Goal: Task Accomplishment & Management: Use online tool/utility

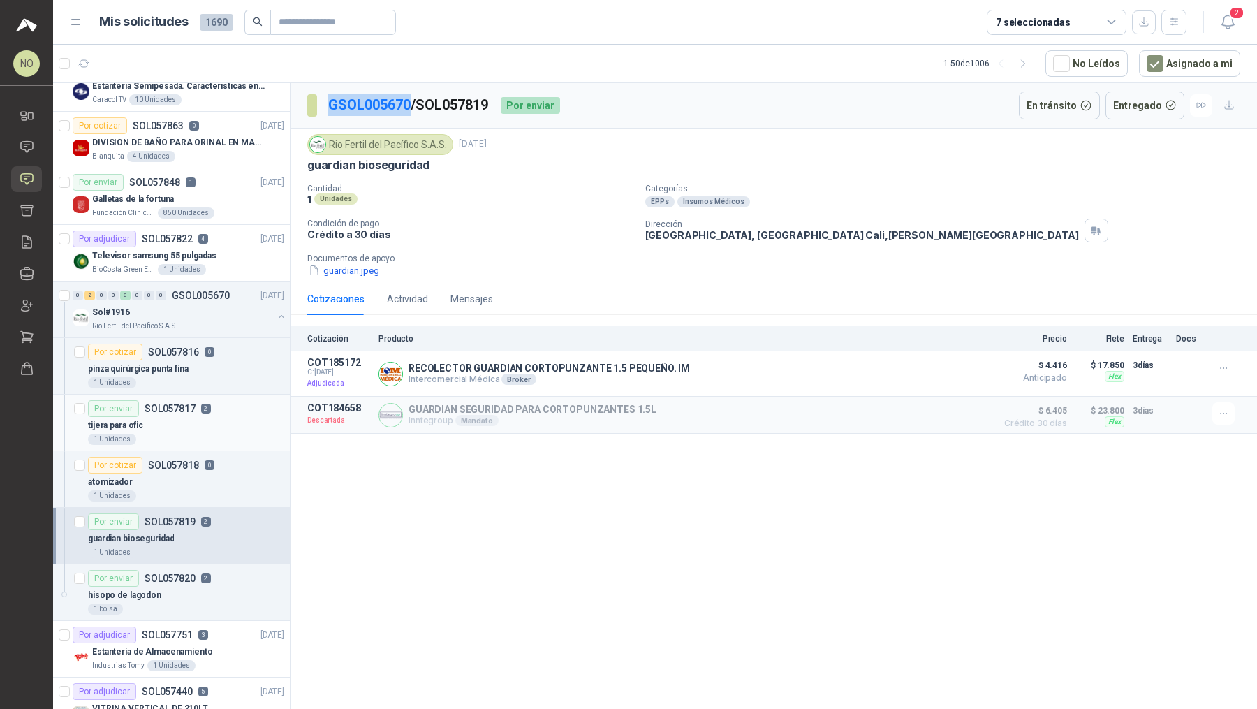
scroll to position [952, 0]
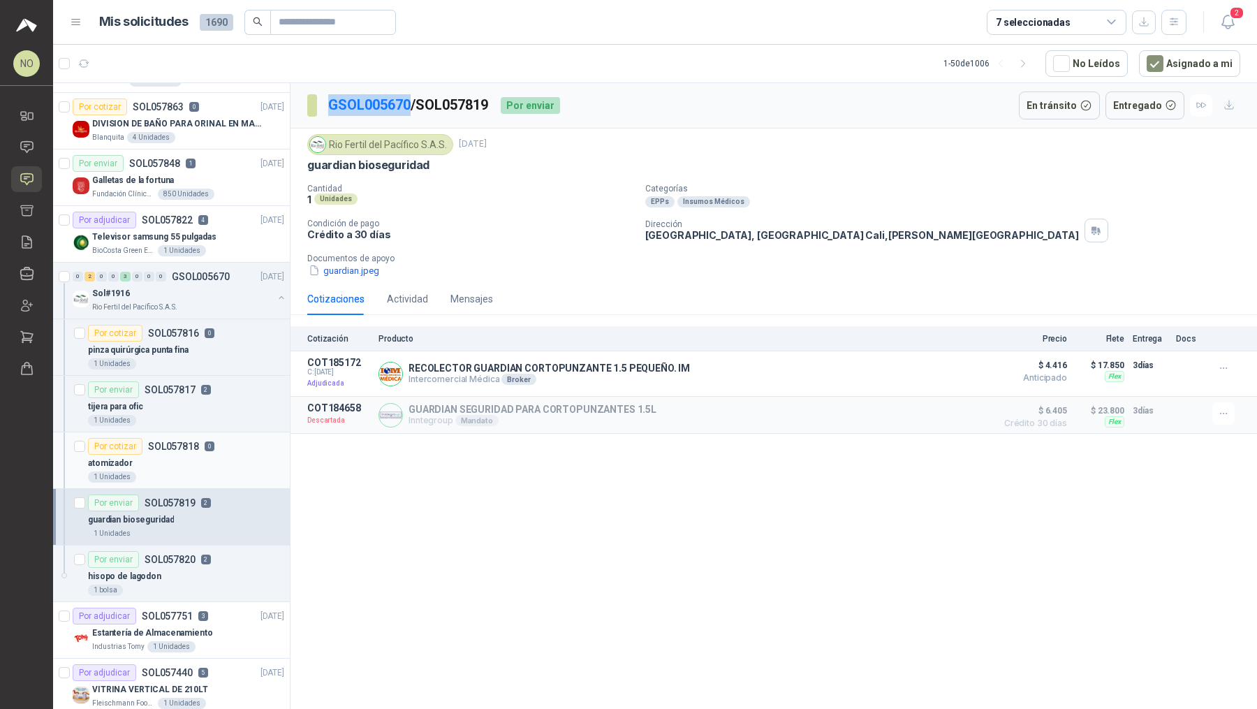
click at [191, 441] on p "SOL057818" at bounding box center [173, 446] width 51 height 10
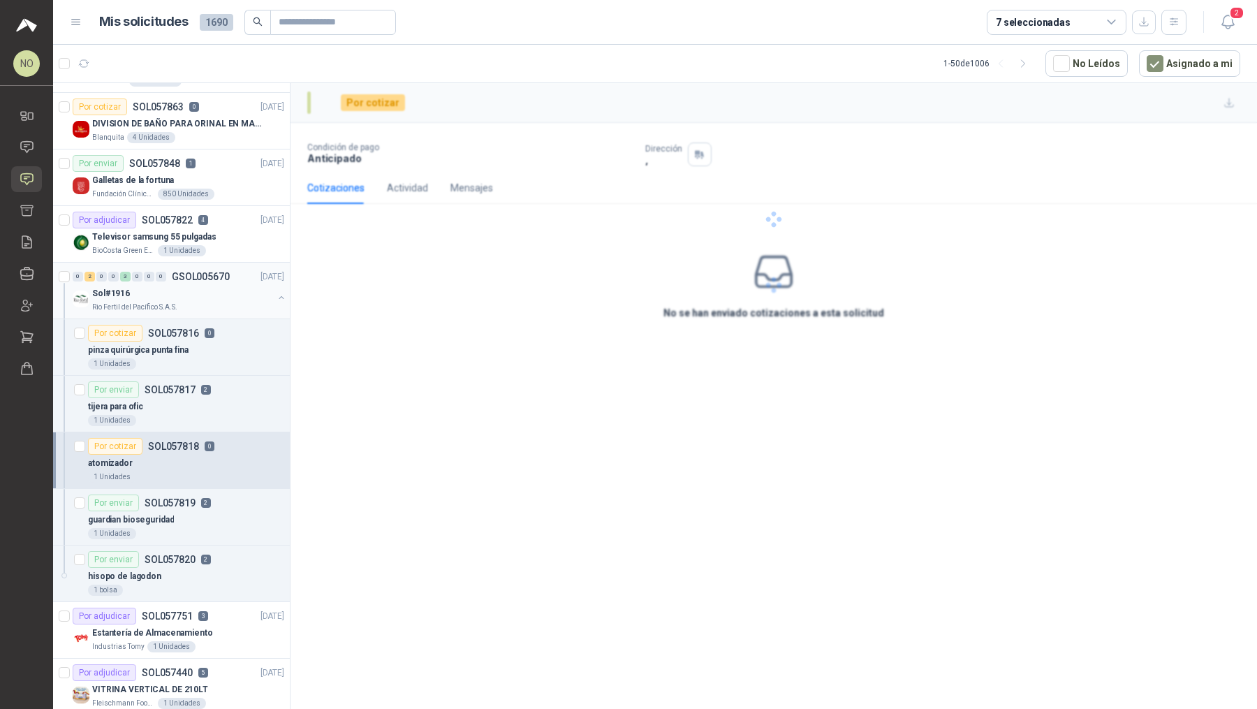
click at [210, 309] on div "0 2 0 0 3 0 0 0 GSOL005670 [DATE] Sol#1916 Rio Fertil del Pacífico S.A.S." at bounding box center [171, 290] width 237 height 57
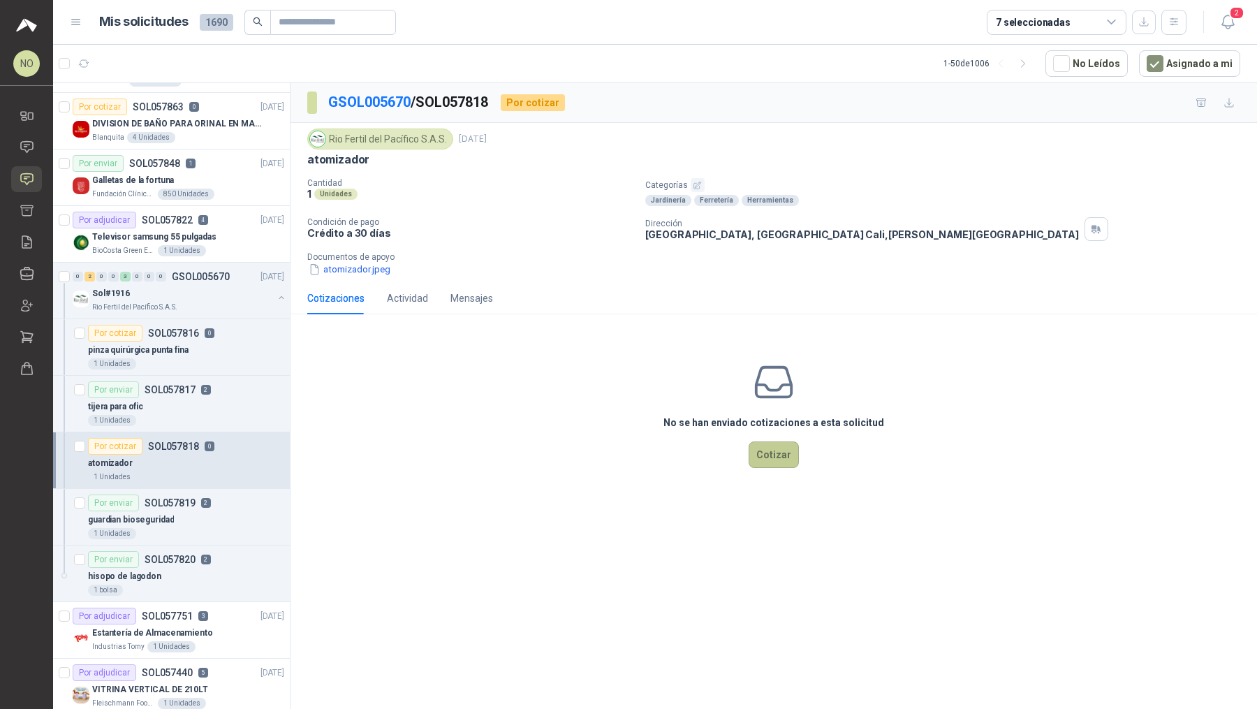
click at [760, 445] on button "Cotizar" at bounding box center [773, 454] width 50 height 27
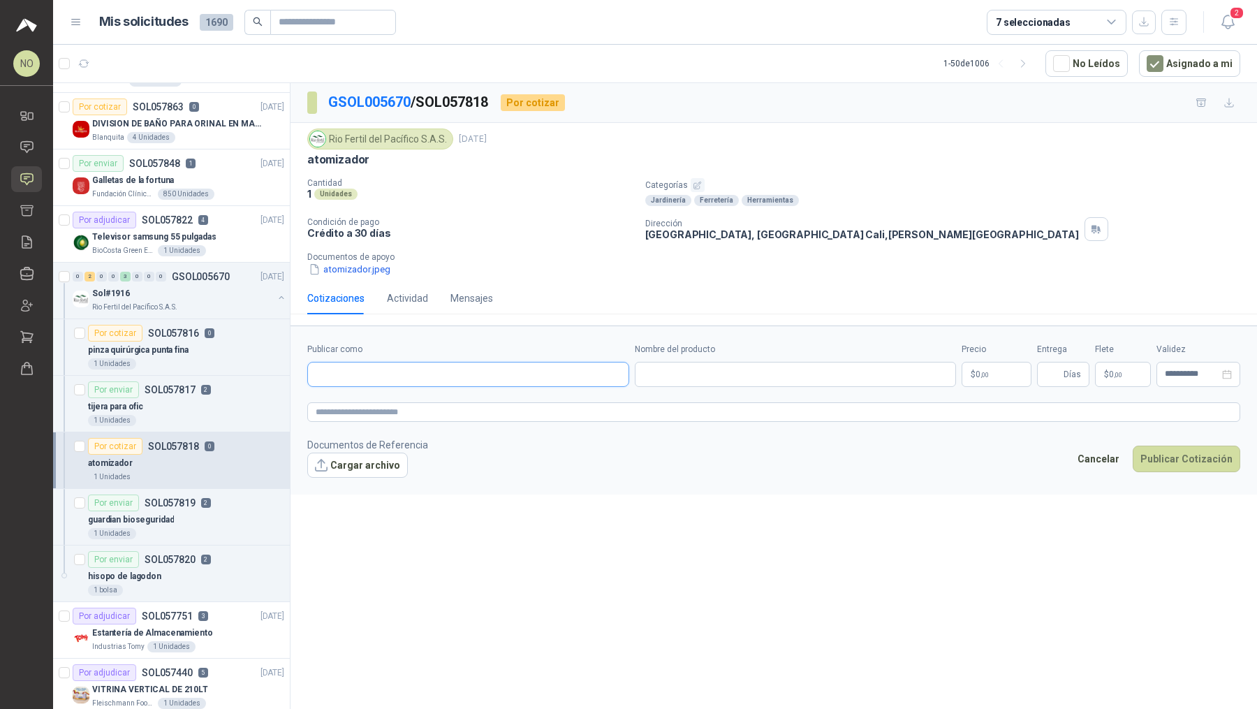
click at [550, 366] on input "Publicar como" at bounding box center [468, 374] width 320 height 24
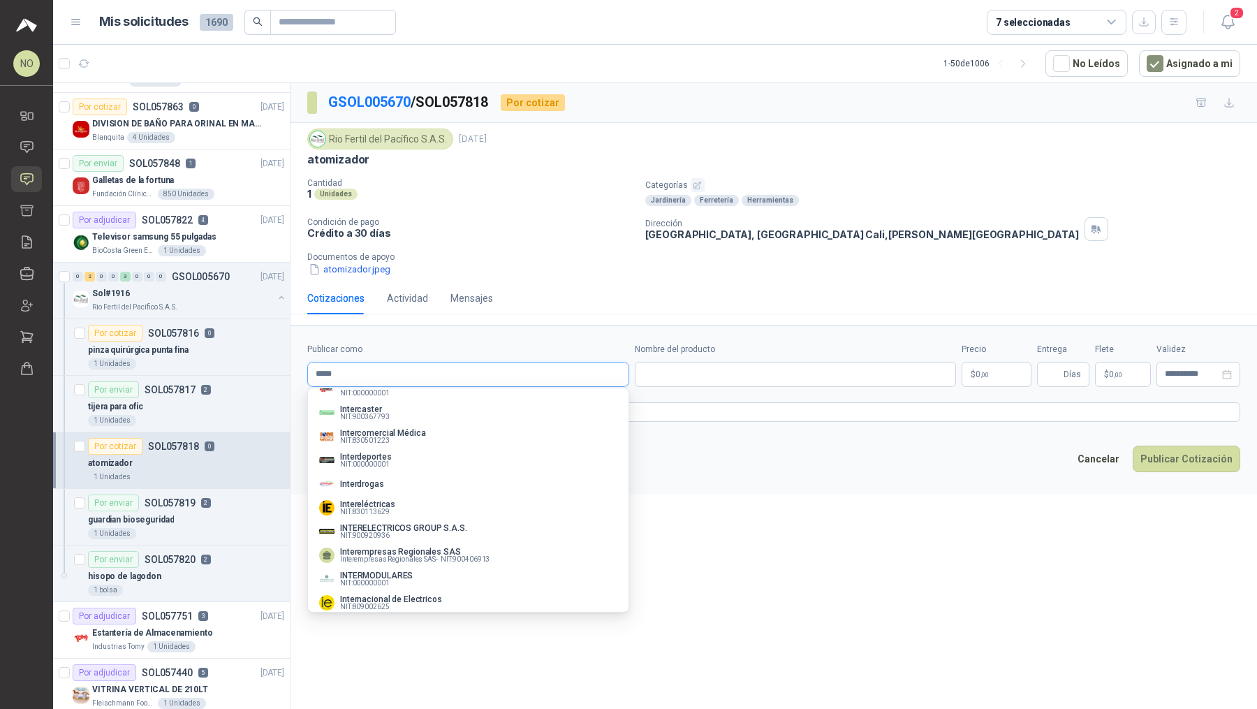
scroll to position [424, 0]
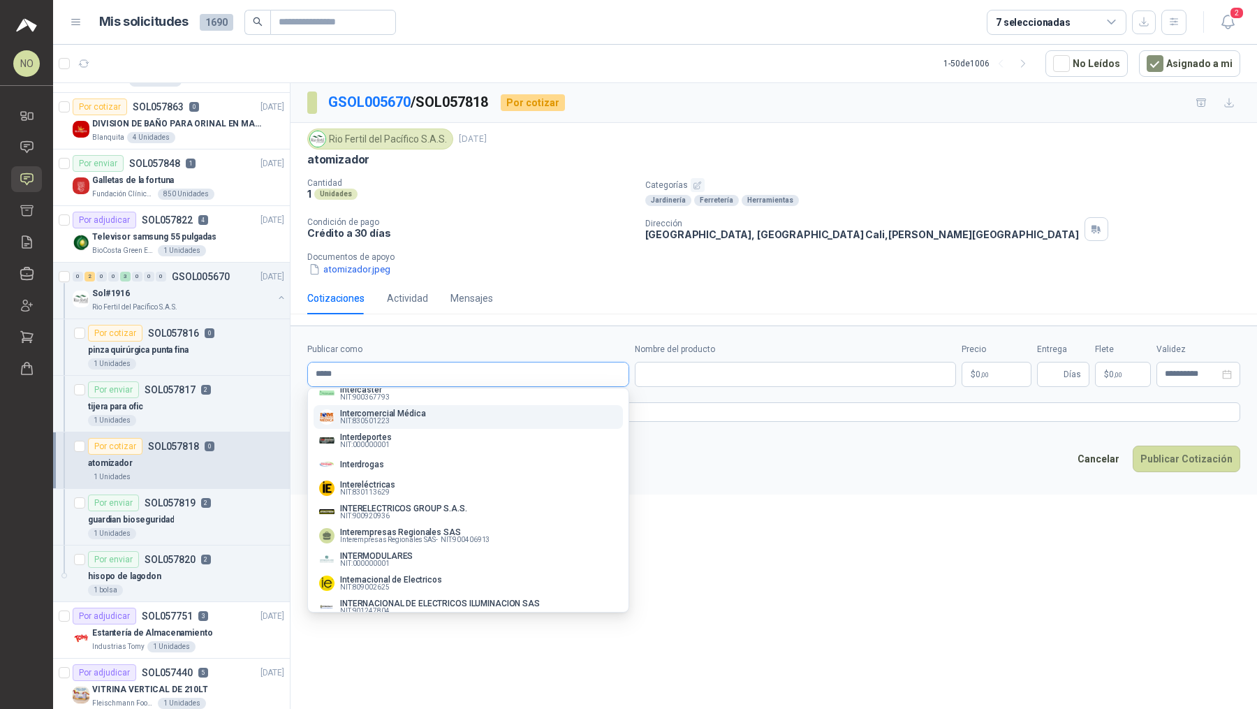
type input "*****"
click at [434, 424] on div "Intercomercial Médica NIT : 830501223" at bounding box center [468, 416] width 298 height 15
type input "**********"
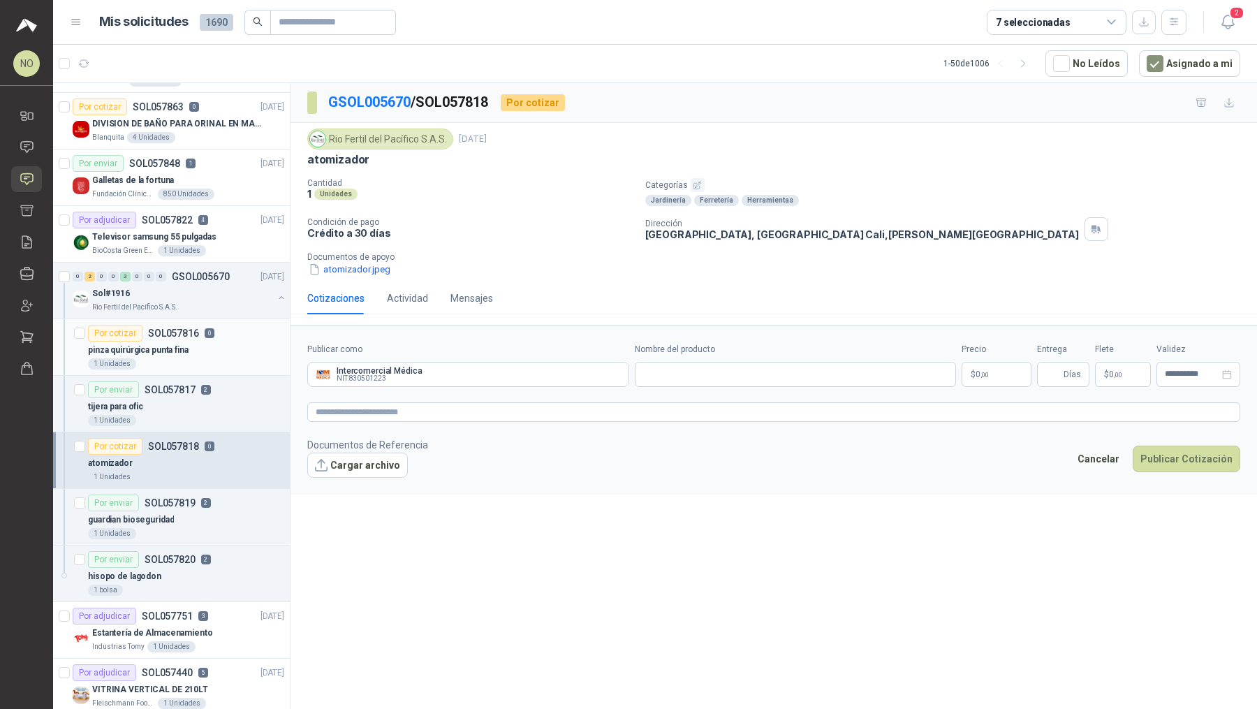
click at [196, 348] on div "pinza quirúrgica punta fina" at bounding box center [186, 349] width 196 height 17
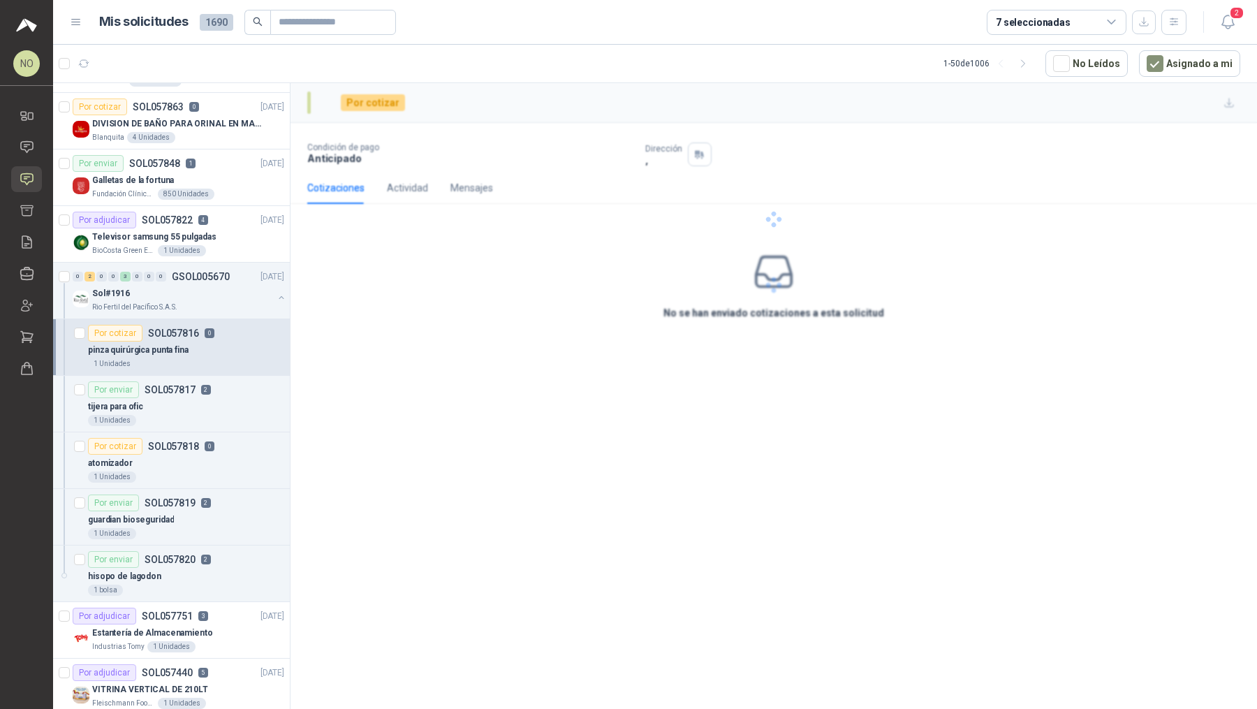
click at [196, 348] on div "pinza quirúrgica punta fina" at bounding box center [186, 349] width 196 height 17
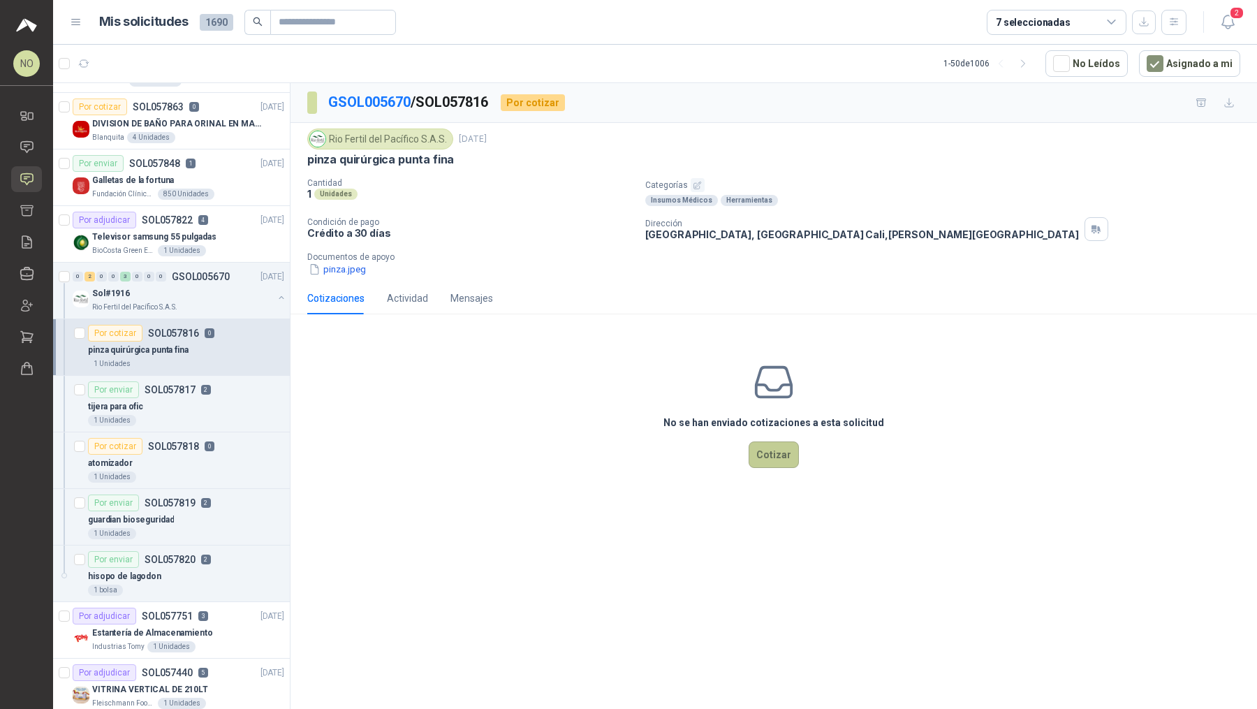
click at [772, 453] on button "Cotizar" at bounding box center [773, 454] width 50 height 27
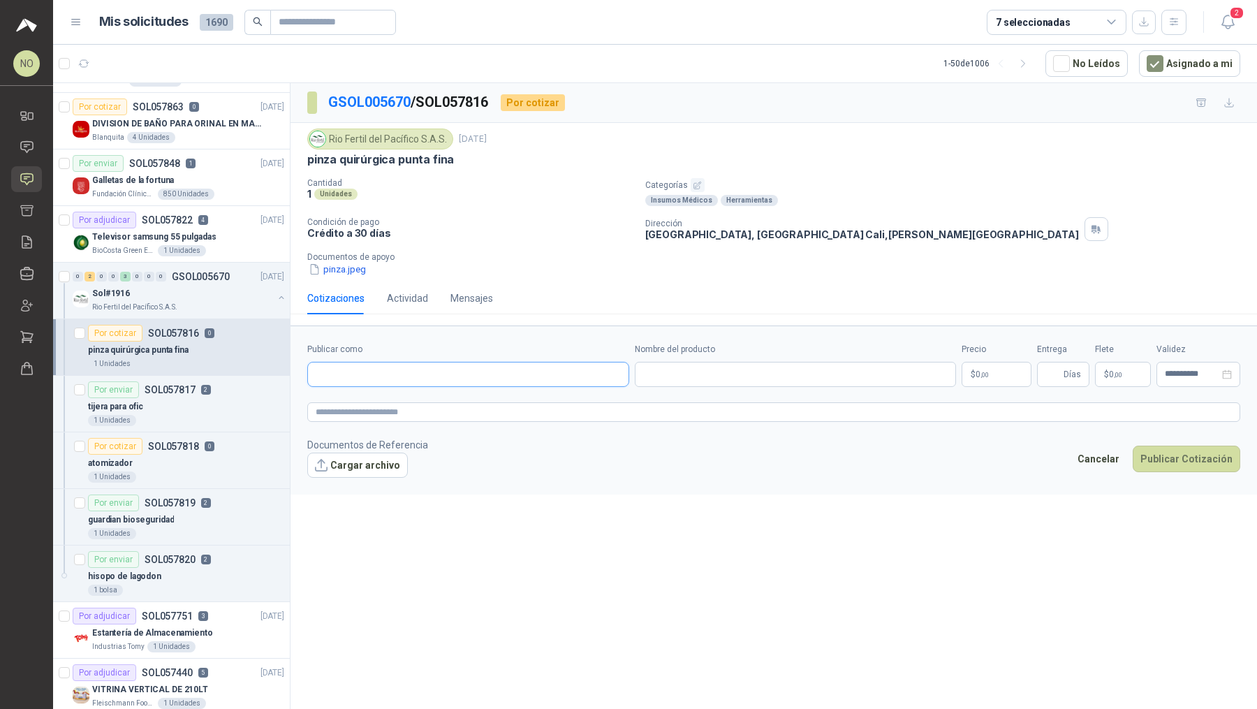
click at [448, 377] on input "Publicar como" at bounding box center [468, 374] width 320 height 24
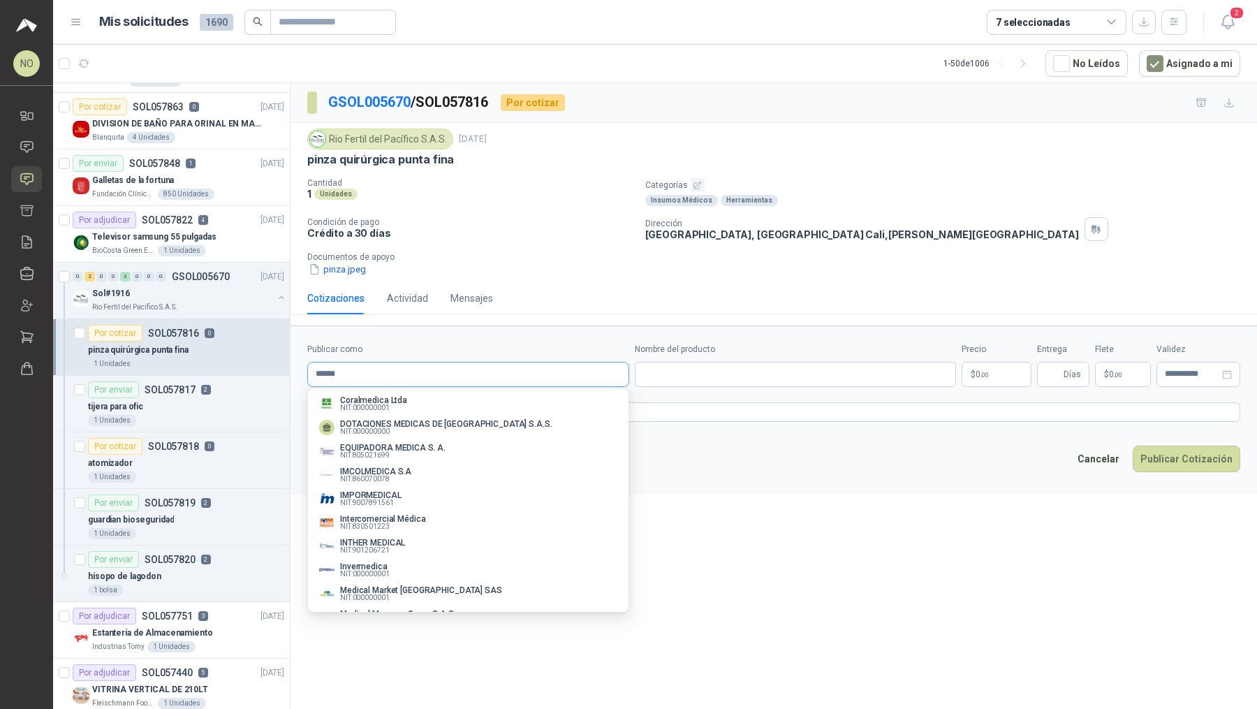
scroll to position [128, 0]
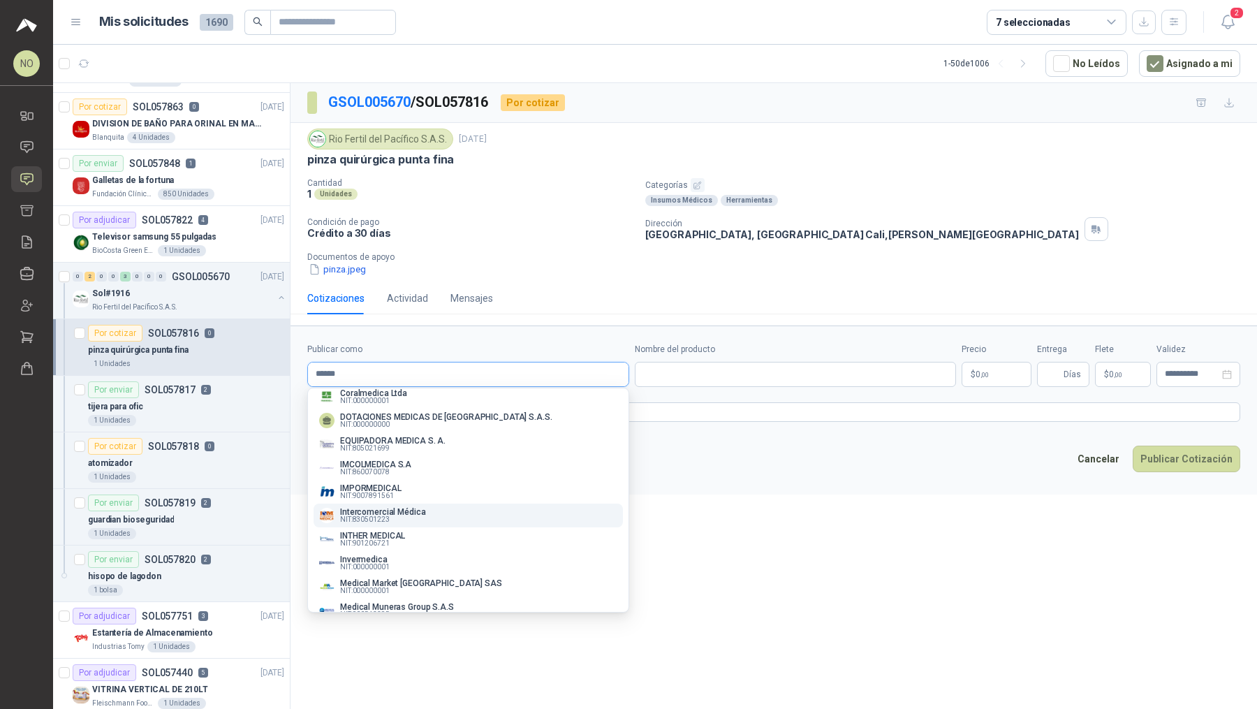
type input "******"
click at [458, 510] on div "Intercomercial Médica NIT : 830501223" at bounding box center [468, 515] width 298 height 15
type input "**********"
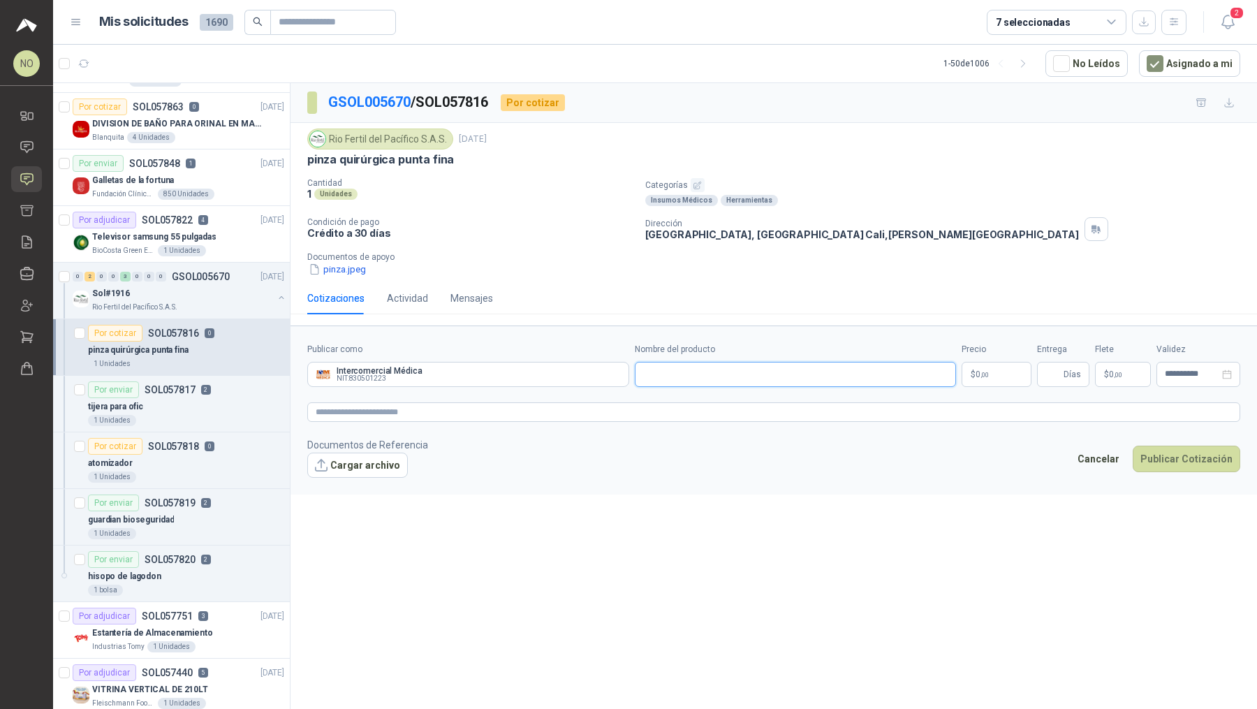
click at [693, 371] on input "Nombre del producto" at bounding box center [796, 374] width 322 height 25
paste input "**********"
type input "**********"
click at [1002, 373] on body "NO [PERSON_NAME] Inicio Chat Solicitudes Cotizar Remisiones Compañías Invitacio…" at bounding box center [628, 354] width 1257 height 709
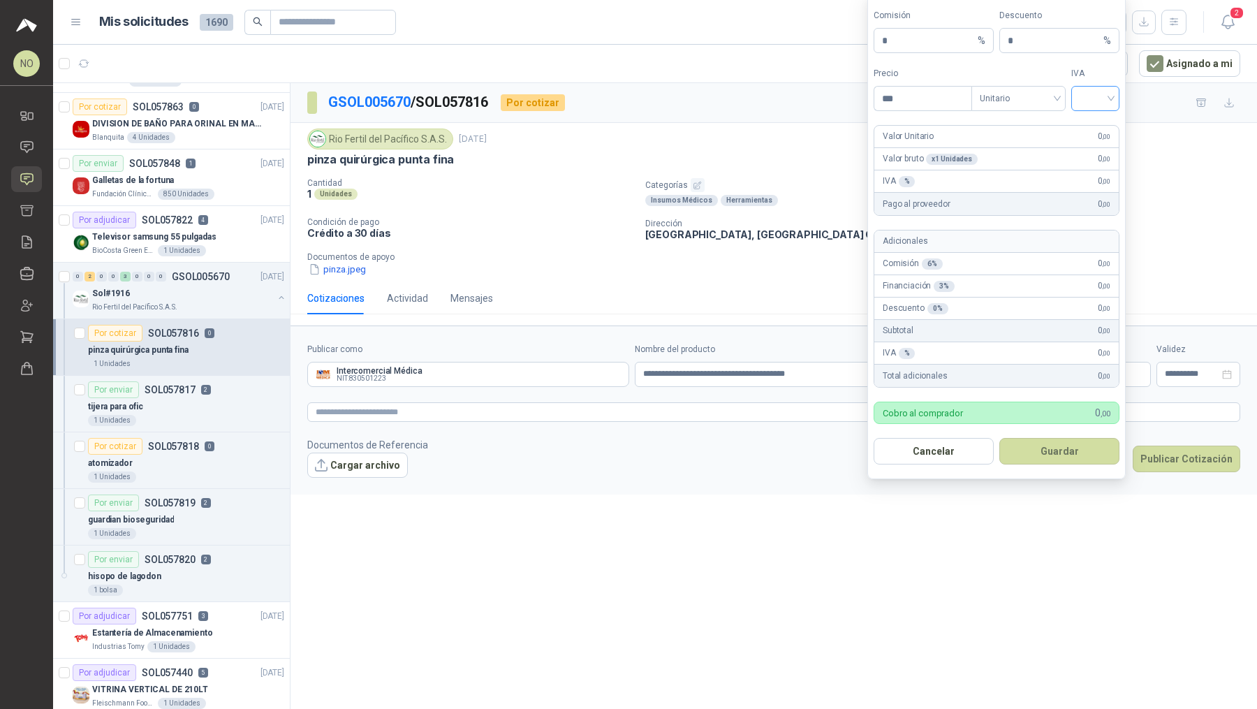
click at [1092, 106] on input "search" at bounding box center [1094, 97] width 31 height 21
click at [1095, 135] on div "19%" at bounding box center [1095, 129] width 26 height 15
click at [936, 104] on input "***" at bounding box center [922, 99] width 97 height 24
type input "*"
type input "**********"
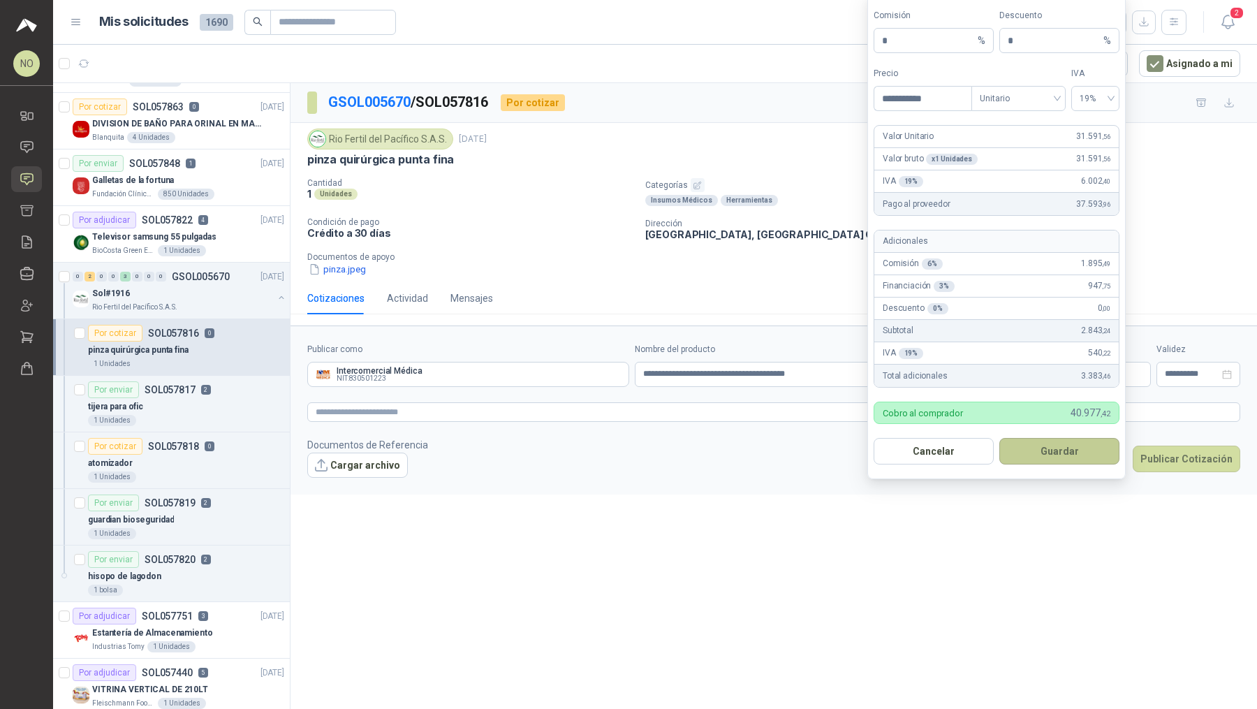
click at [1076, 454] on button "Guardar" at bounding box center [1059, 451] width 120 height 27
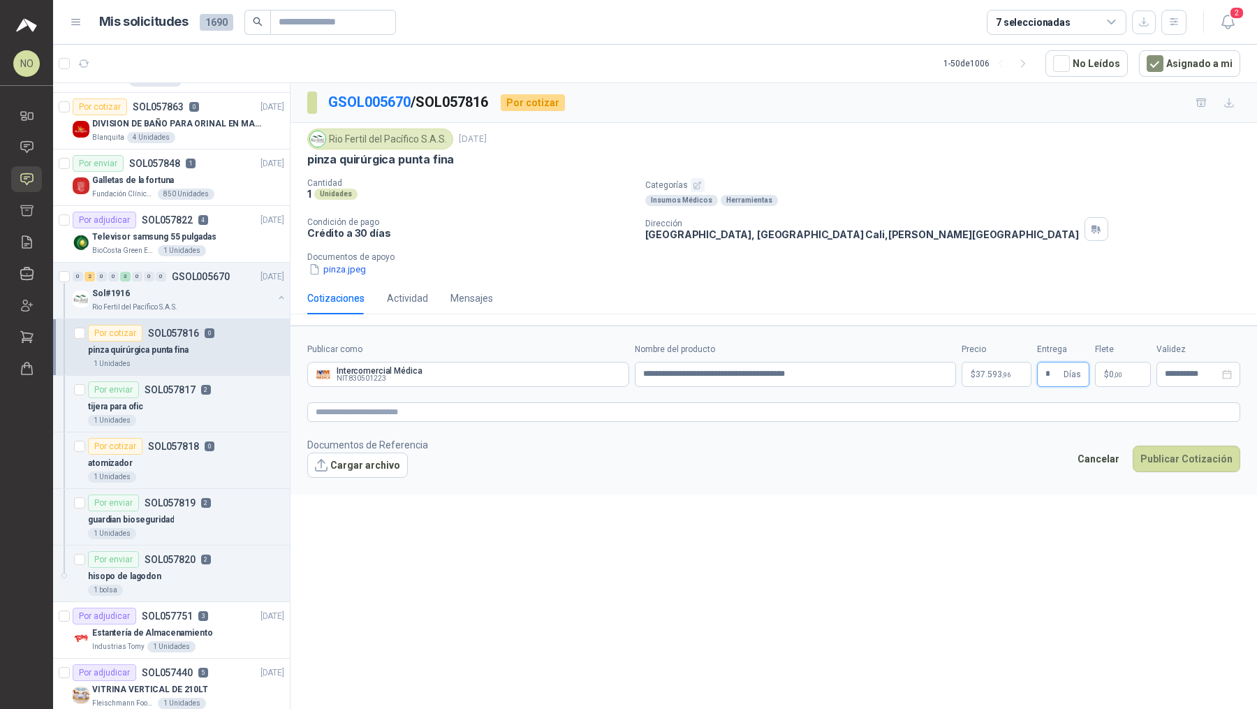
type input "*"
click at [943, 447] on footer "Documentos de Referencia Cargar archivo Cancelar Publicar Cotización" at bounding box center [773, 457] width 933 height 40
click at [1118, 363] on p "$ 0 ,00" at bounding box center [1123, 374] width 56 height 25
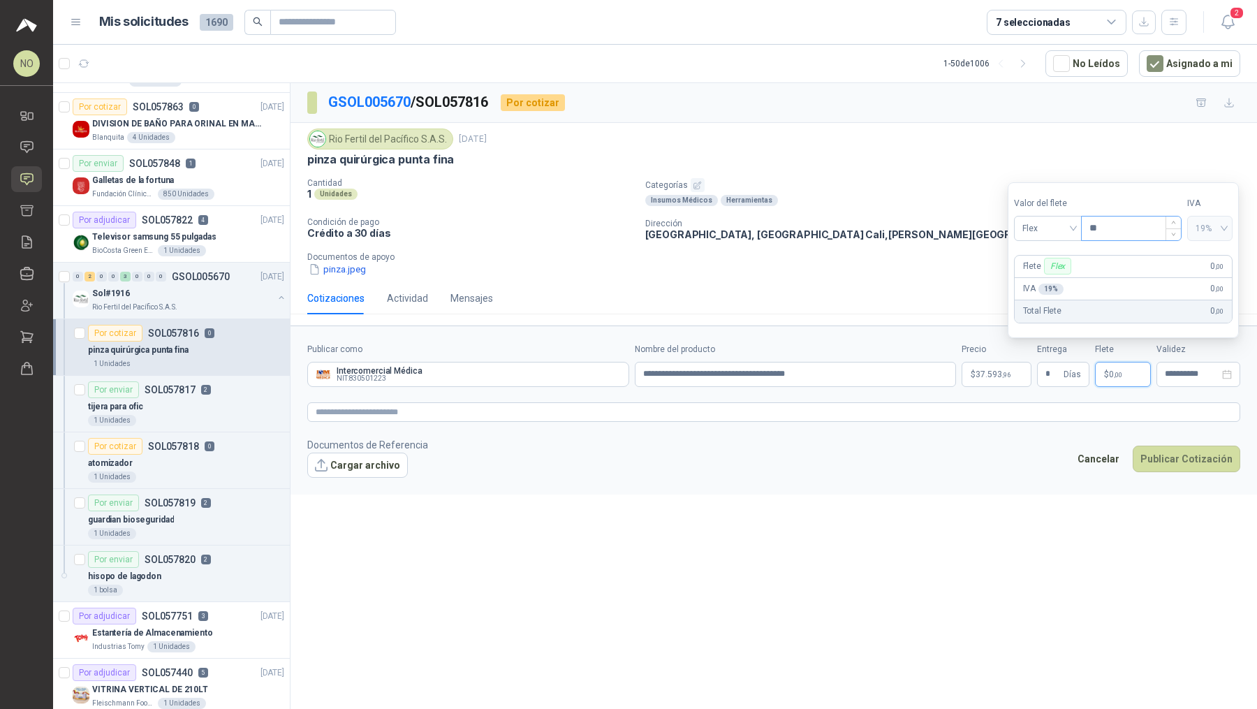
type input "*"
click at [1169, 378] on div "**********" at bounding box center [1198, 374] width 84 height 25
type input "********"
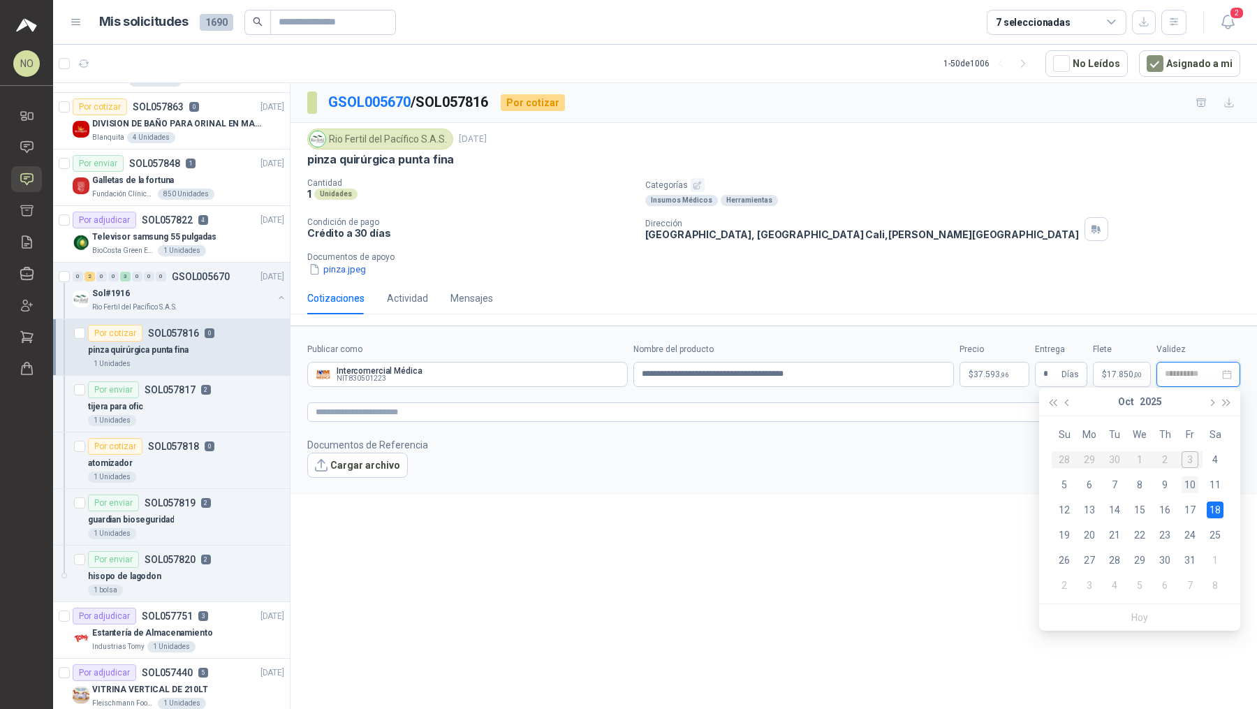
type input "**********"
click at [1191, 485] on div "10" at bounding box center [1189, 484] width 17 height 17
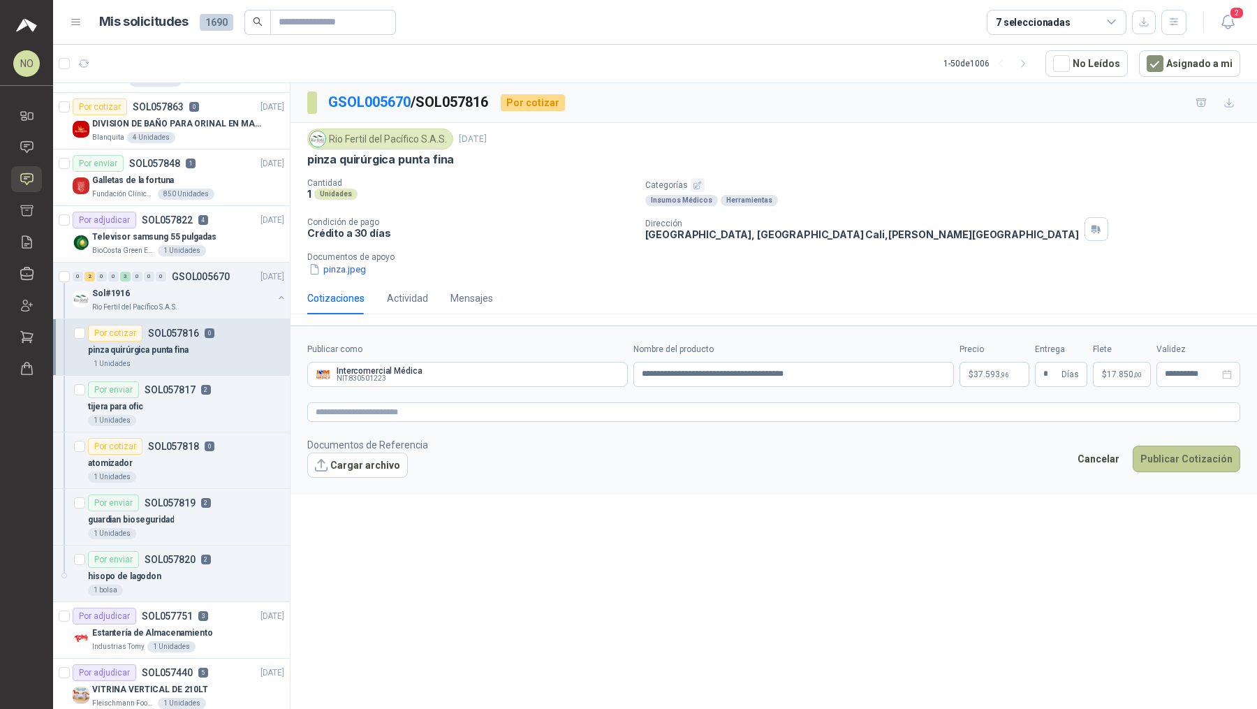
click at [1198, 456] on button "Publicar Cotización" at bounding box center [1186, 458] width 108 height 27
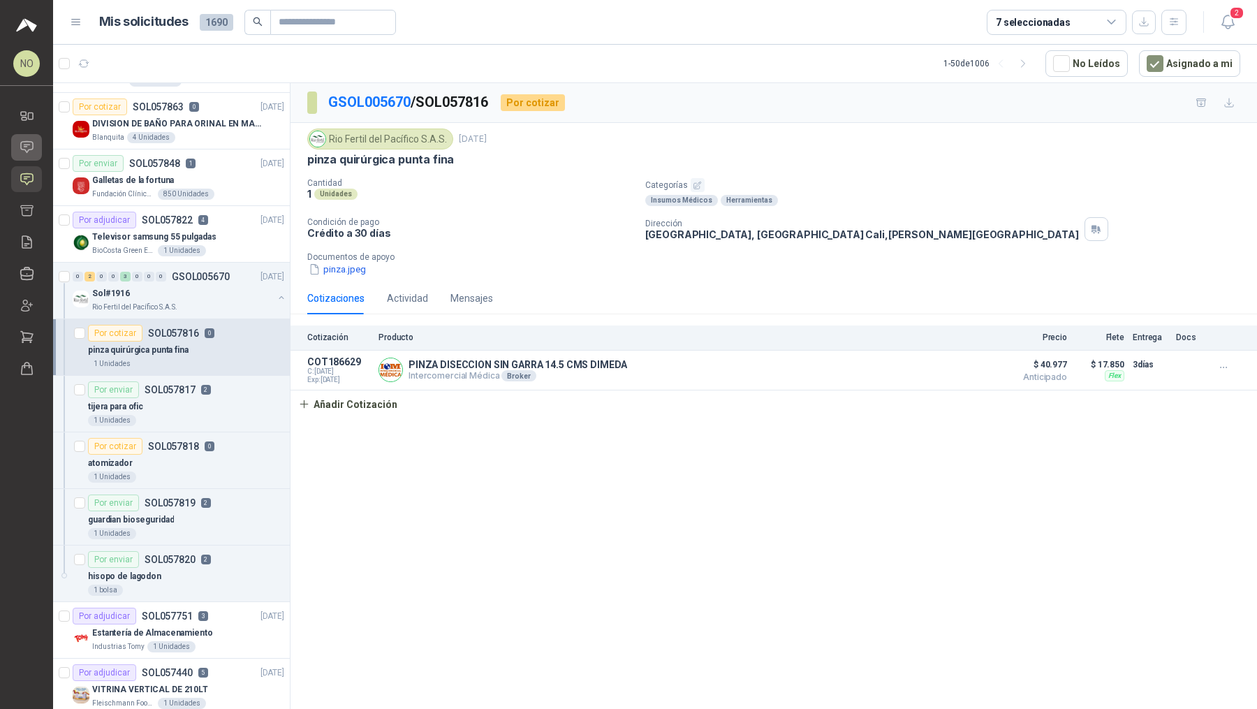
click at [26, 154] on link "Chat" at bounding box center [26, 147] width 31 height 26
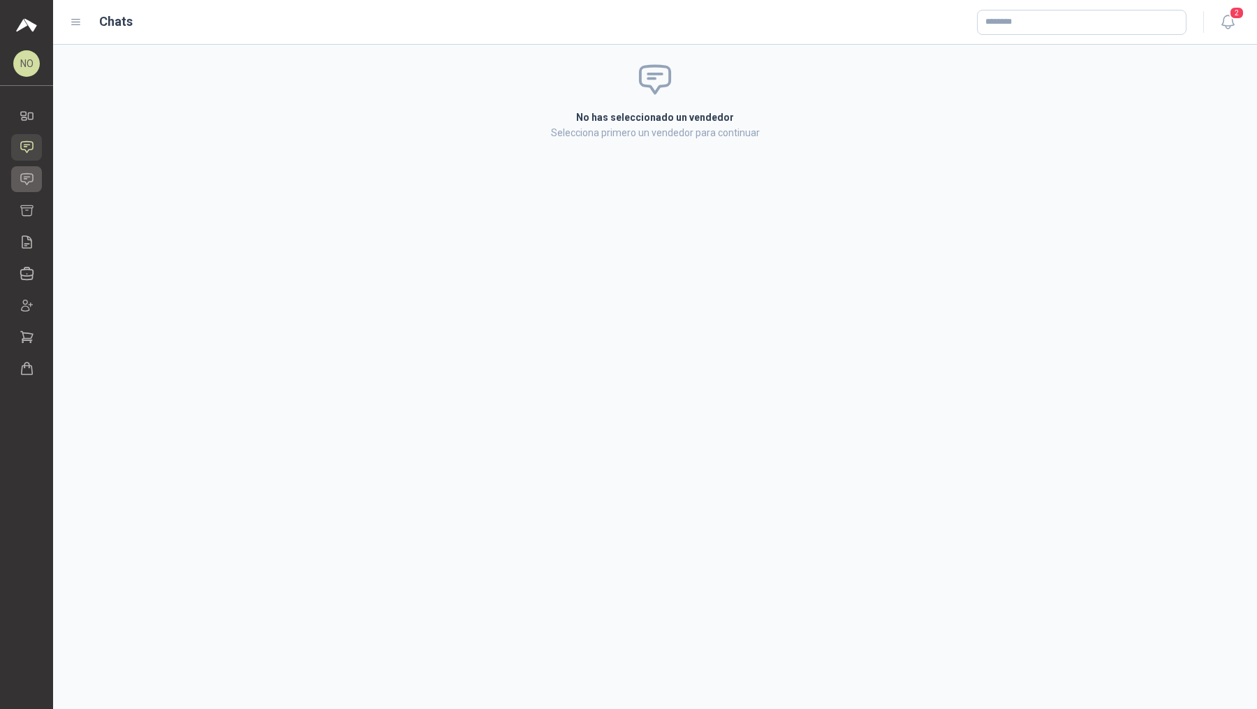
click at [30, 179] on icon at bounding box center [27, 179] width 15 height 15
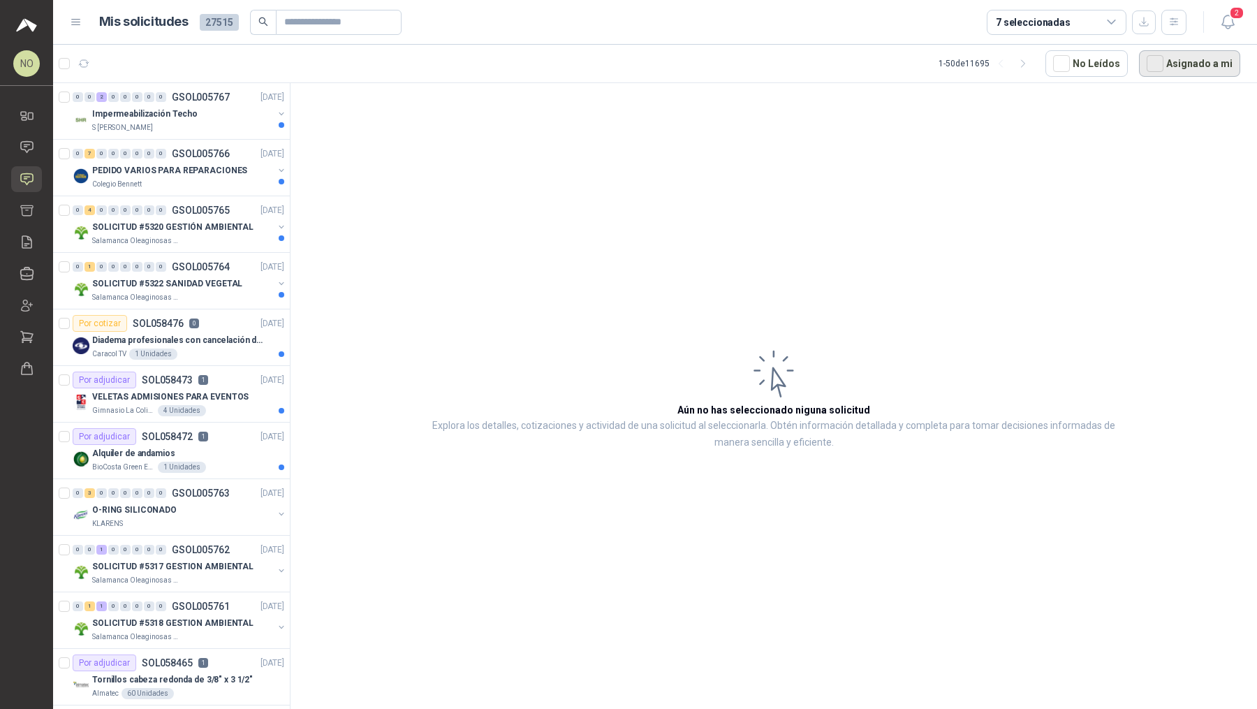
click at [1171, 67] on button "Asignado a mi" at bounding box center [1189, 63] width 101 height 27
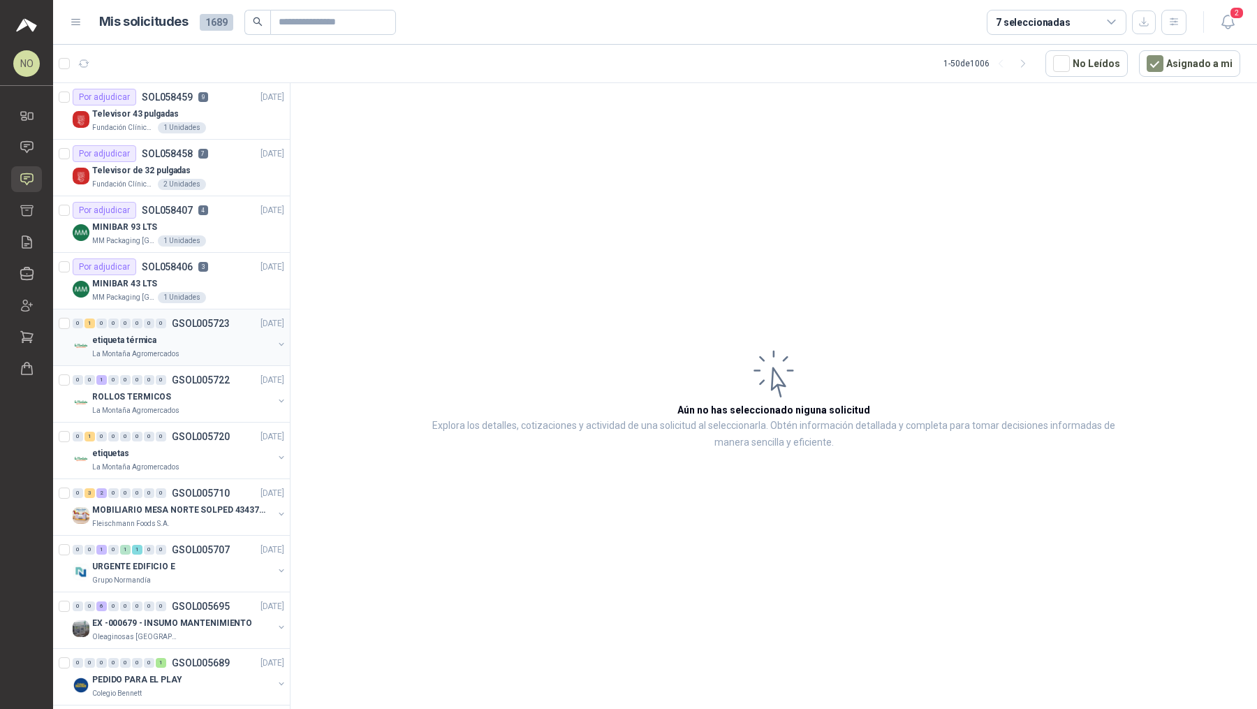
click at [210, 327] on div "0 1 0 0 0 0 0 0 GSOL005723 [DATE]" at bounding box center [180, 323] width 214 height 17
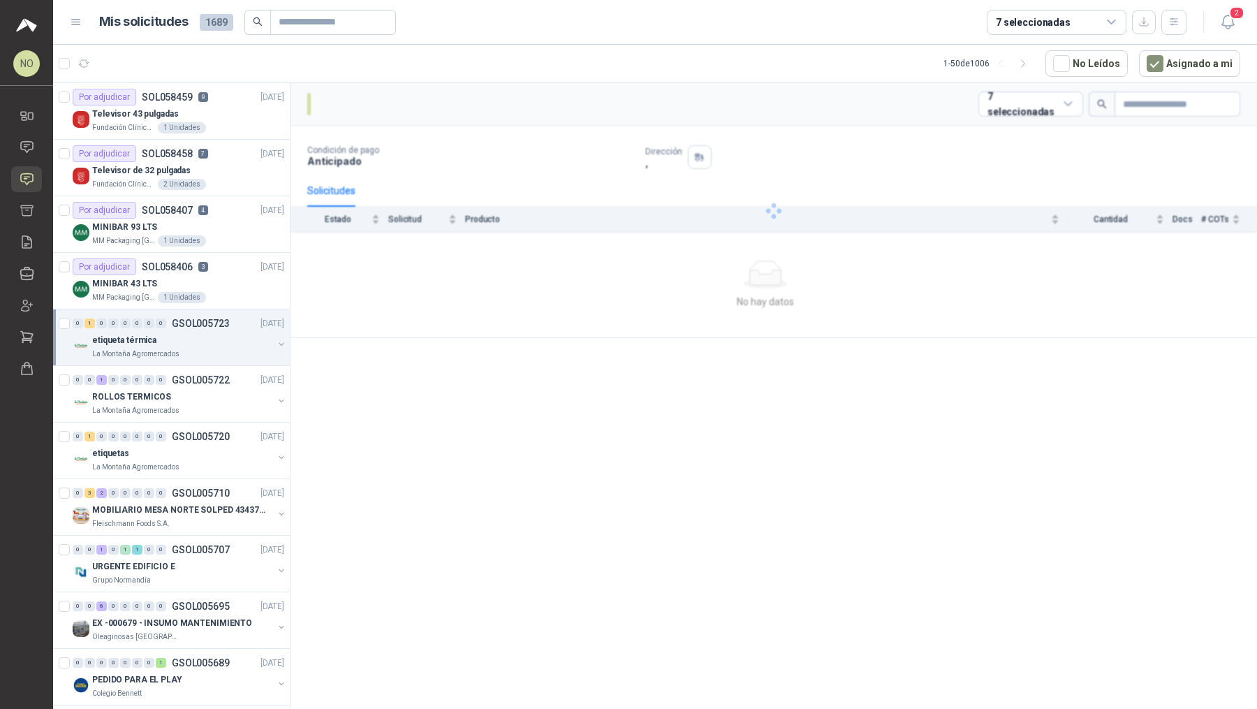
click at [210, 327] on div "0 1 0 0 0 0 0 0 GSOL005723 [DATE]" at bounding box center [180, 323] width 214 height 17
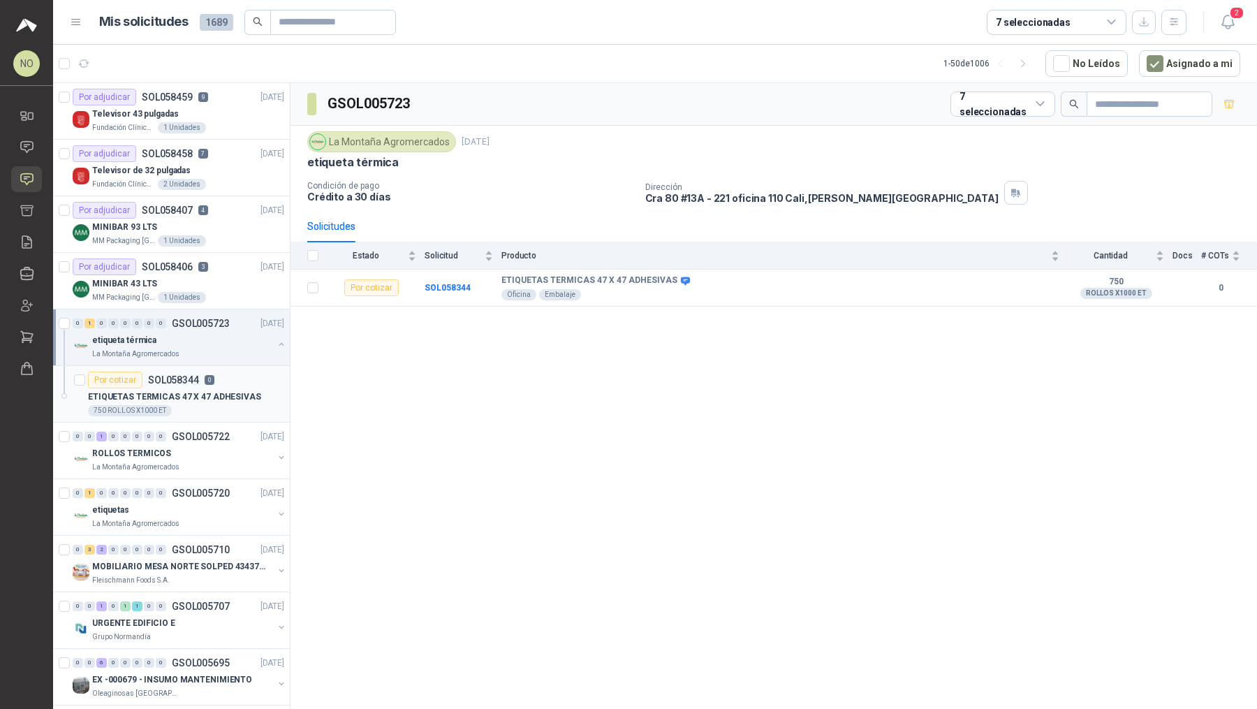
click at [216, 372] on div "Por cotizar SOL058344 0" at bounding box center [186, 379] width 196 height 17
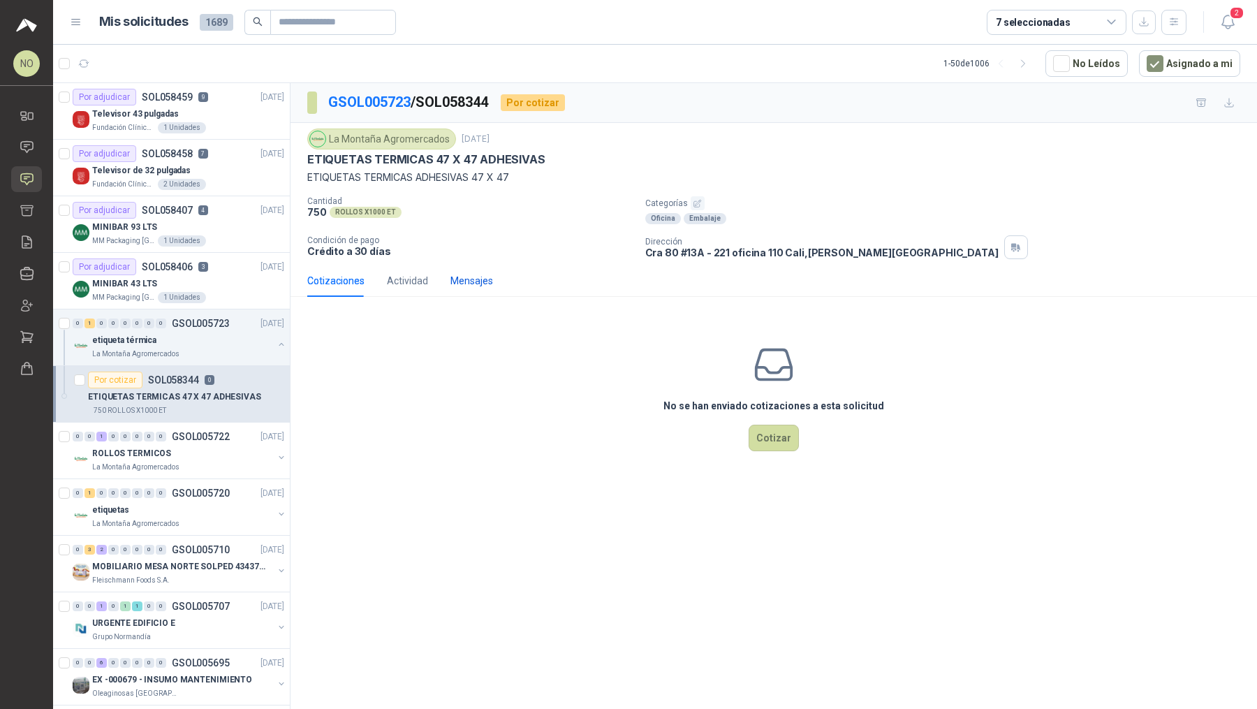
click at [475, 275] on div "Mensajes" at bounding box center [471, 280] width 43 height 15
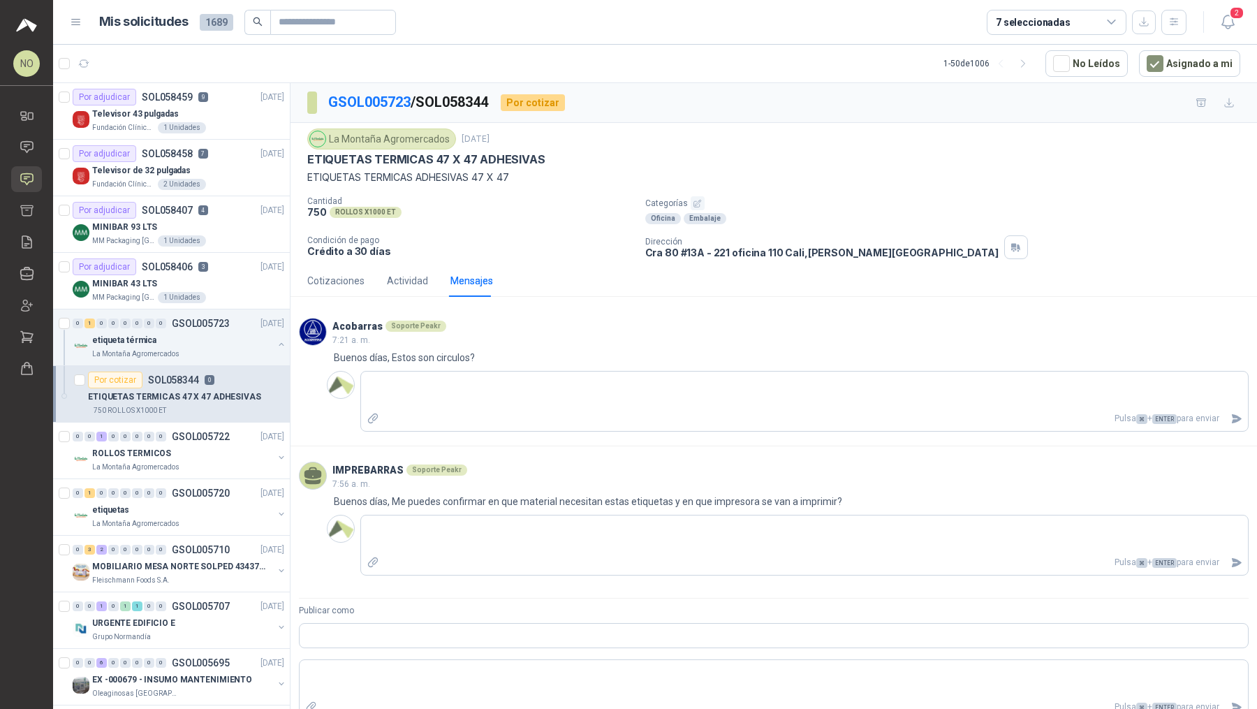
scroll to position [54, 0]
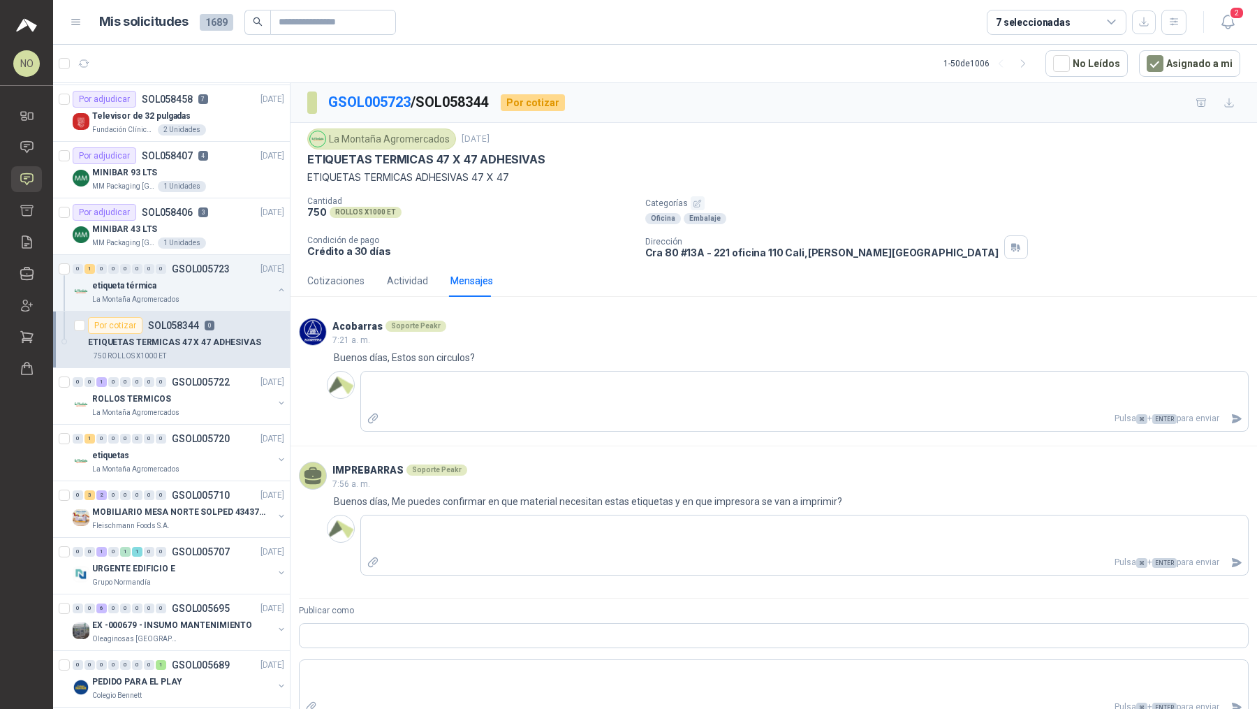
click at [184, 399] on div "ROLLOS TERMICOS" at bounding box center [182, 398] width 181 height 17
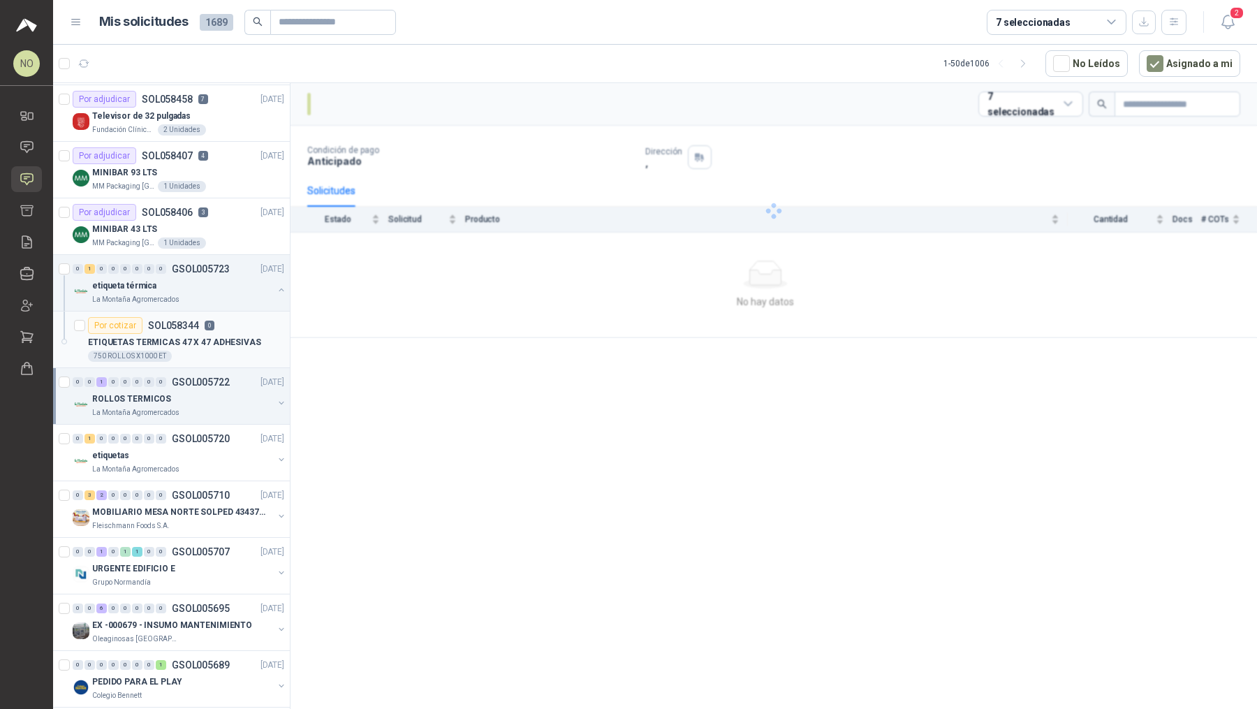
click at [184, 399] on div "ROLLOS TERMICOS" at bounding box center [182, 398] width 181 height 17
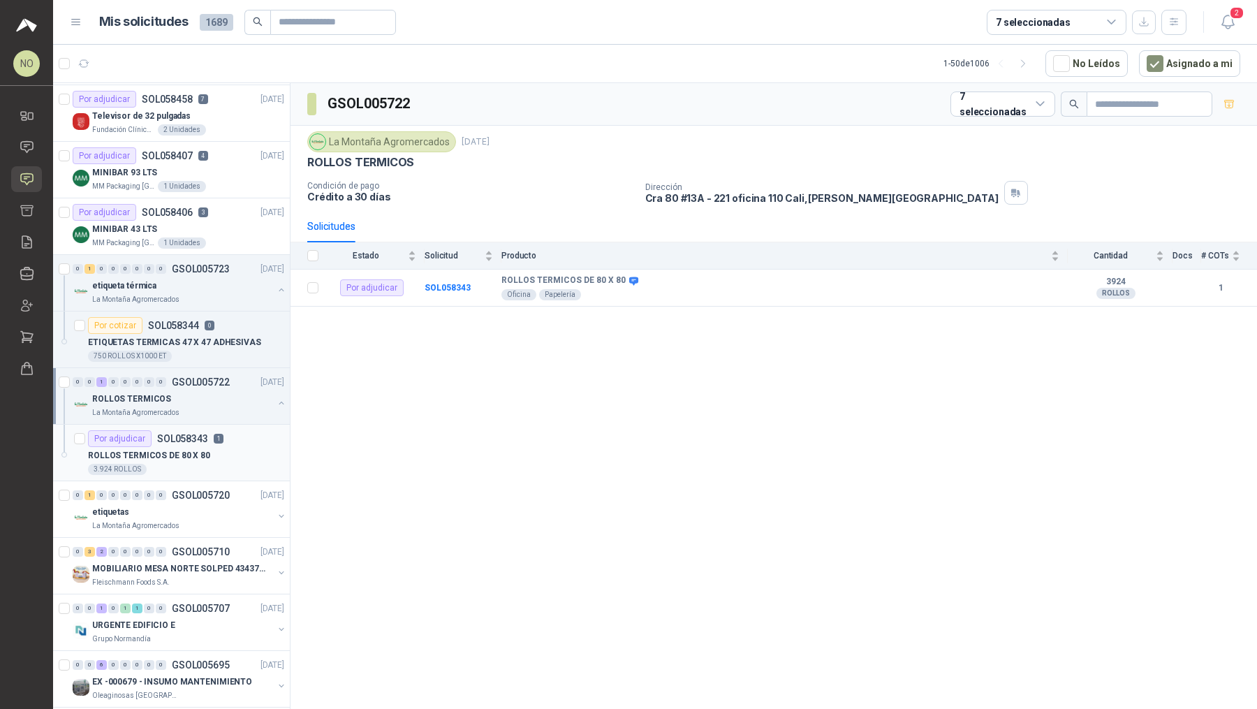
click at [193, 436] on p "SOL058343" at bounding box center [182, 439] width 51 height 10
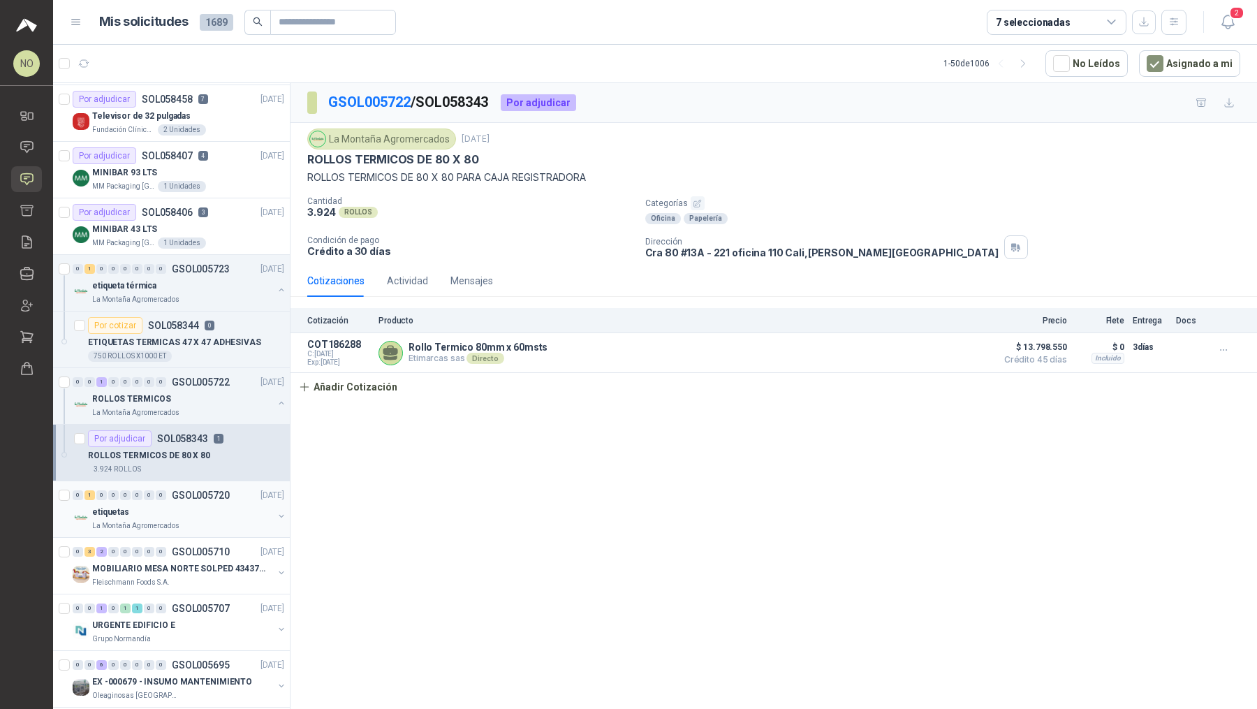
click at [202, 505] on div "etiquetas" at bounding box center [182, 511] width 181 height 17
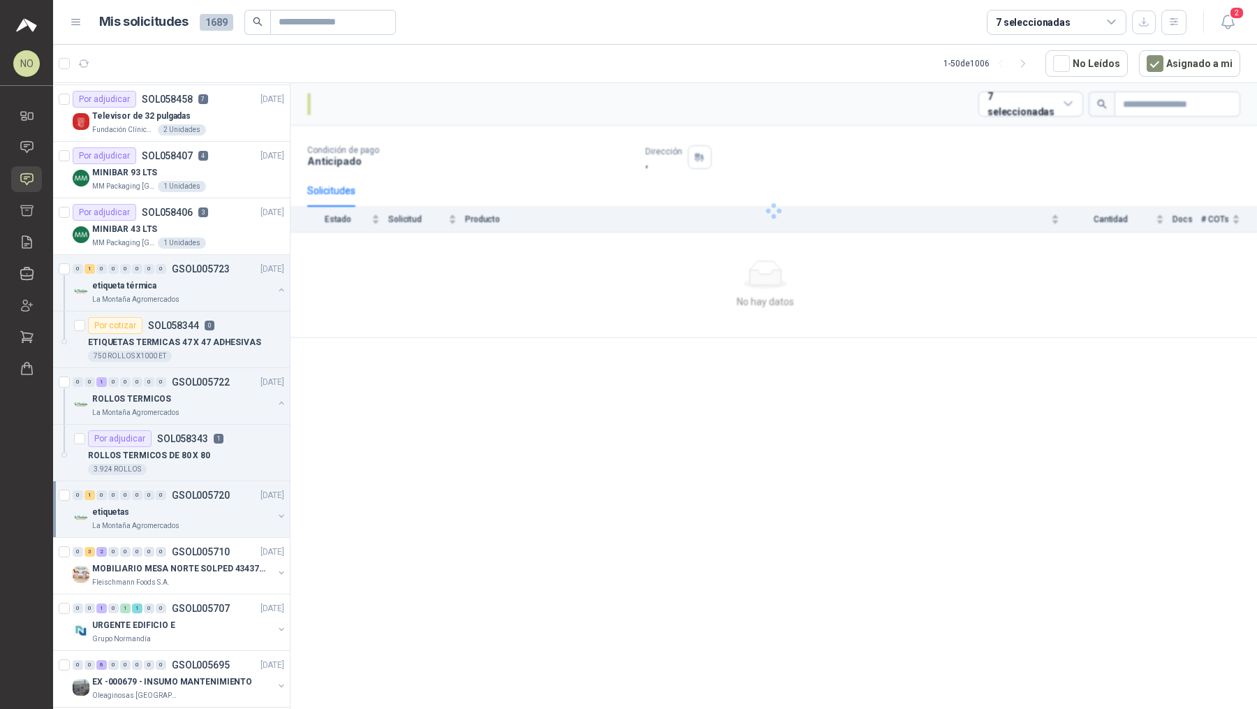
click at [202, 505] on div "etiquetas" at bounding box center [182, 511] width 181 height 17
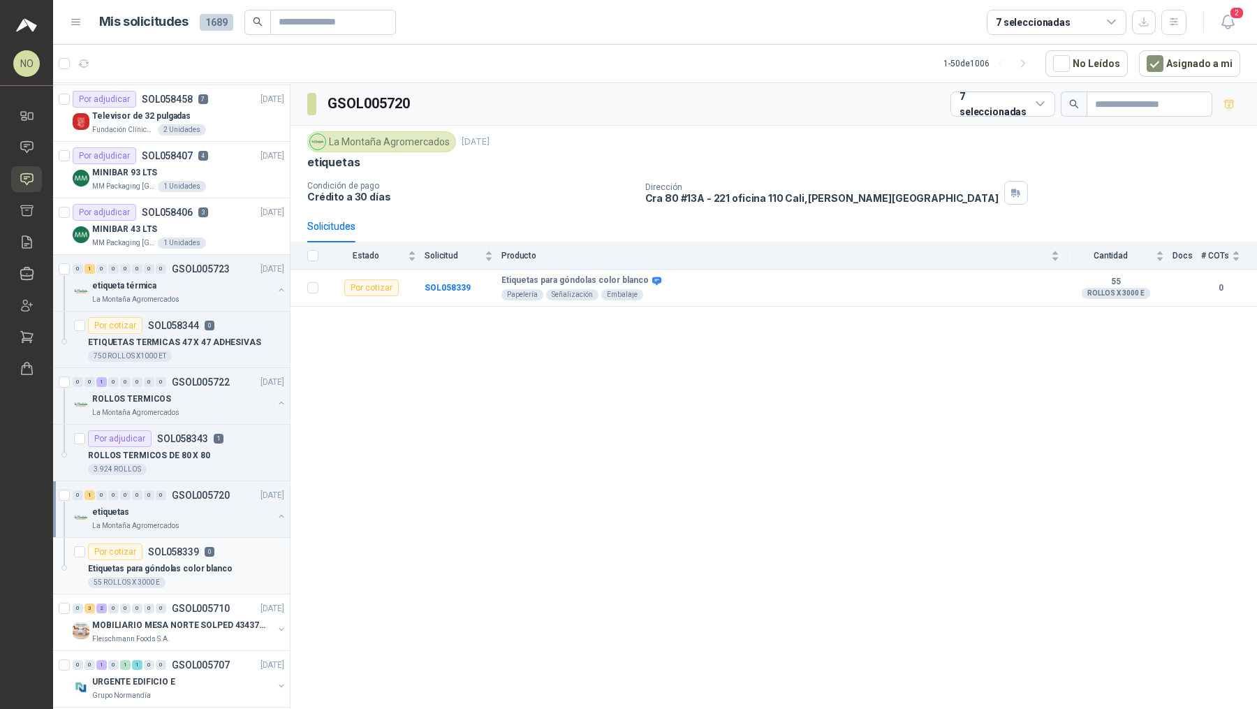
click at [216, 564] on p "Etiquetas para góndolas color blanco" at bounding box center [160, 568] width 145 height 13
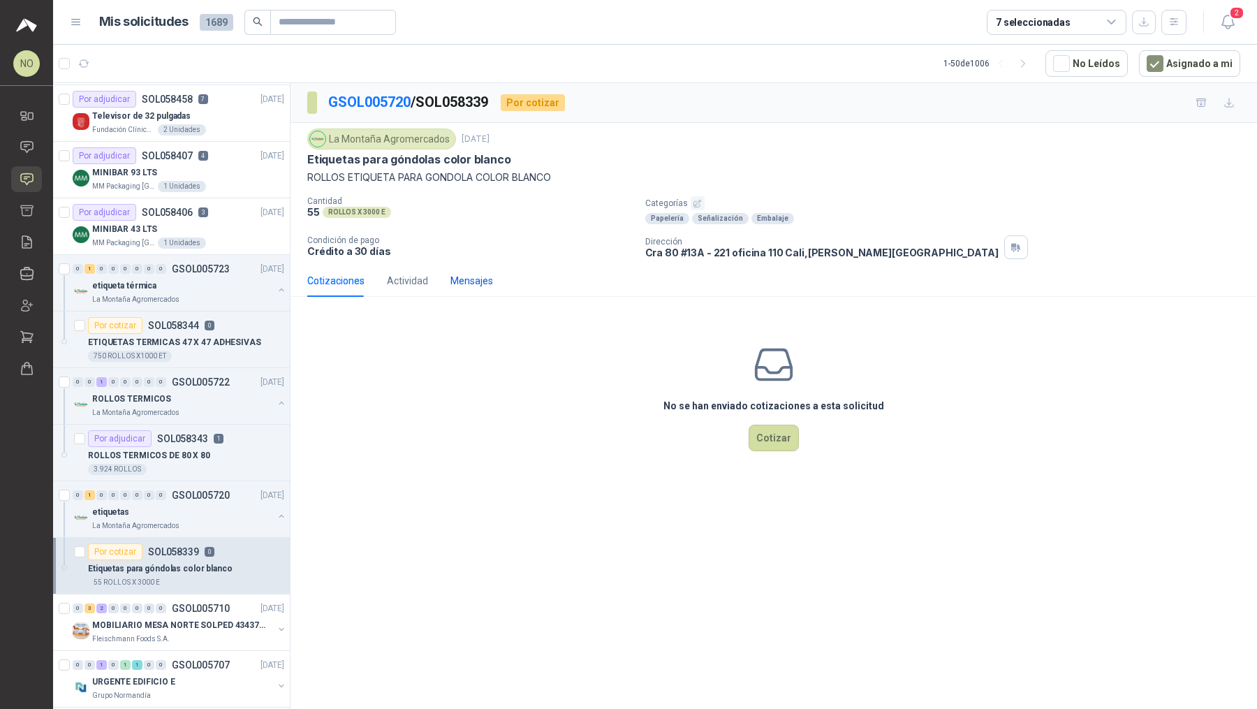
click at [477, 273] on div "Mensajes" at bounding box center [471, 280] width 43 height 15
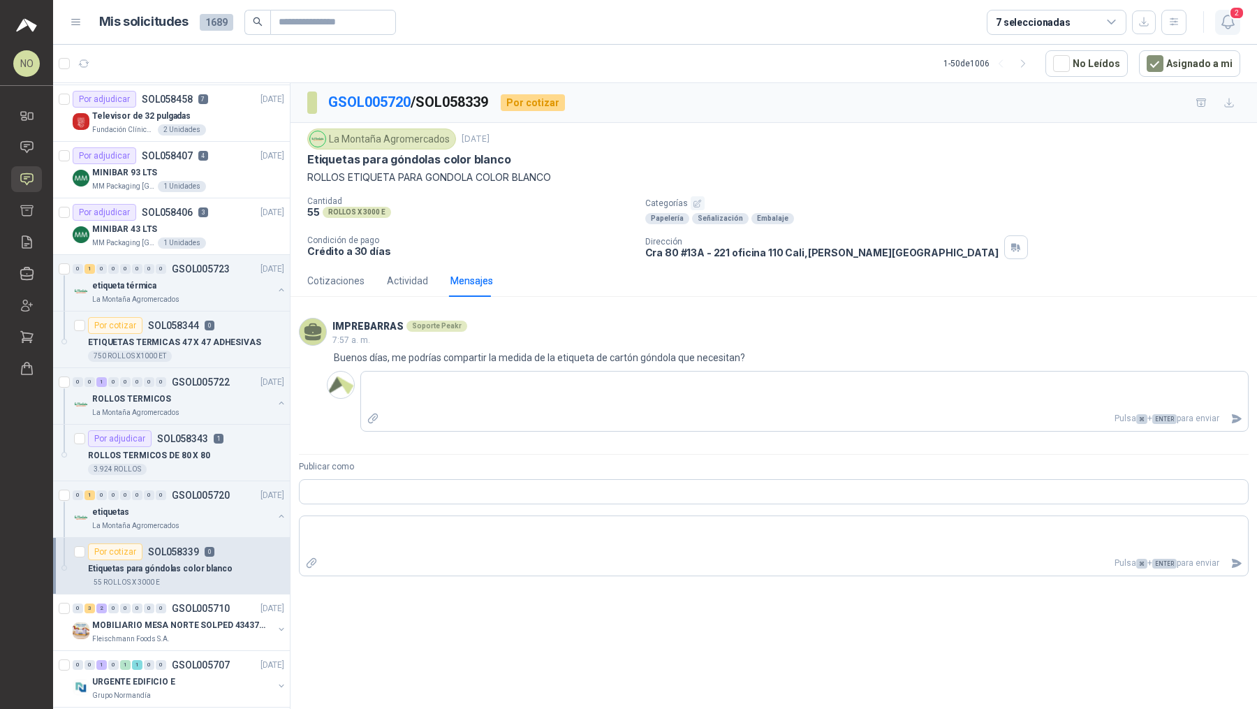
click at [1224, 22] on icon "button" at bounding box center [1227, 21] width 17 height 17
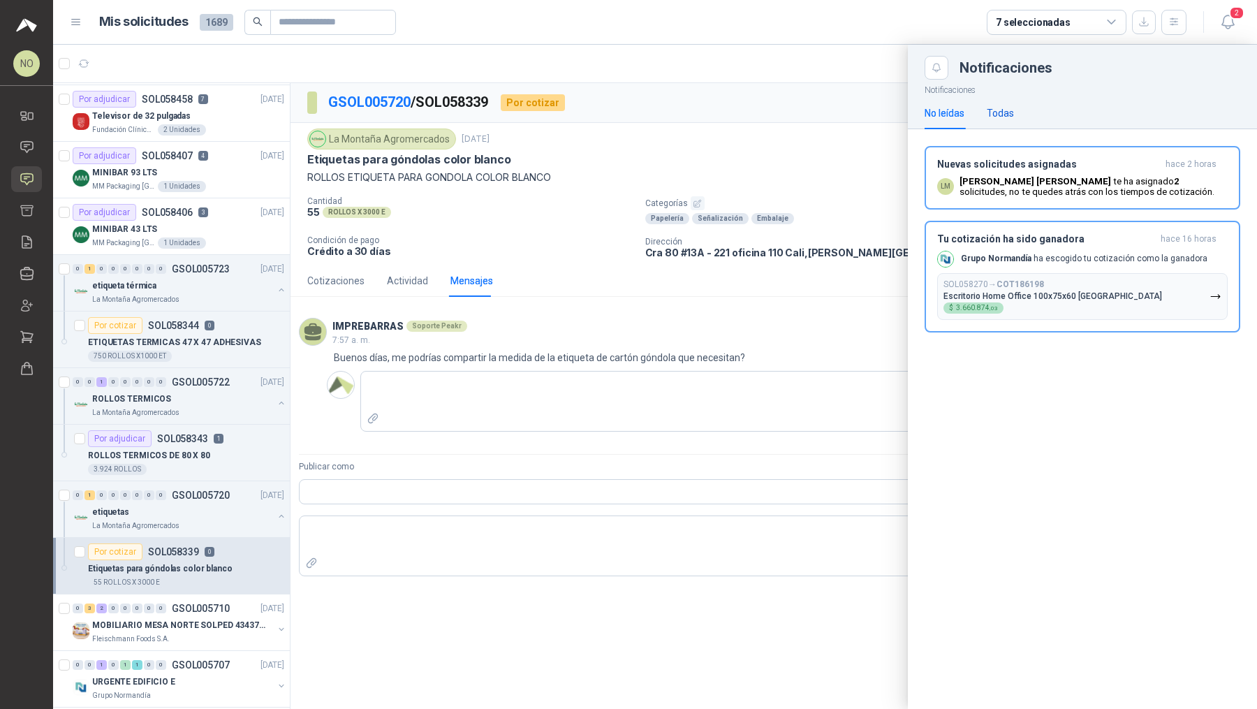
click at [999, 109] on div "Todas" at bounding box center [999, 112] width 27 height 15
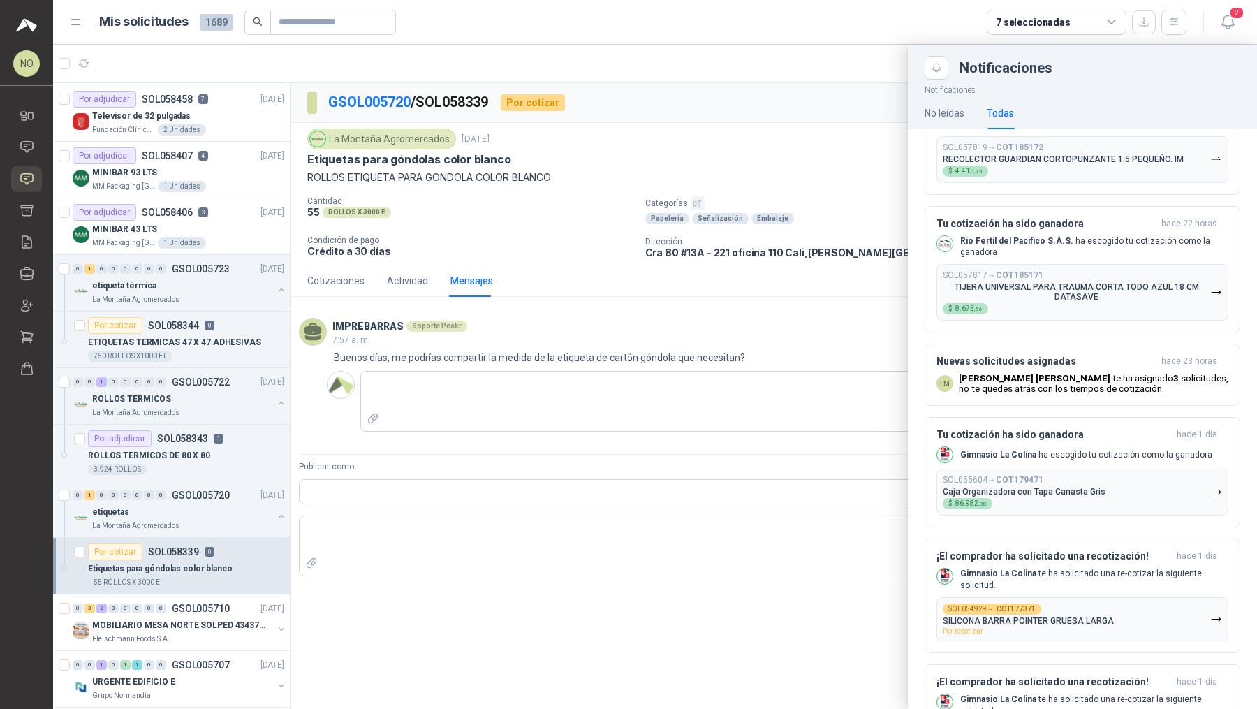
scroll to position [606, 0]
click at [1084, 486] on p "Caja Organizadora con Tapa Canasta Gris" at bounding box center [1023, 491] width 163 height 10
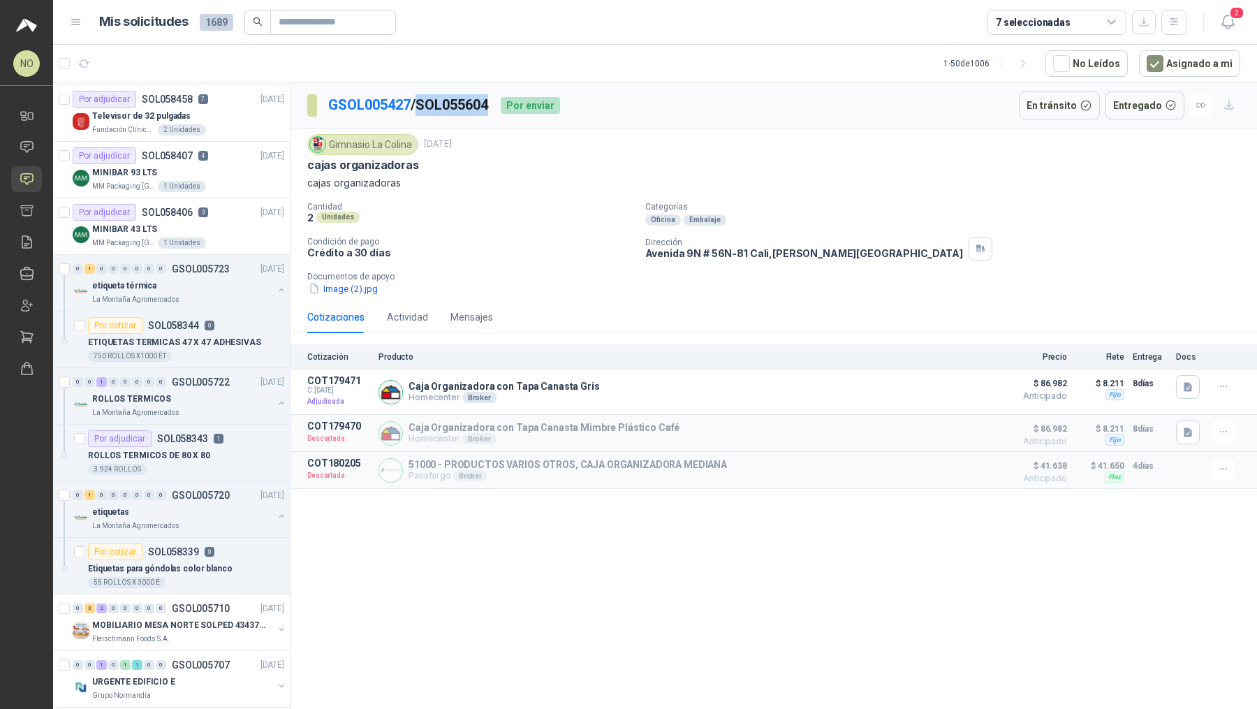
drag, startPoint x: 424, startPoint y: 105, endPoint x: 502, endPoint y: 108, distance: 78.2
click at [502, 108] on div "GSOL005427 / SOL055604 Por enviar" at bounding box center [433, 105] width 253 height 28
copy p "SOL055604"
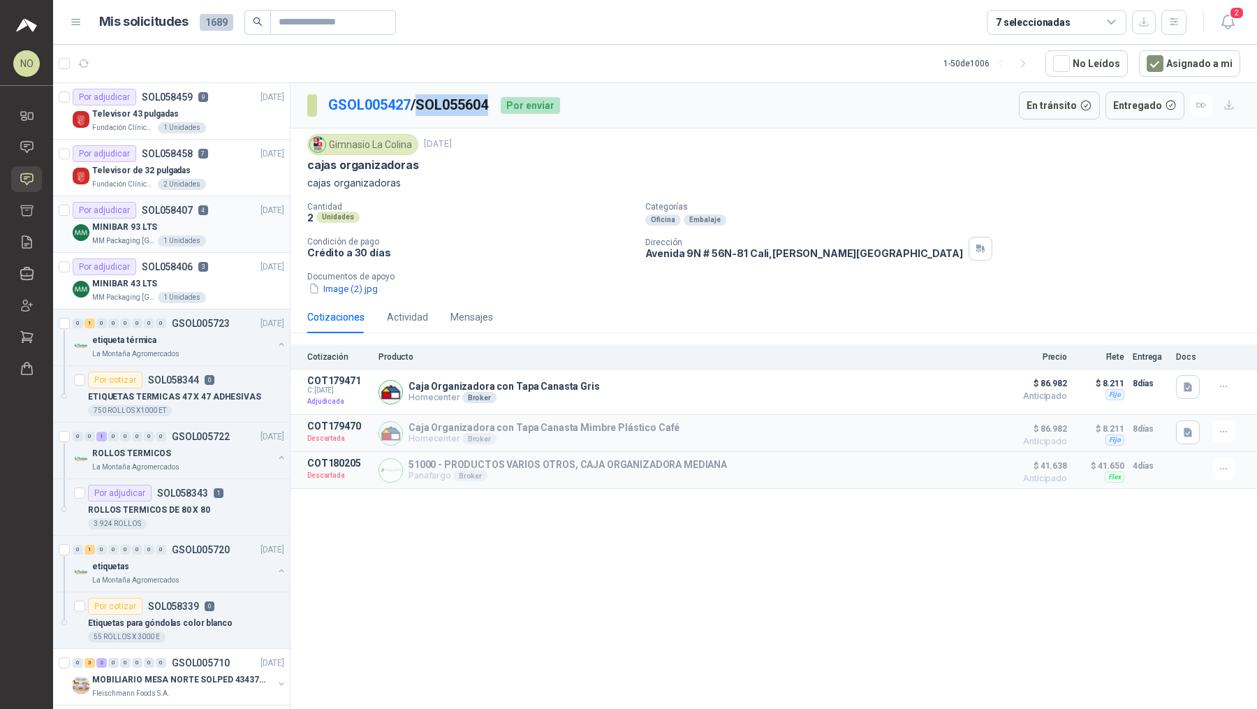
click at [197, 246] on article "Por adjudicar SOL058407 4 [DATE] MINIBAR 93 LTS MM Packaging Colombia 1 Unidades" at bounding box center [171, 224] width 237 height 57
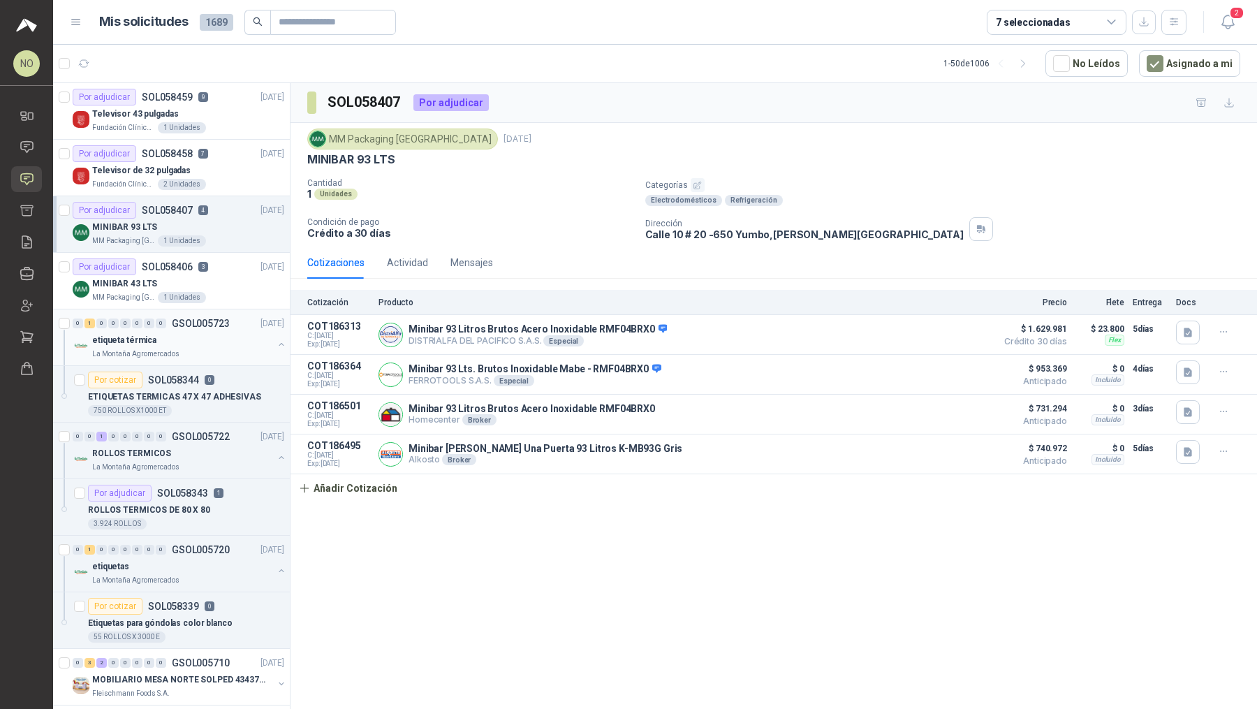
click at [234, 326] on div "0 1 0 0 0 0 0 0 GSOL005723 [DATE]" at bounding box center [180, 323] width 214 height 17
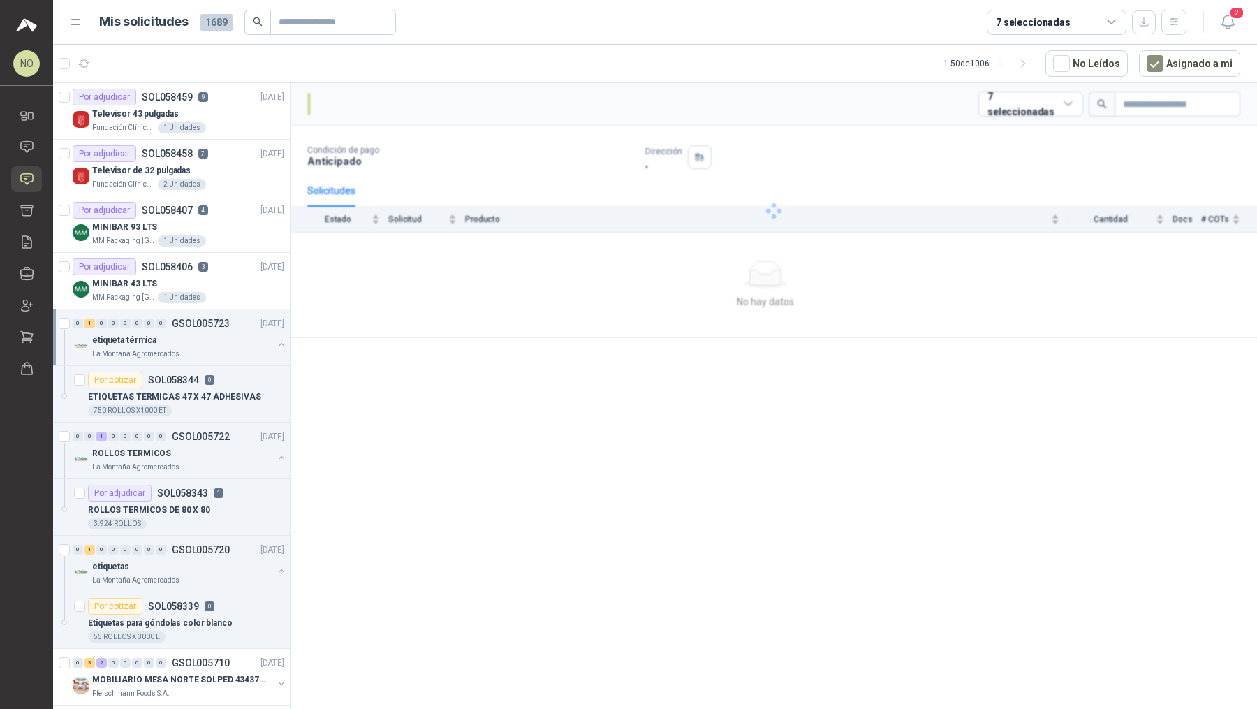
click at [234, 326] on div "0 1 0 0 0 0 0 0 GSOL005723 [DATE]" at bounding box center [180, 323] width 214 height 17
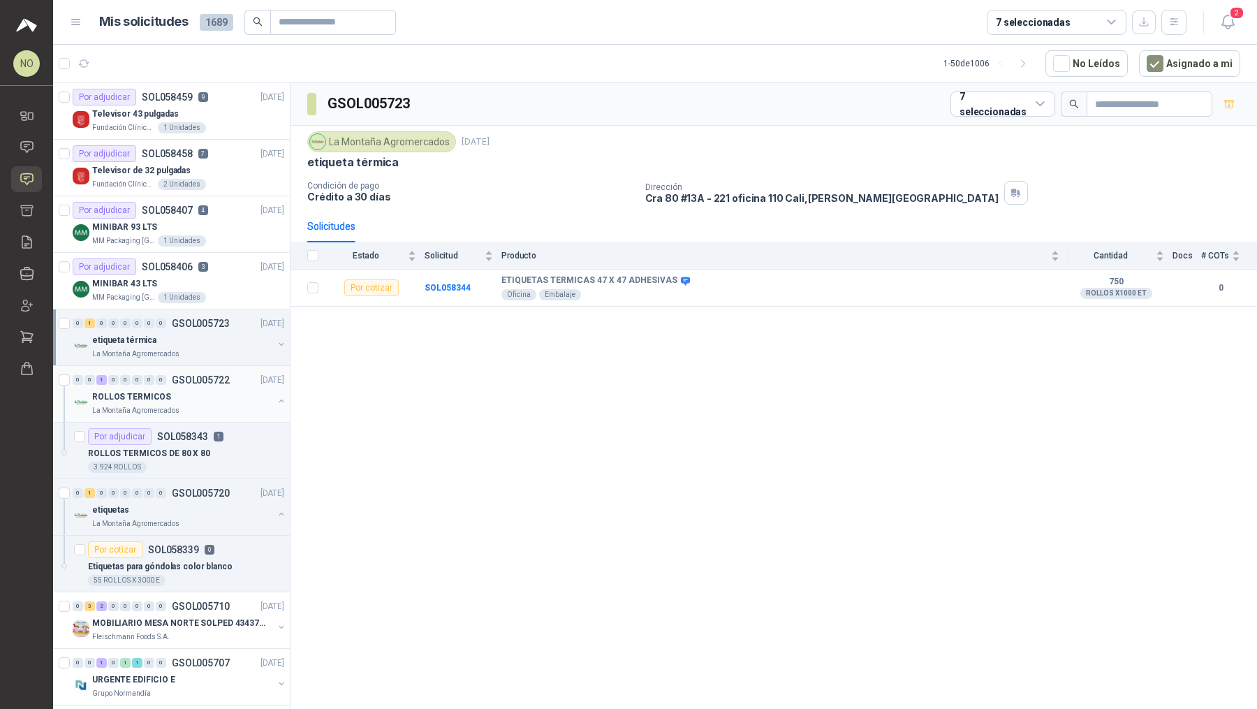
click at [227, 375] on p "GSOL005722" at bounding box center [201, 380] width 58 height 10
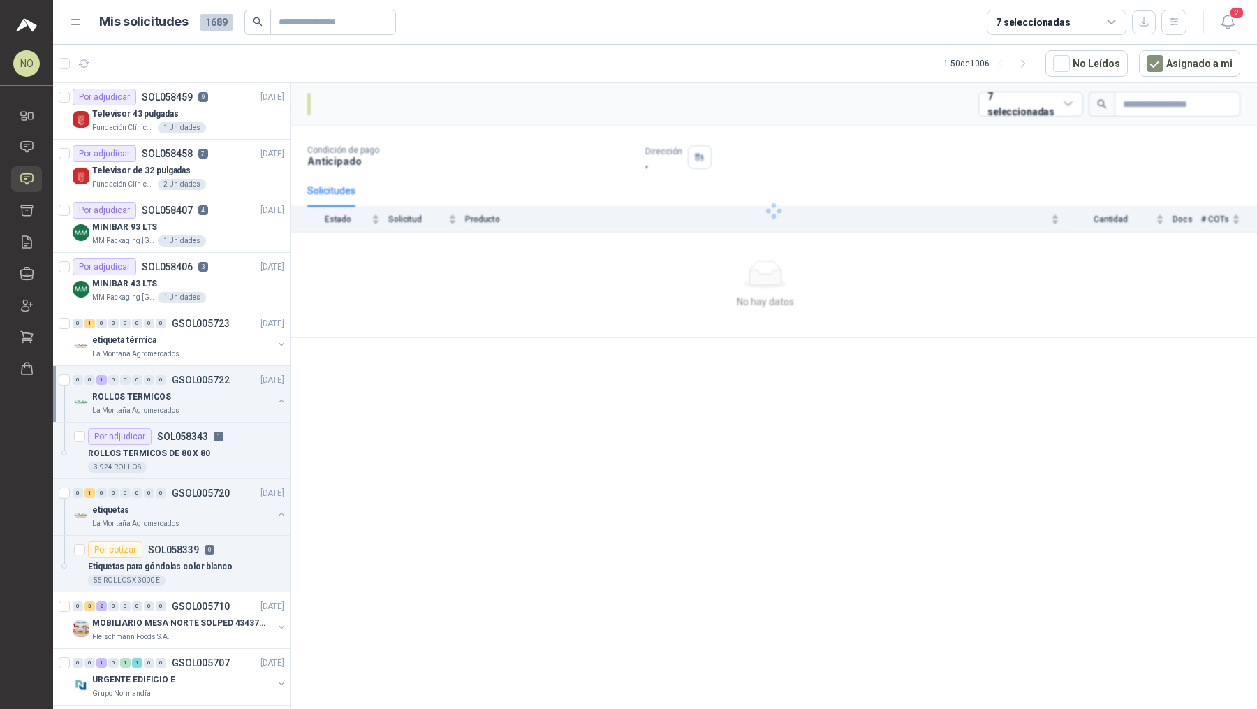
click at [227, 375] on p "GSOL005722" at bounding box center [201, 380] width 58 height 10
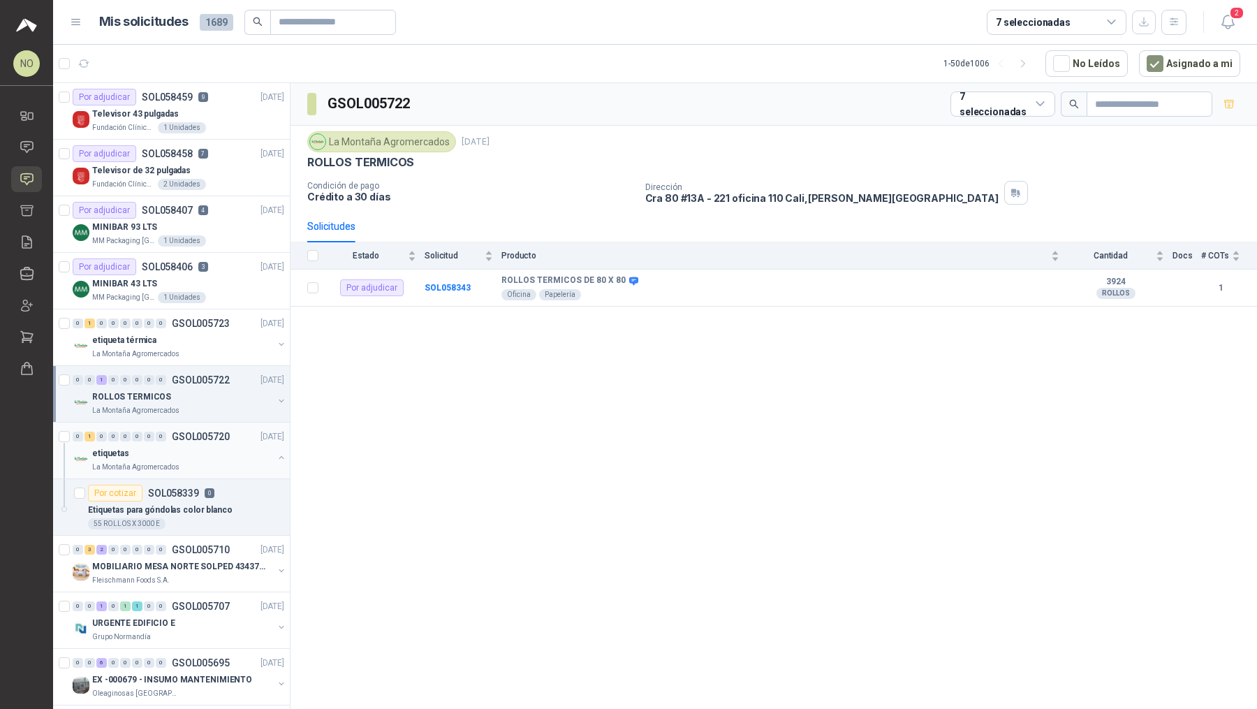
click at [225, 441] on div "0 1 0 0 0 0 0 0 GSOL005720 [DATE]" at bounding box center [180, 436] width 214 height 17
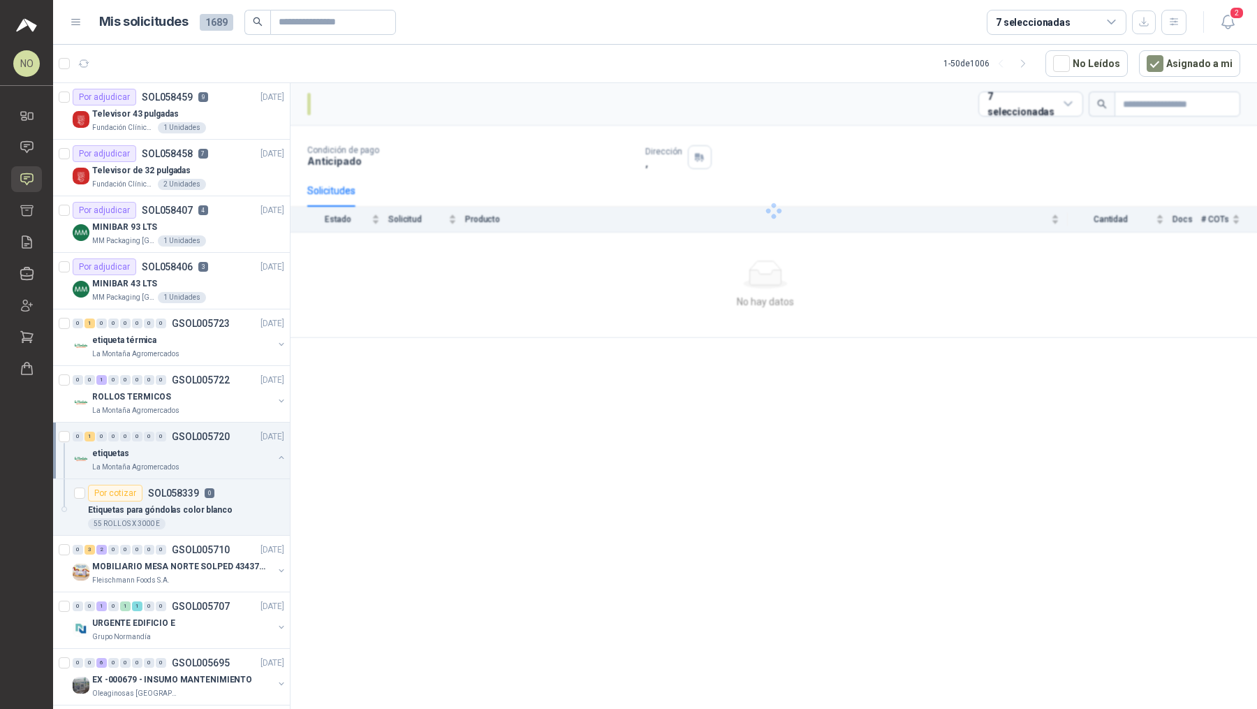
click at [225, 441] on div "0 1 0 0 0 0 0 0 GSOL005720 [DATE]" at bounding box center [180, 436] width 214 height 17
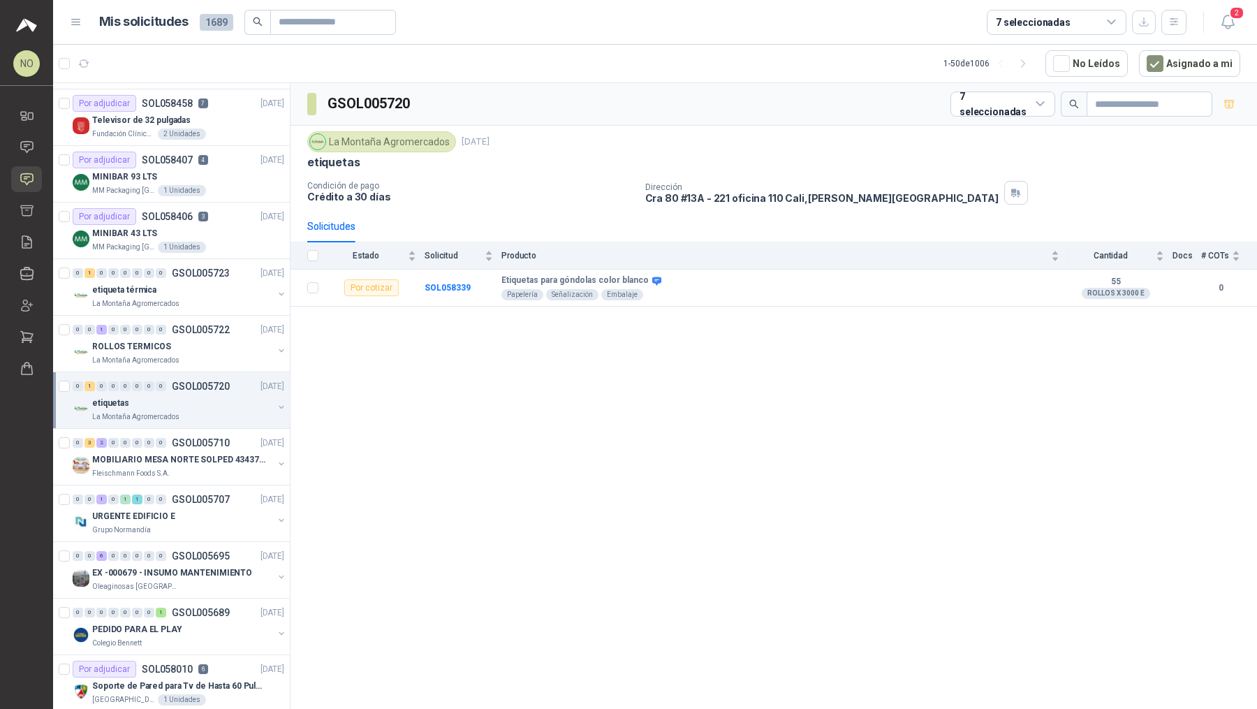
scroll to position [77, 0]
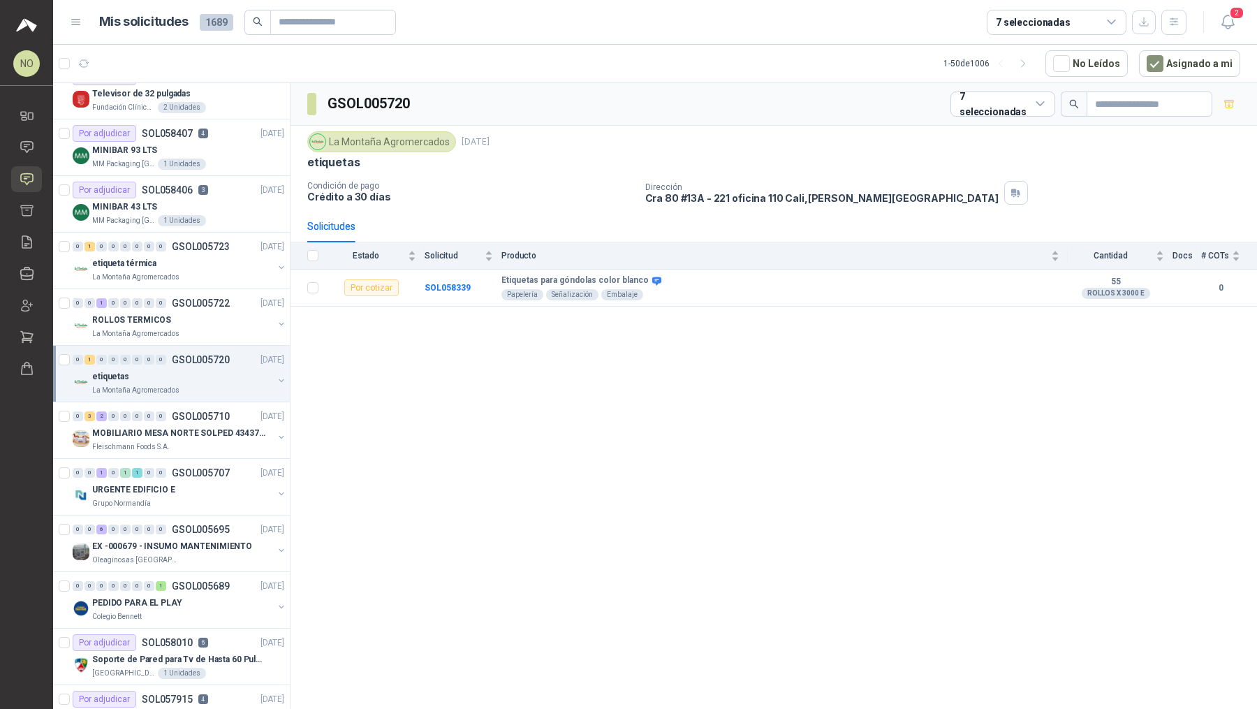
click at [225, 441] on div "Fleischmann Foods S.A." at bounding box center [182, 446] width 181 height 11
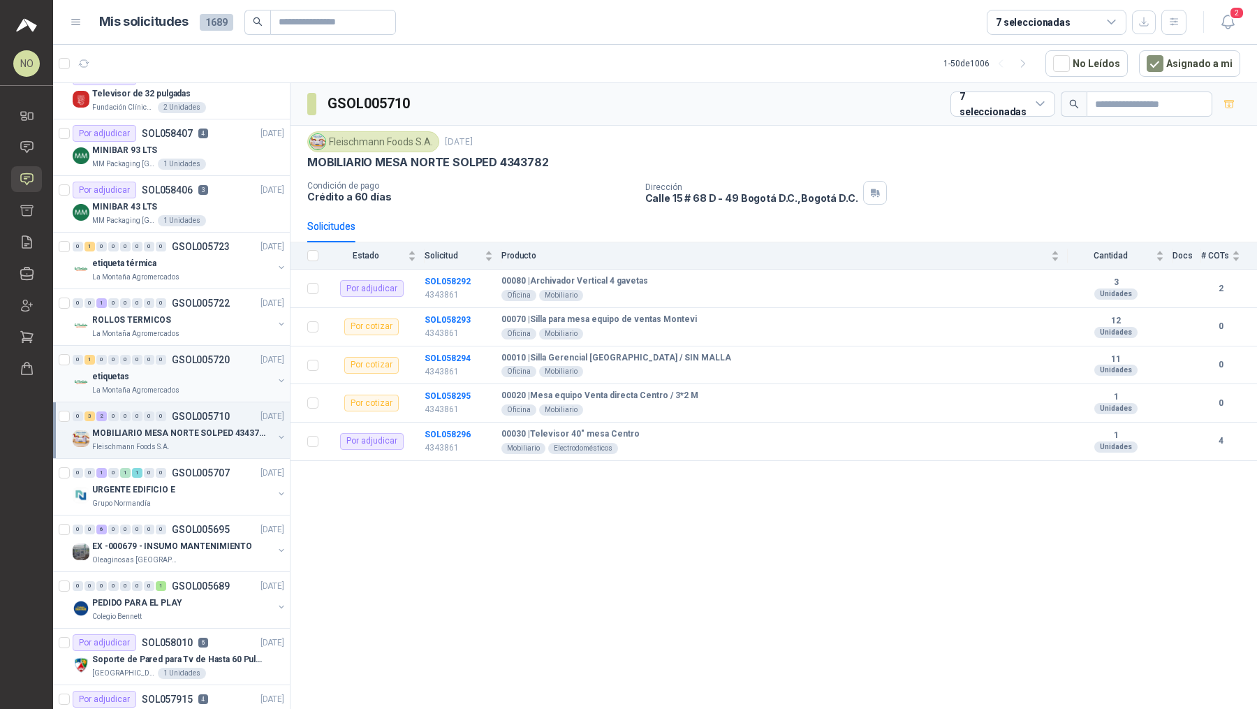
click at [225, 441] on div "Fleischmann Foods S.A." at bounding box center [182, 446] width 181 height 11
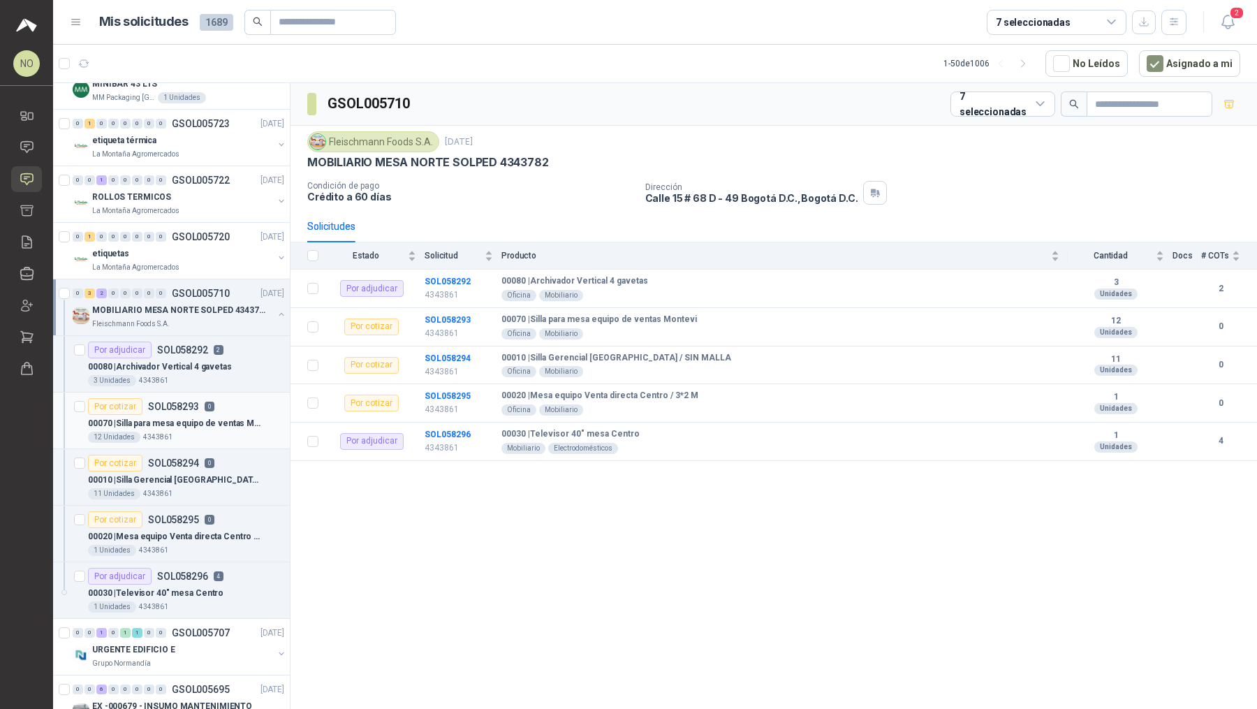
scroll to position [202, 0]
click at [217, 372] on div "3 Unidades 4343861" at bounding box center [186, 377] width 196 height 11
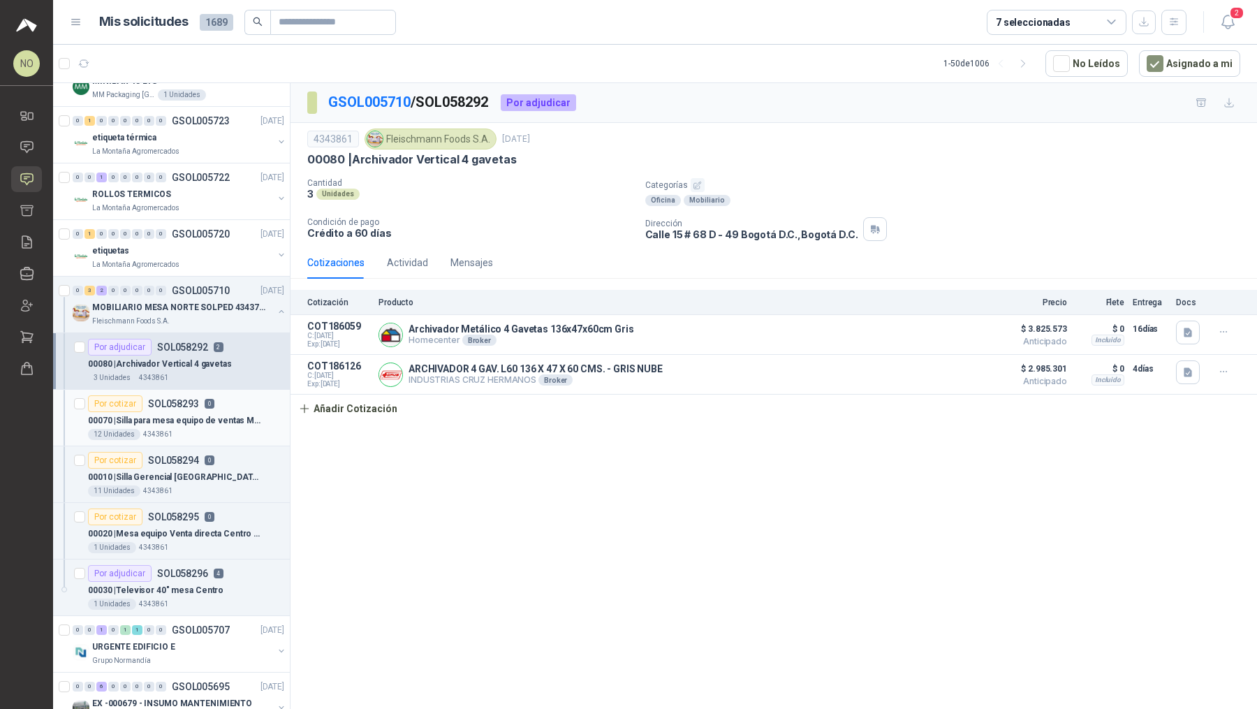
click at [207, 416] on p "00070 | Silla para mesa equipo de ventas Montevi" at bounding box center [175, 420] width 174 height 13
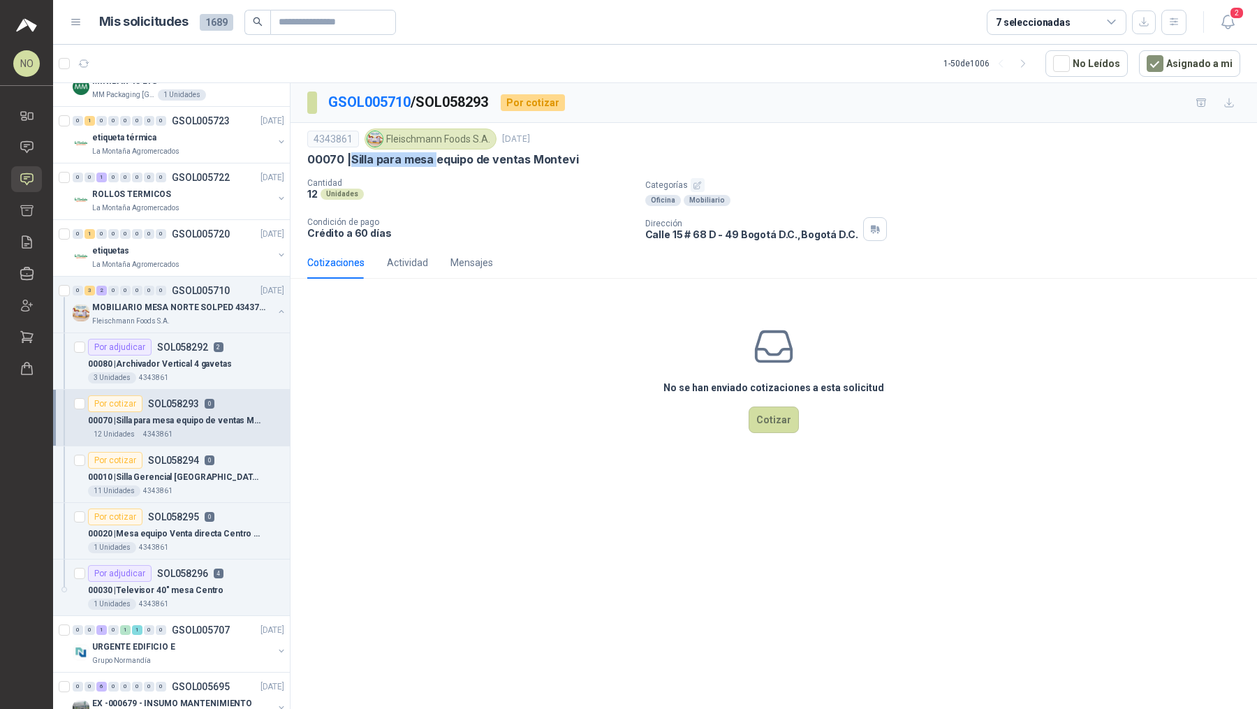
drag, startPoint x: 350, startPoint y: 158, endPoint x: 434, endPoint y: 161, distance: 83.1
click at [434, 161] on p "00070 | Silla para mesa equipo de ventas Montevi" at bounding box center [443, 159] width 272 height 15
copy p "Silla para mesa"
click at [434, 154] on p "00070 | Silla para mesa equipo de ventas Montevi" at bounding box center [443, 159] width 272 height 15
drag, startPoint x: 526, startPoint y: 158, endPoint x: 577, endPoint y: 158, distance: 50.3
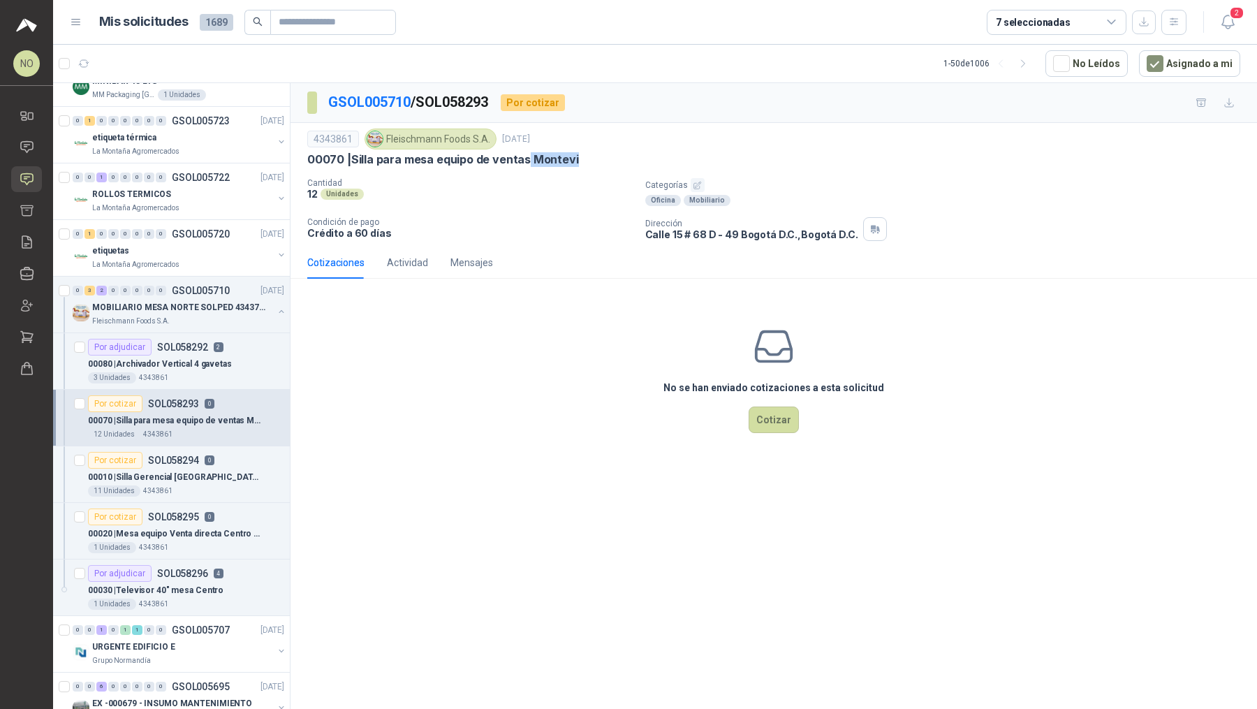
click at [577, 158] on div "00070 | Silla para mesa equipo de ventas Montevi" at bounding box center [773, 159] width 933 height 15
click at [778, 410] on button "Cotizar" at bounding box center [773, 419] width 50 height 27
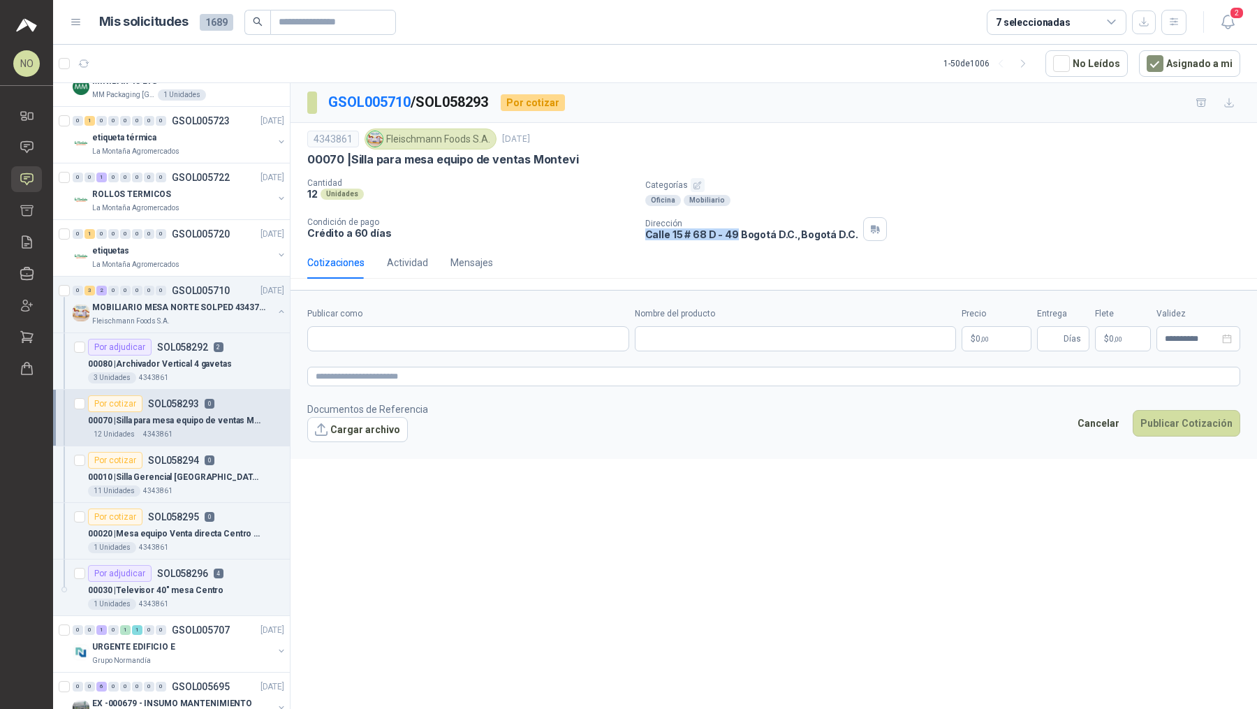
drag, startPoint x: 647, startPoint y: 232, endPoint x: 733, endPoint y: 234, distance: 85.9
click at [733, 234] on div "Cantidad 12 Unidades Categorías Oficina Mobiliario Condición de pago Crédito a …" at bounding box center [773, 209] width 933 height 63
copy p "Calle 15 # 68 D - 49"
click at [503, 339] on input "Publicar como" at bounding box center [468, 339] width 320 height 24
type input "**********"
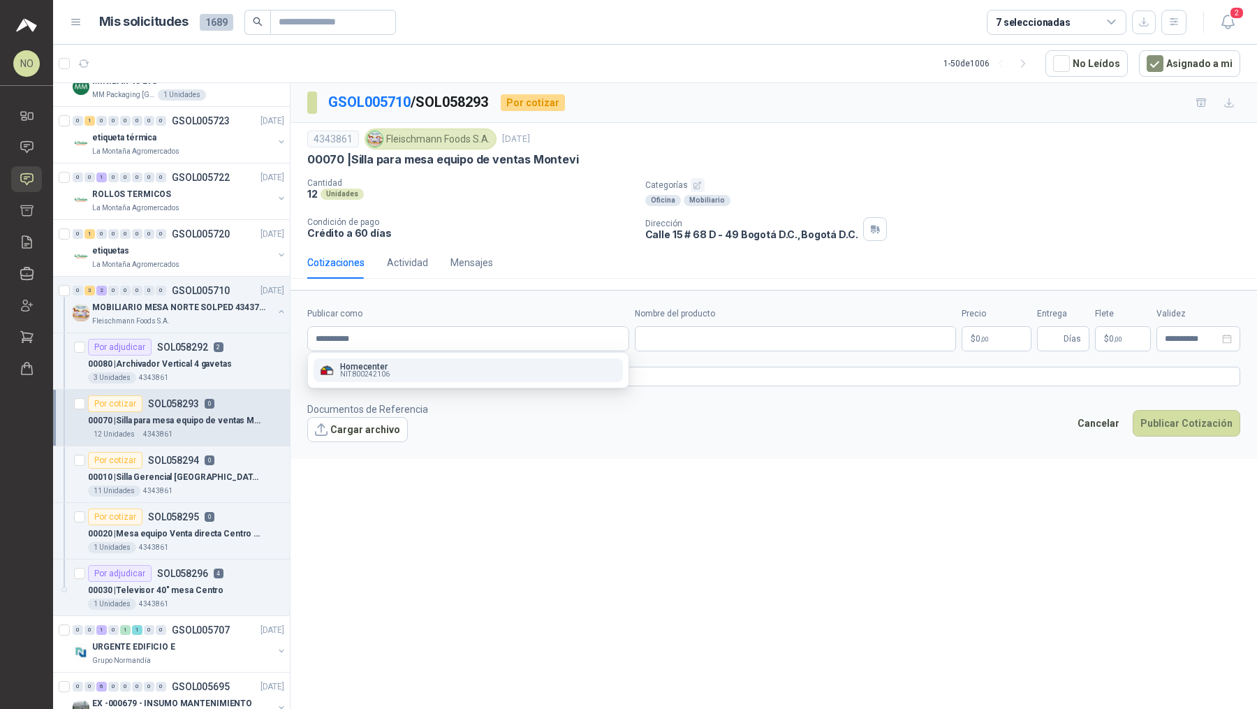
click at [480, 376] on div "Homecenter NIT : 800242106" at bounding box center [468, 369] width 298 height 15
type input "**********"
click at [704, 336] on input "Nombre del producto" at bounding box center [796, 338] width 322 height 25
paste input "**********"
type input "**********"
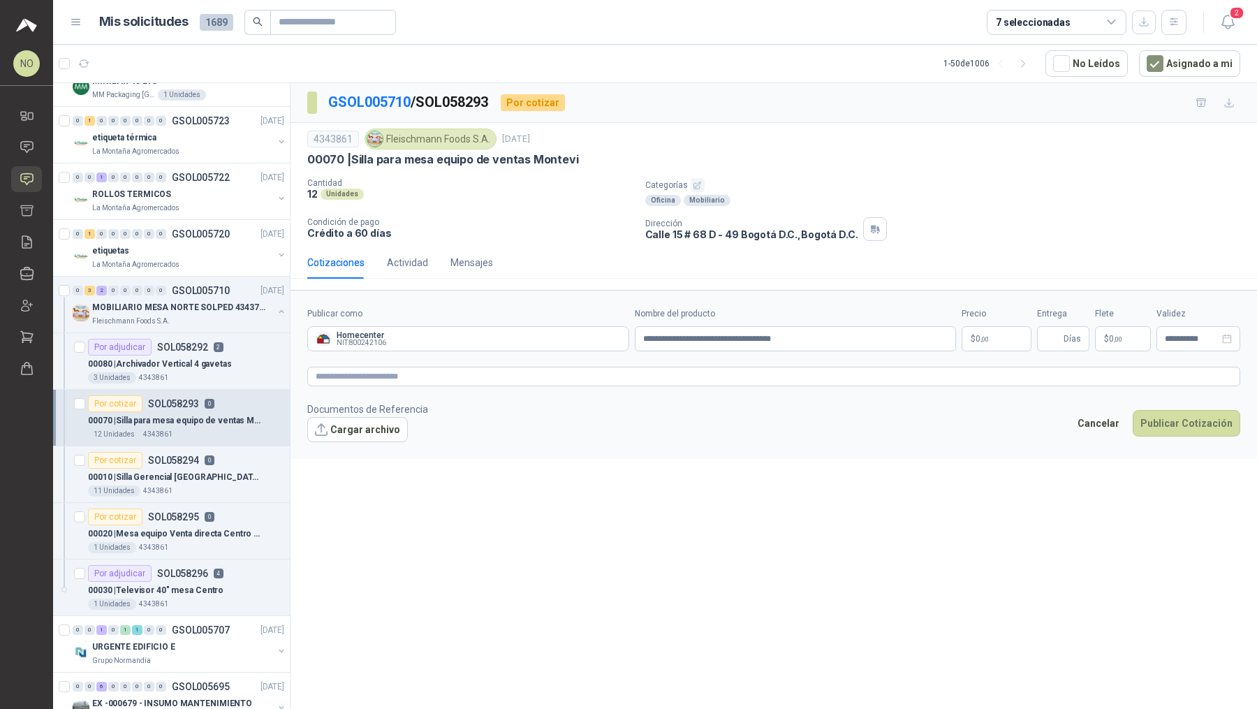
click at [998, 335] on body "NO [PERSON_NAME] Inicio Chat Solicitudes Cotizar Remisiones Compañías Invitacio…" at bounding box center [628, 354] width 1257 height 709
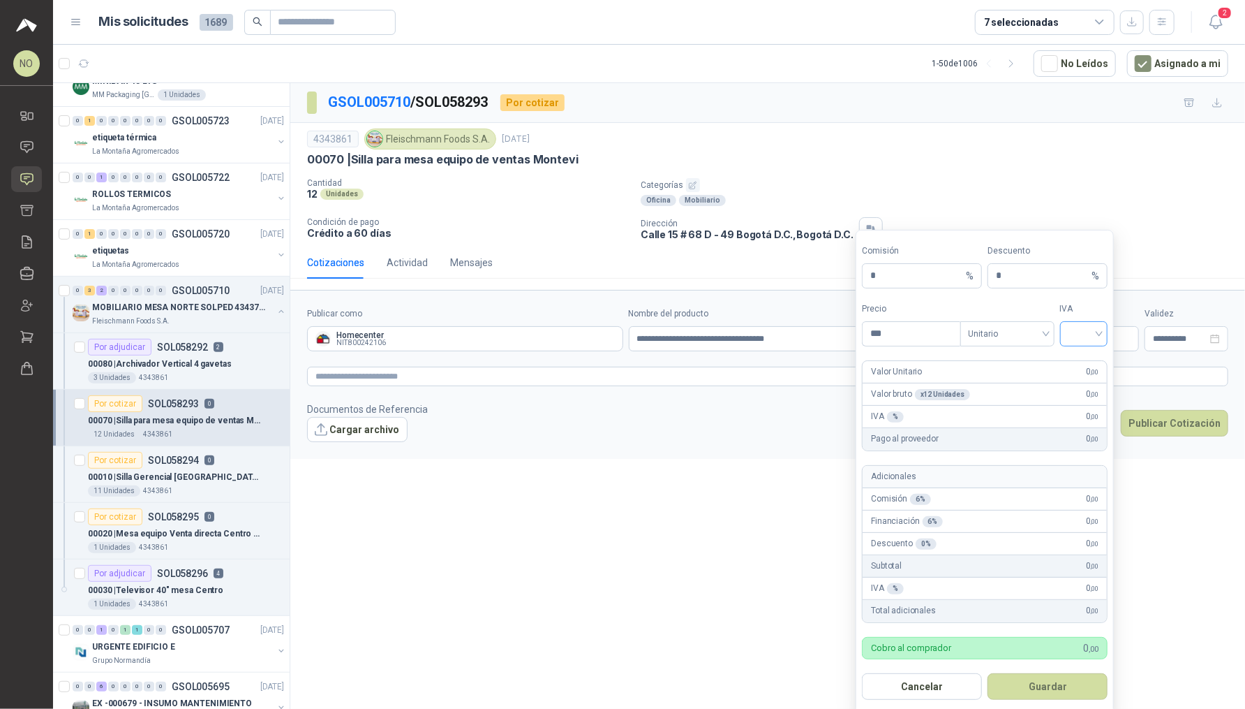
click at [1079, 334] on input "search" at bounding box center [1084, 332] width 31 height 21
click at [1086, 366] on div "19%" at bounding box center [1085, 361] width 26 height 15
click at [1005, 323] on span "Unitario" at bounding box center [1007, 333] width 77 height 21
click at [1010, 385] on div "Unitario con IVA" at bounding box center [1008, 383] width 72 height 15
click at [915, 336] on input "***" at bounding box center [911, 334] width 97 height 24
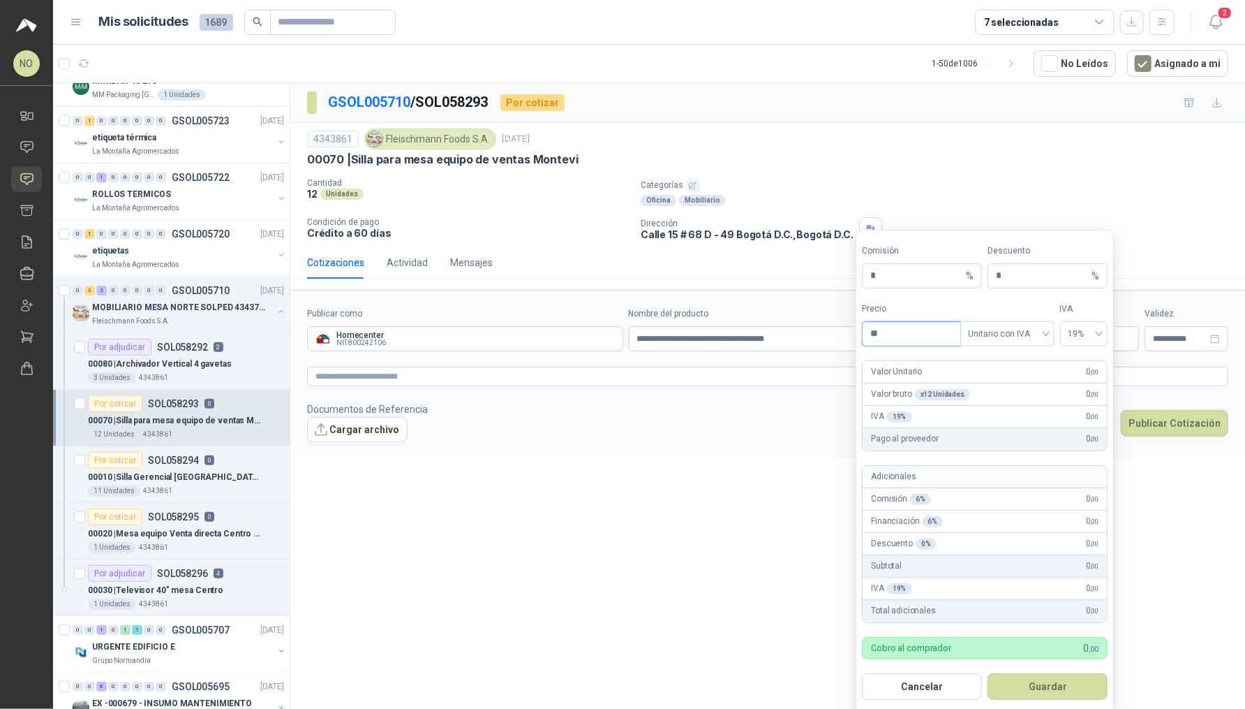
type input "*"
type input "*********"
click at [1024, 280] on input "*" at bounding box center [1042, 276] width 93 height 24
type input "*"
click at [1066, 686] on button "Guardar" at bounding box center [1048, 686] width 120 height 27
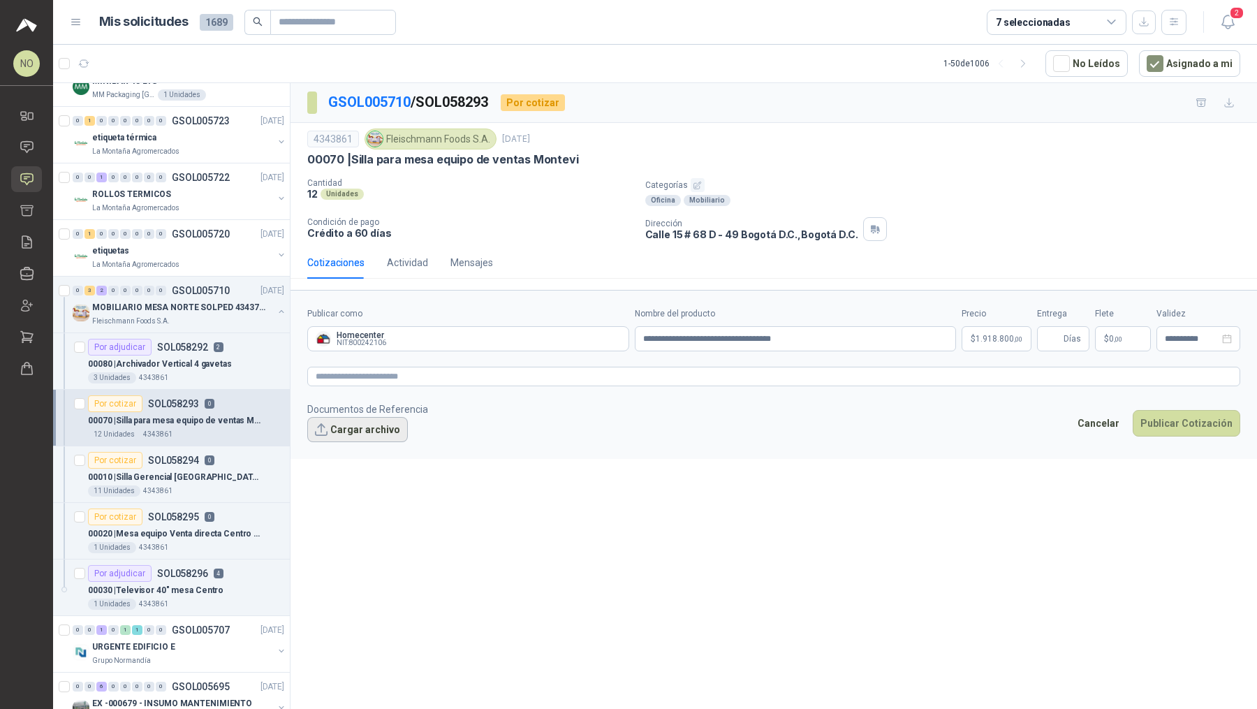
click at [348, 429] on button "Cargar archivo" at bounding box center [357, 429] width 101 height 25
click at [376, 420] on button "Cargar archivo" at bounding box center [357, 429] width 101 height 25
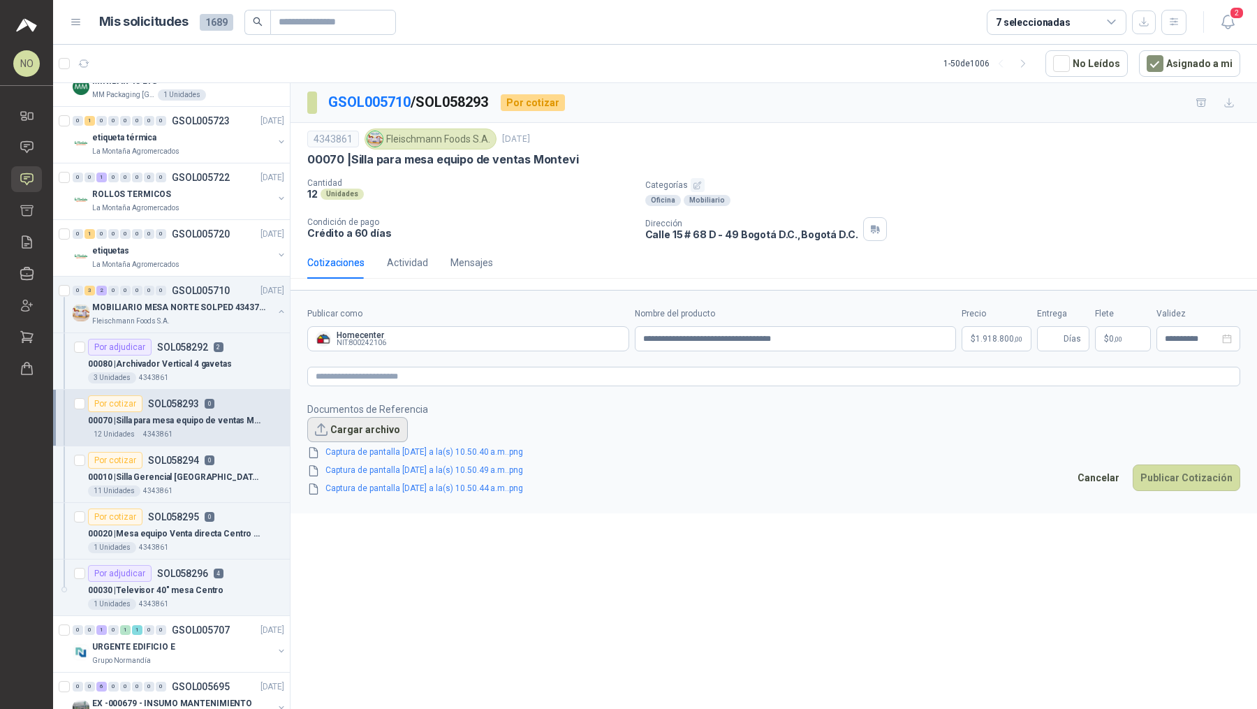
click at [350, 435] on button "Cargar archivo" at bounding box center [357, 429] width 101 height 25
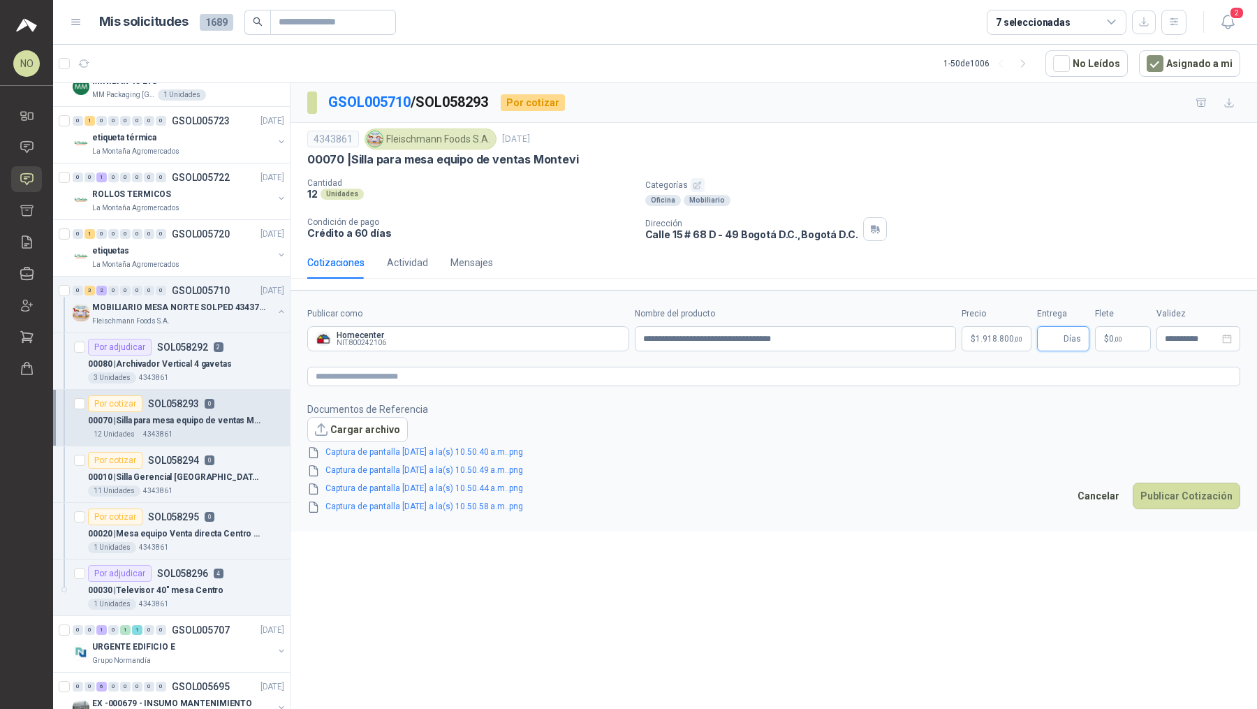
click at [1055, 336] on input "Entrega" at bounding box center [1052, 339] width 15 height 24
type input "*"
click at [1129, 338] on p "$ 0 ,00" at bounding box center [1123, 338] width 56 height 25
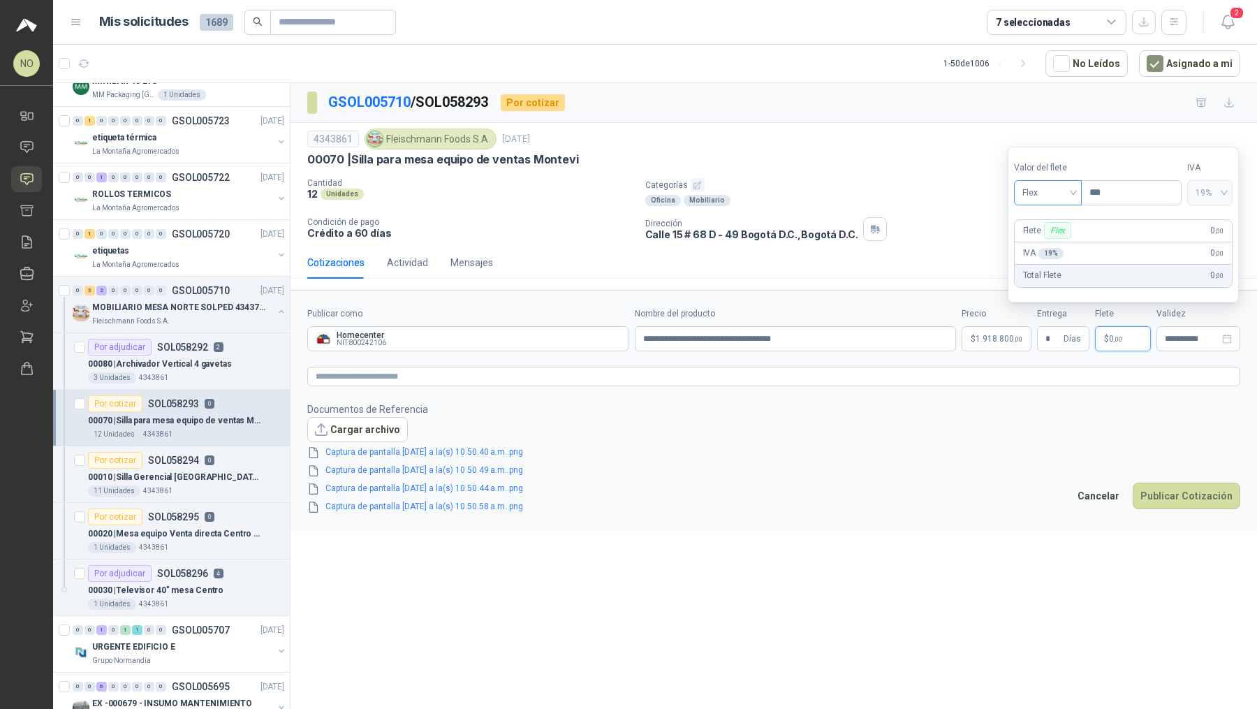
click at [1053, 193] on span "Flex" at bounding box center [1047, 192] width 51 height 21
click at [1049, 246] on div "Incluido" at bounding box center [1047, 244] width 46 height 15
click at [1167, 326] on div "**********" at bounding box center [1198, 338] width 84 height 25
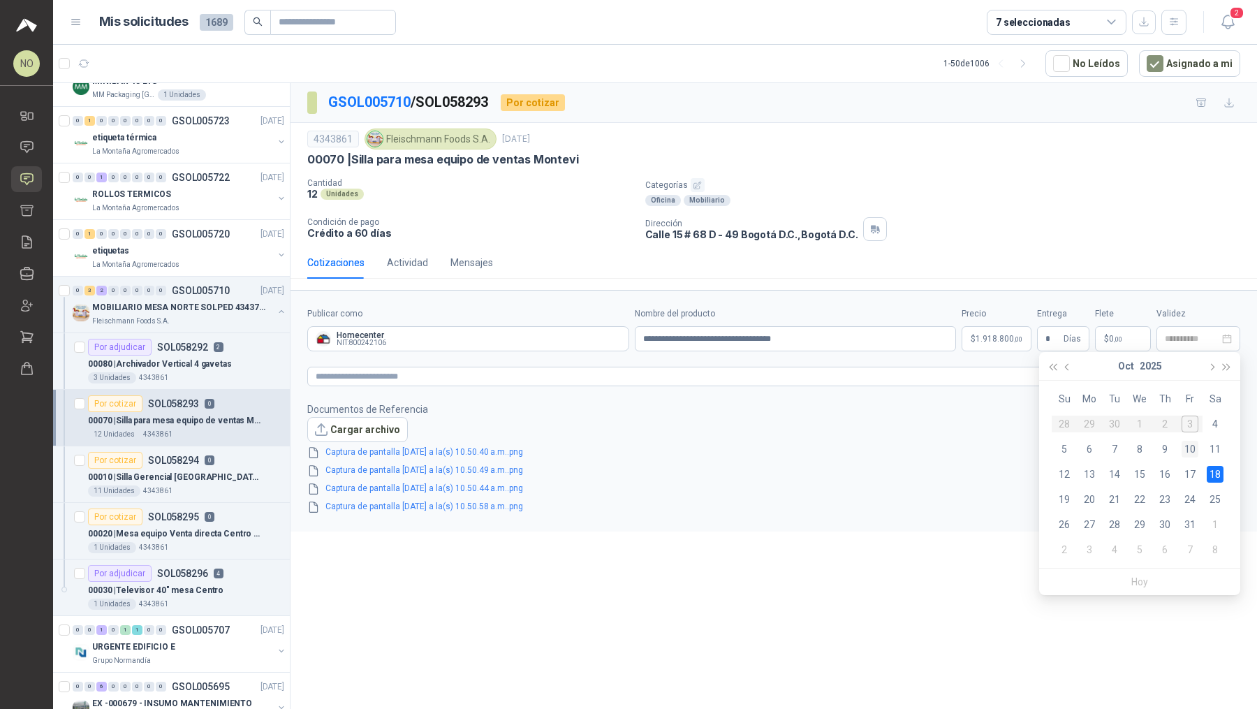
click at [1196, 452] on div "10" at bounding box center [1189, 449] width 17 height 17
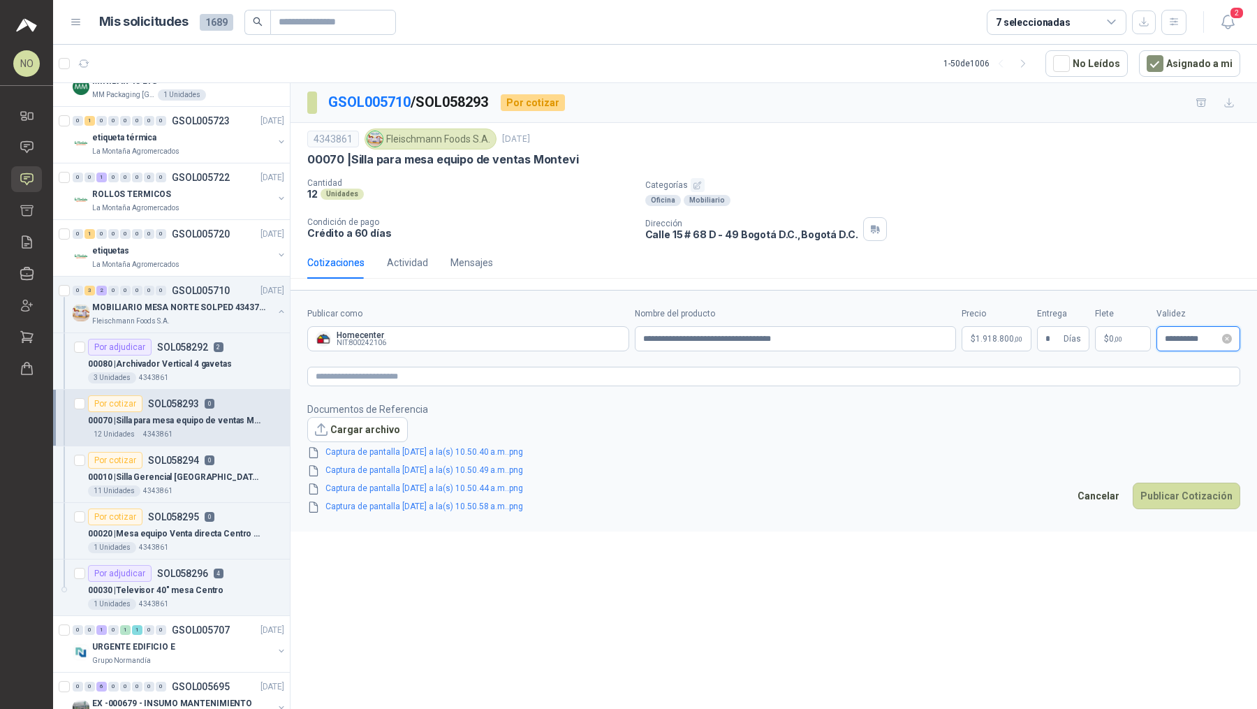
click at [1186, 334] on input "**********" at bounding box center [1191, 338] width 54 height 9
type input "**********"
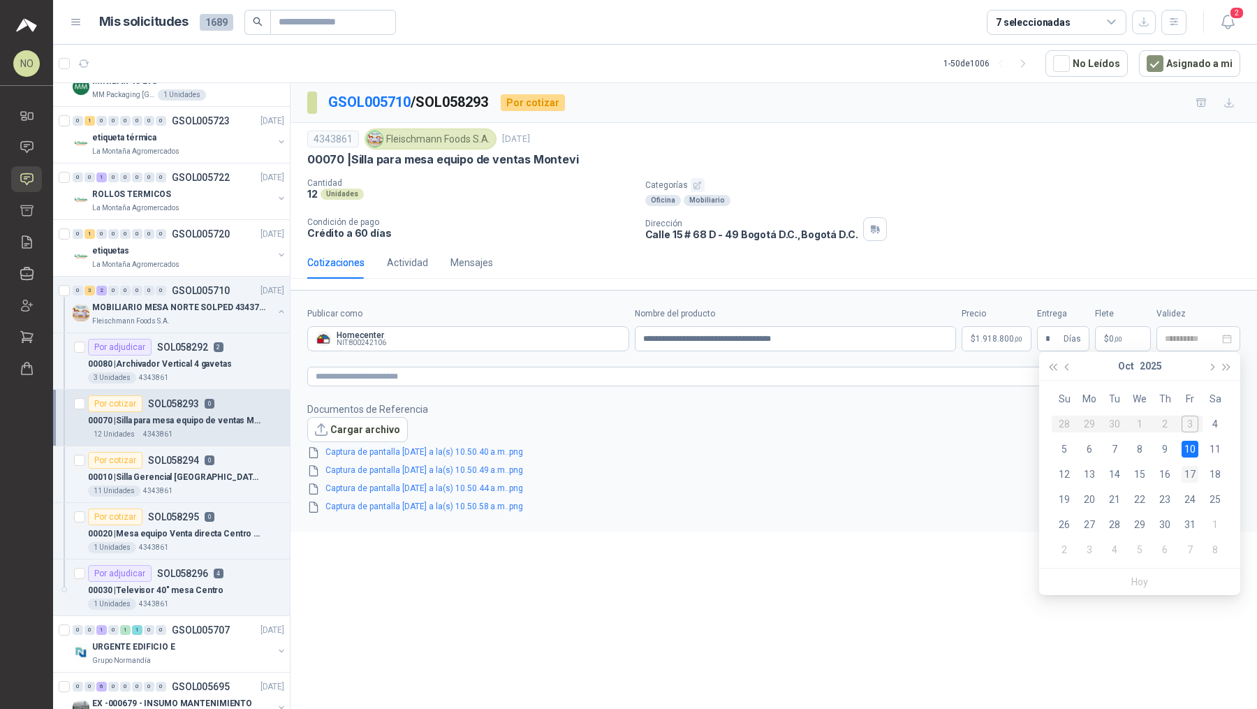
click at [1196, 470] on div "17" at bounding box center [1189, 474] width 17 height 17
click at [1195, 491] on button "Publicar Cotización" at bounding box center [1186, 495] width 108 height 27
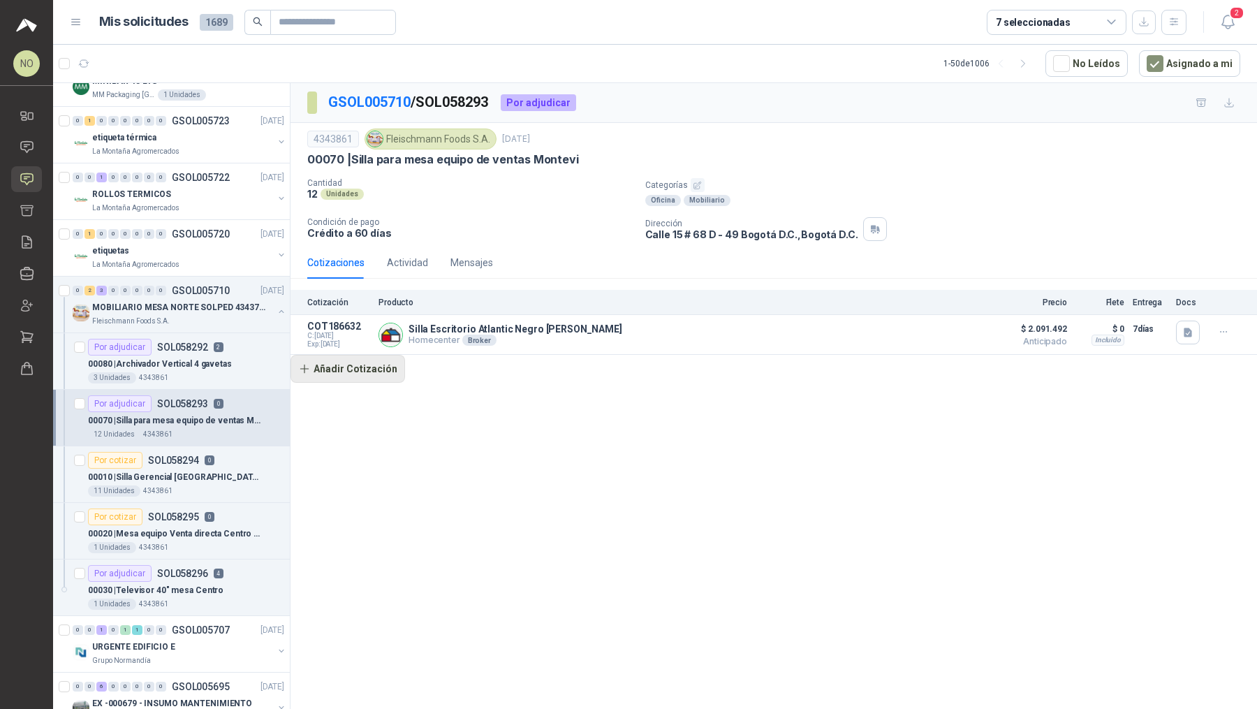
click at [380, 368] on button "Añadir Cotización" at bounding box center [347, 369] width 114 height 28
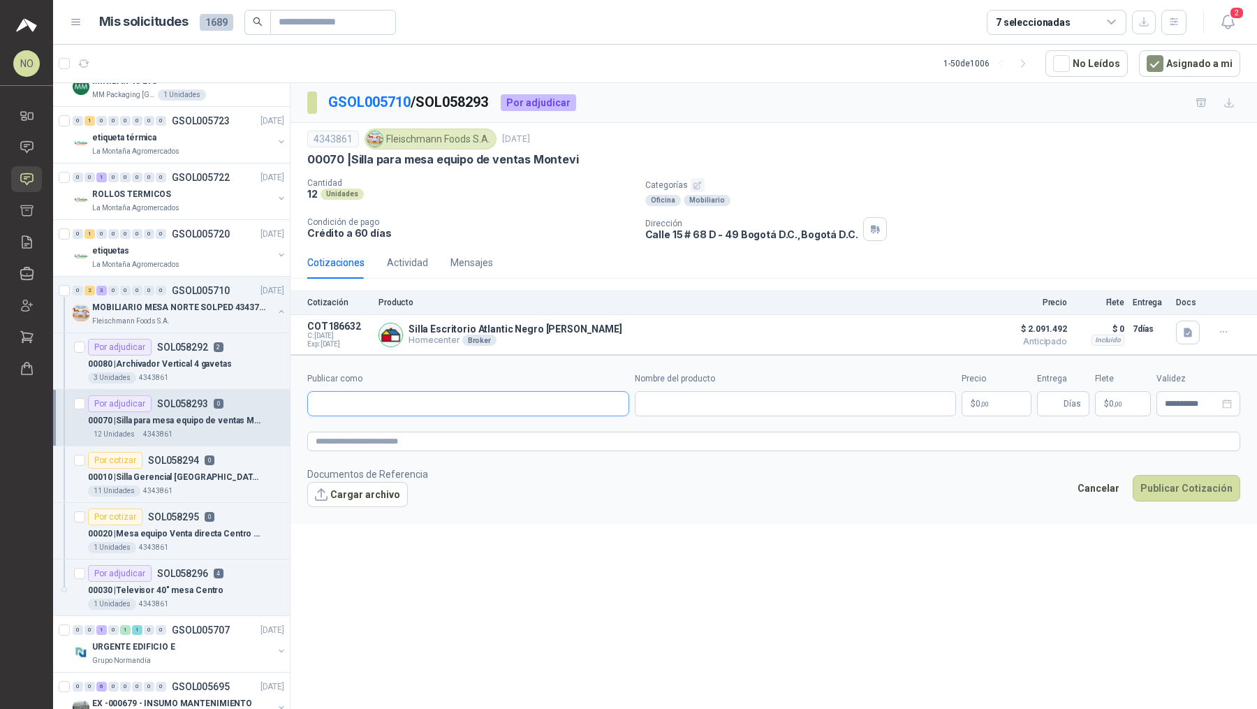
click at [420, 408] on input "Publicar como" at bounding box center [468, 404] width 320 height 24
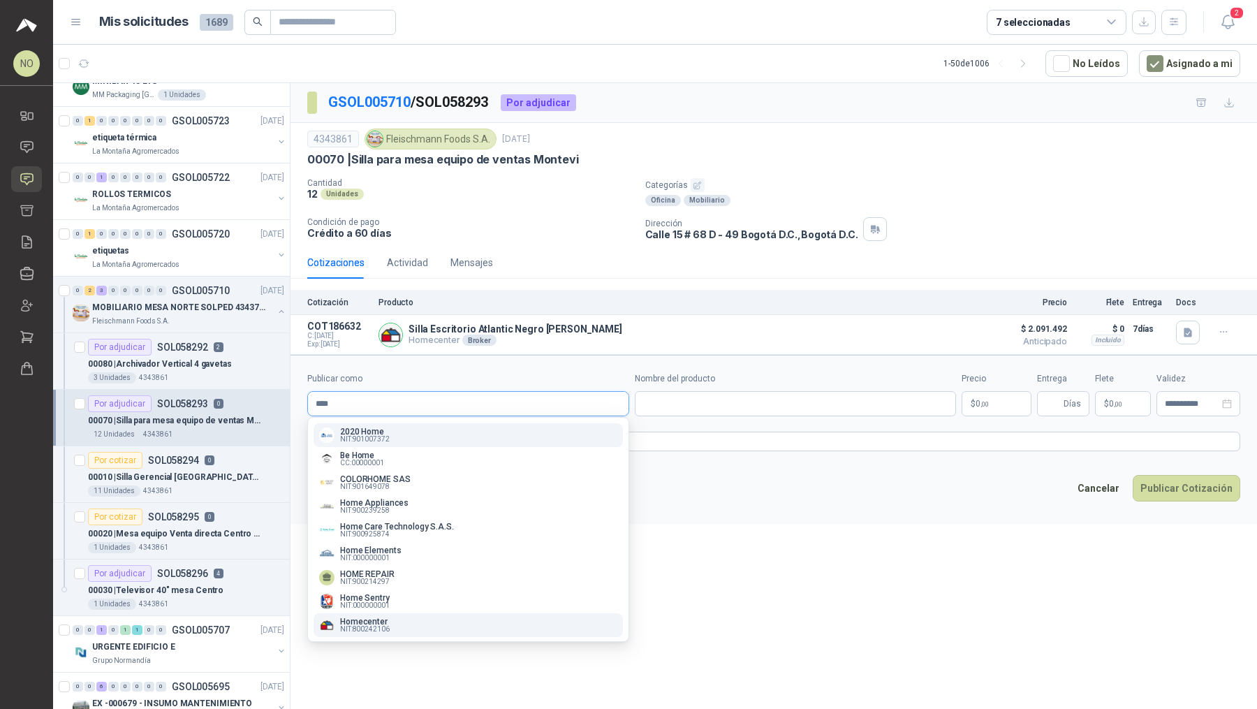
type input "****"
click at [417, 621] on div "Homecenter NIT : 800242106" at bounding box center [468, 624] width 298 height 15
type input "**********"
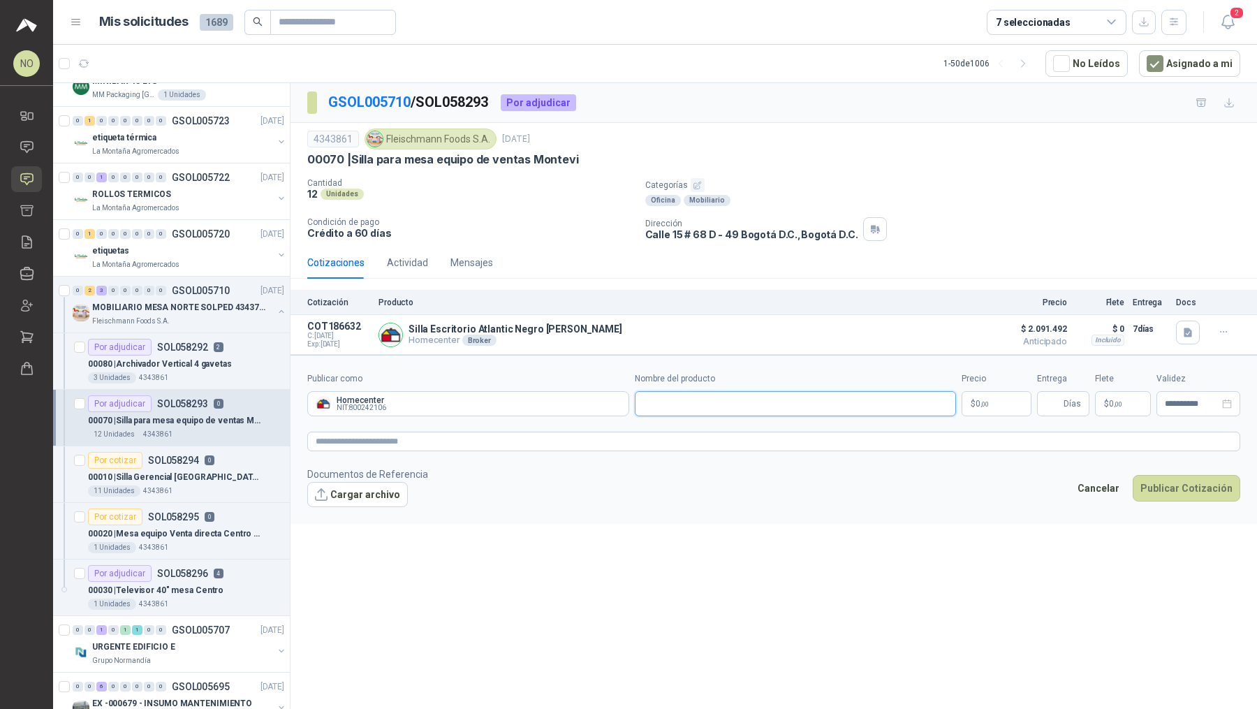
click at [774, 410] on input "Nombre del producto" at bounding box center [796, 403] width 322 height 25
paste input "**********"
type input "**********"
click at [1130, 408] on p "$ 0 ,00" at bounding box center [1123, 403] width 56 height 25
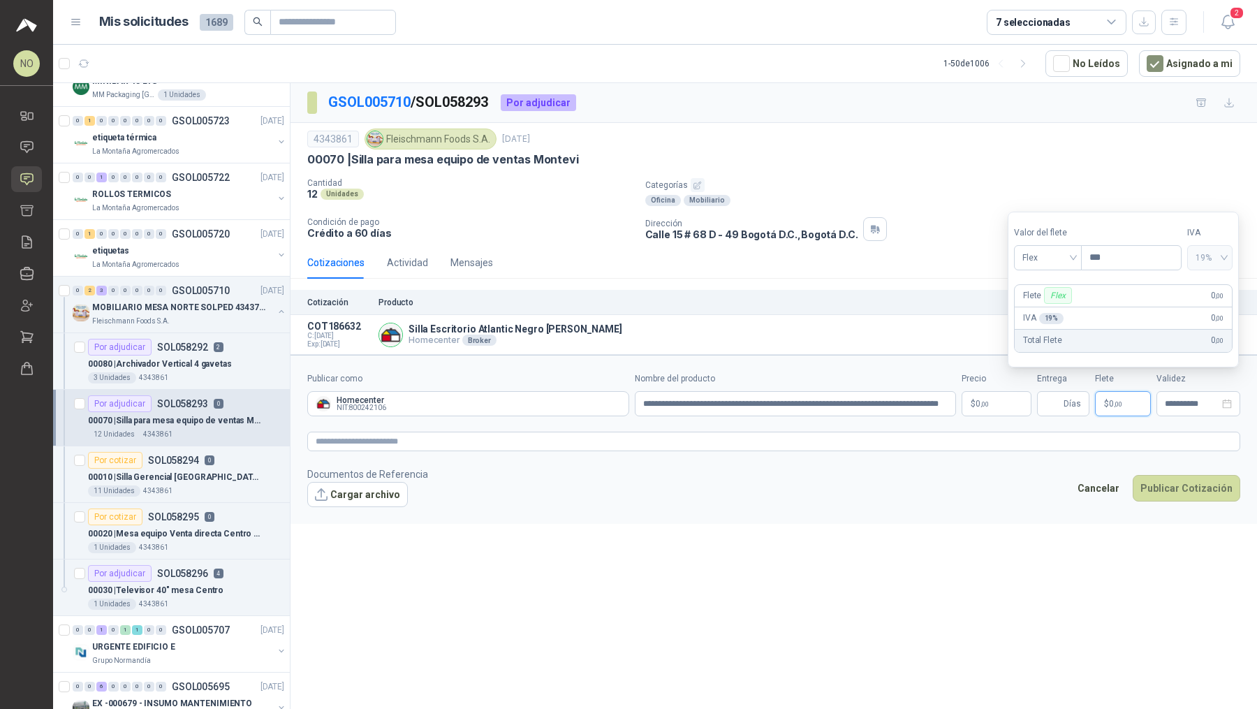
scroll to position [0, 0]
click at [1052, 249] on span "Flex" at bounding box center [1047, 257] width 51 height 21
click at [1054, 336] on div "Fijo" at bounding box center [1047, 332] width 46 height 15
click at [1122, 256] on input "***" at bounding box center [1130, 258] width 99 height 24
type input "*"
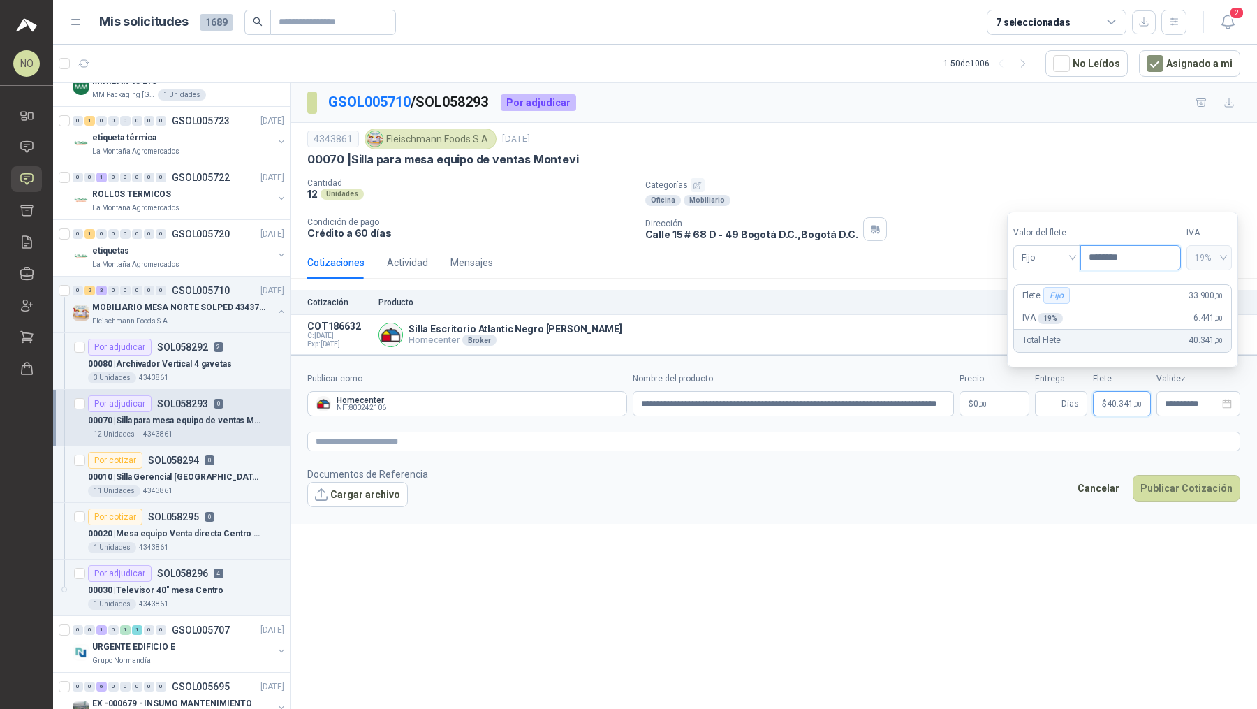
type input "********"
click at [1051, 399] on input "Entrega" at bounding box center [1050, 404] width 15 height 24
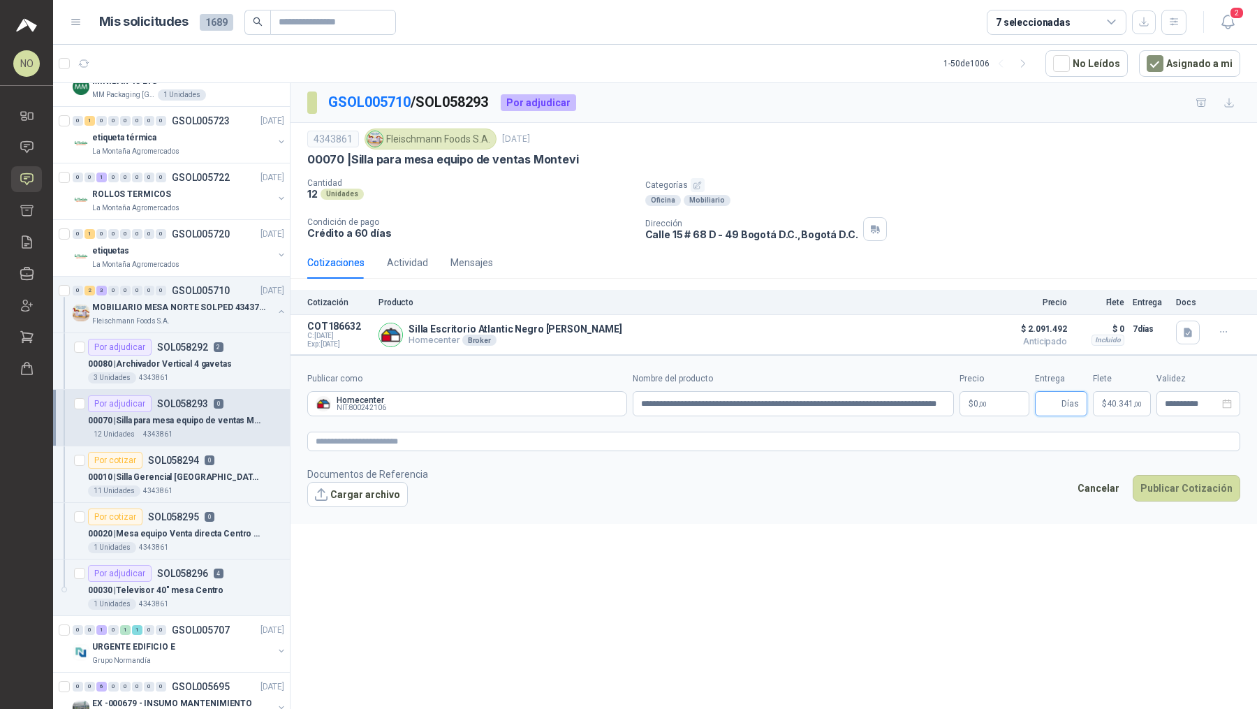
type input "*"
click at [1186, 400] on input "**********" at bounding box center [1191, 403] width 54 height 9
type input "**********"
click at [1199, 512] on td "10" at bounding box center [1189, 513] width 25 height 25
click at [359, 501] on button "Cargar archivo" at bounding box center [357, 494] width 101 height 25
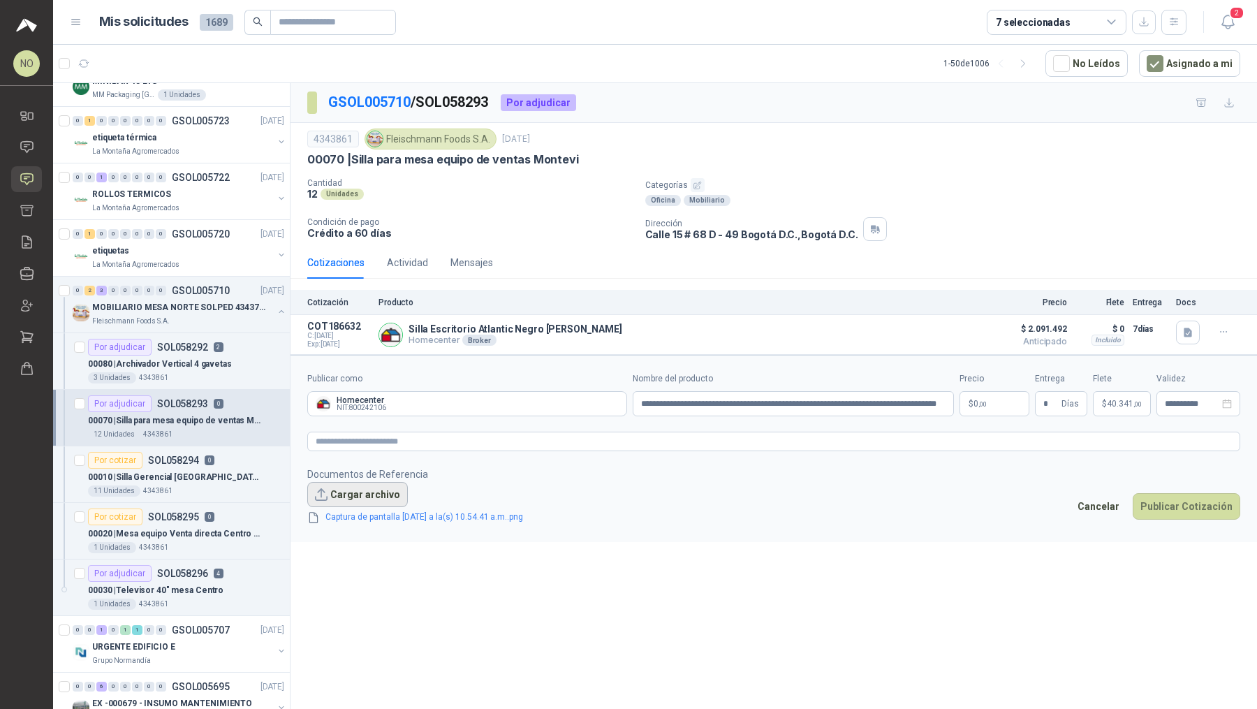
click at [367, 482] on button "Cargar archivo" at bounding box center [357, 494] width 101 height 25
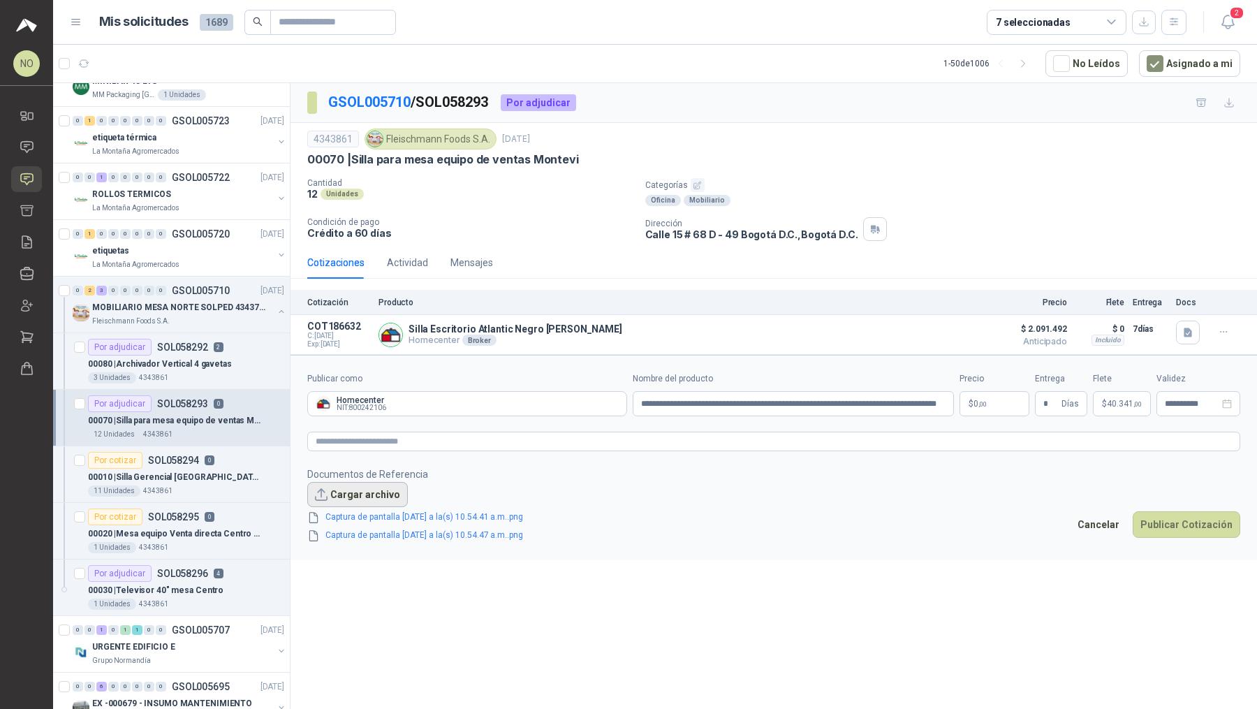
click at [375, 490] on button "Cargar archivo" at bounding box center [357, 494] width 101 height 25
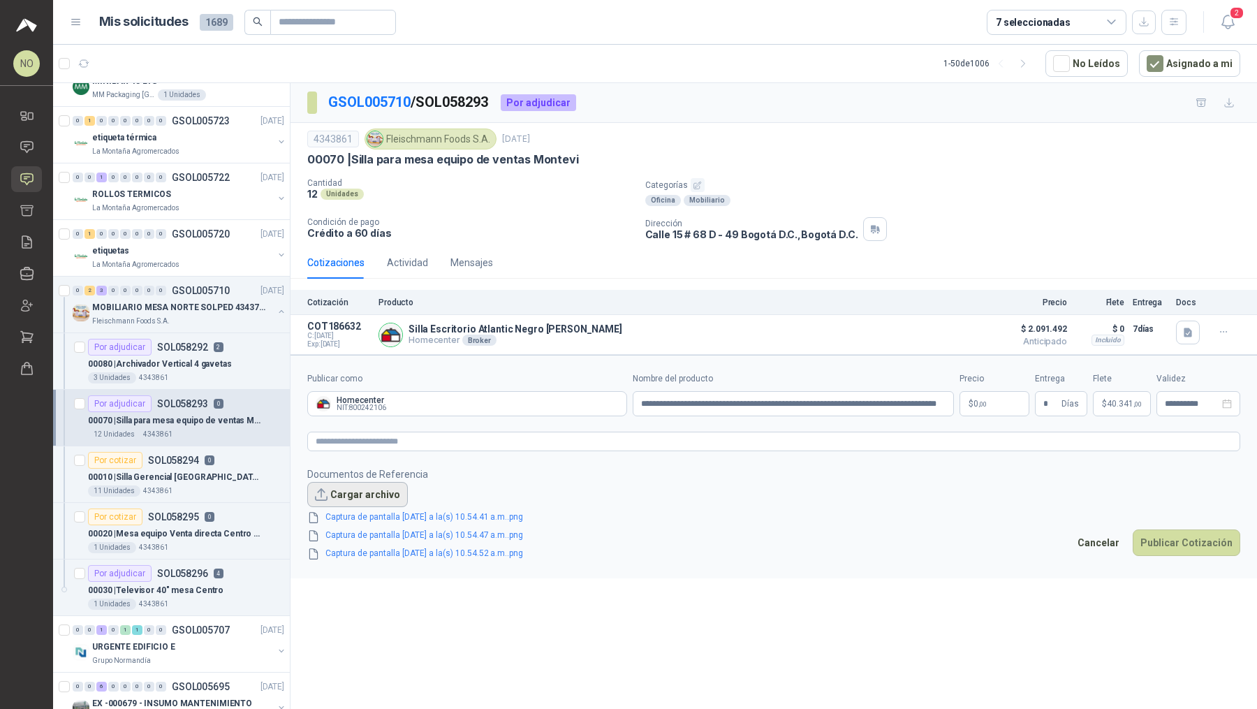
click at [366, 496] on button "Cargar archivo" at bounding box center [357, 494] width 101 height 25
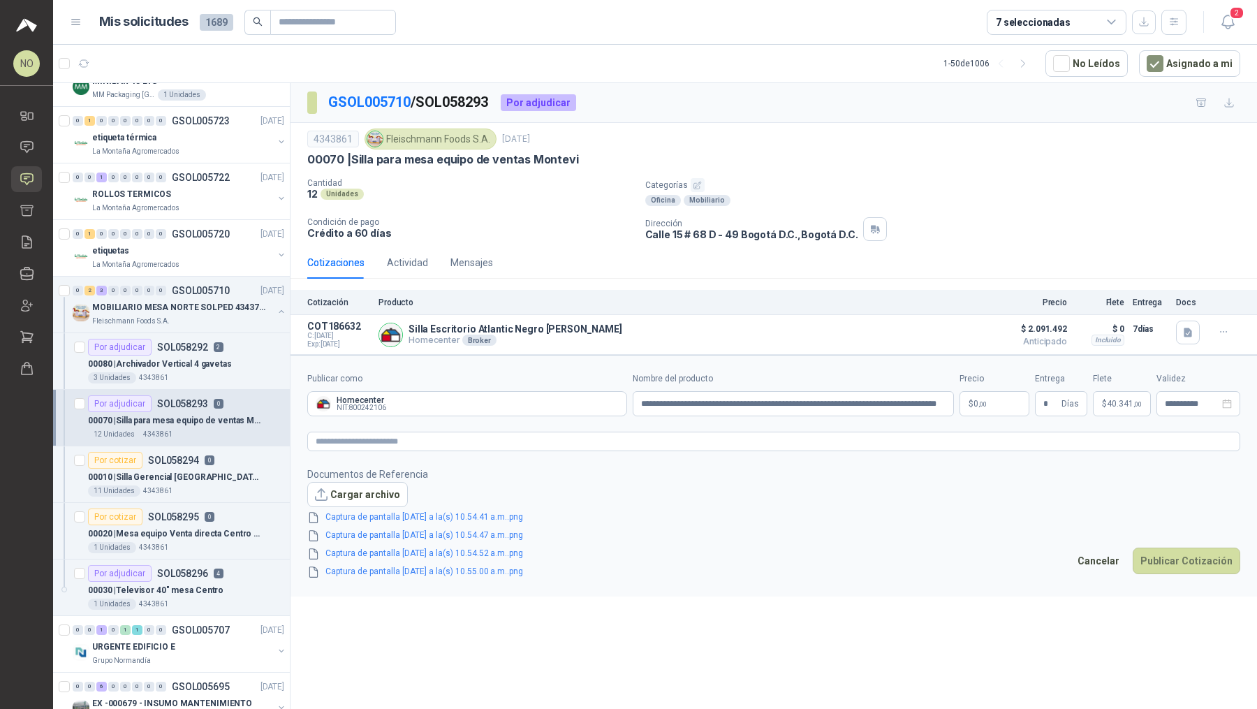
click at [993, 406] on body "NO [PERSON_NAME] Inicio Chat Solicitudes Cotizar Remisiones Compañías Invitacio…" at bounding box center [628, 354] width 1257 height 709
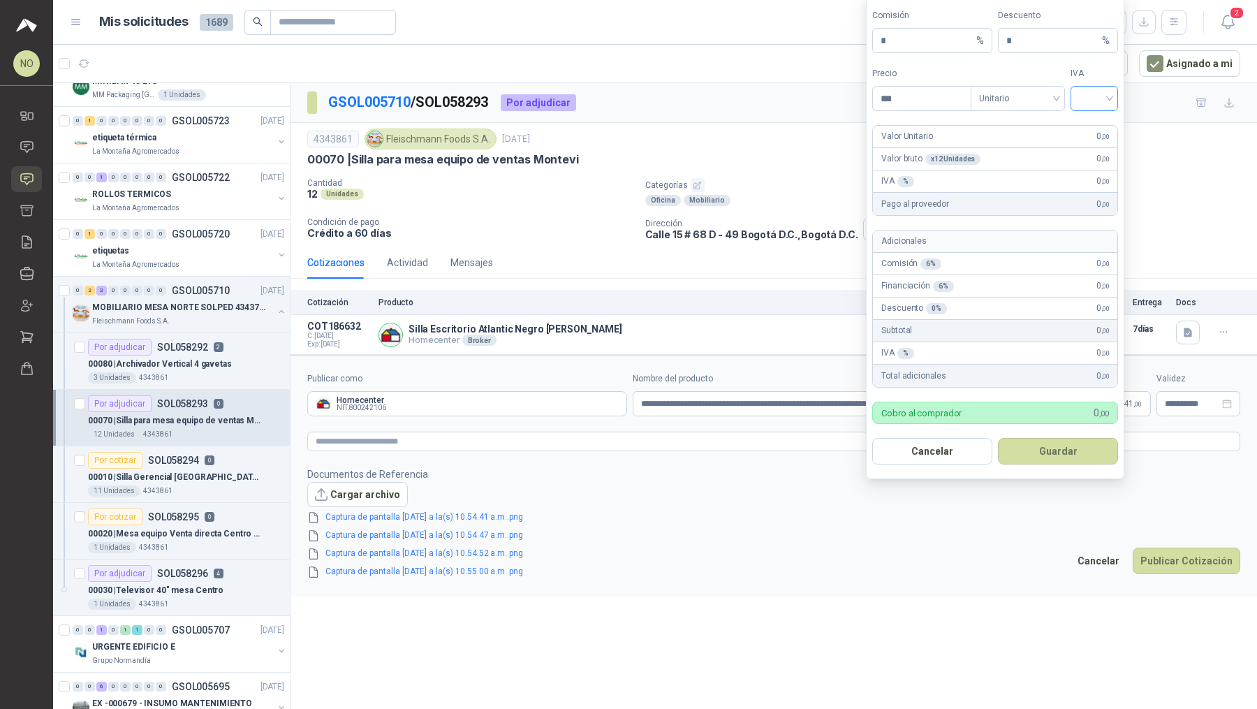
click at [1094, 99] on input "search" at bounding box center [1094, 97] width 31 height 21
click at [1098, 126] on div "19%" at bounding box center [1094, 129] width 26 height 15
click at [1024, 105] on span "Unitario" at bounding box center [1017, 98] width 77 height 21
click at [1025, 145] on div "Unitario con IVA" at bounding box center [1018, 152] width 72 height 15
click at [922, 108] on input "***" at bounding box center [921, 99] width 97 height 24
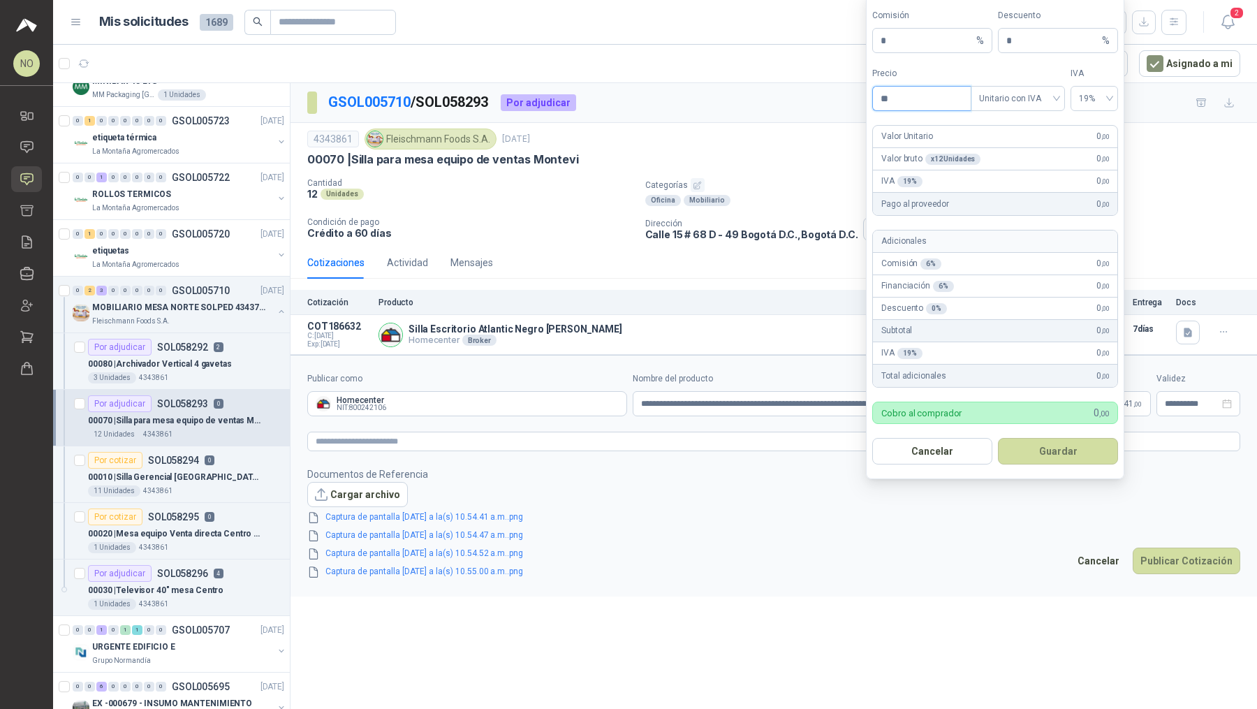
type input "*"
type input "*********"
click at [1069, 452] on button "Guardar" at bounding box center [1058, 451] width 120 height 27
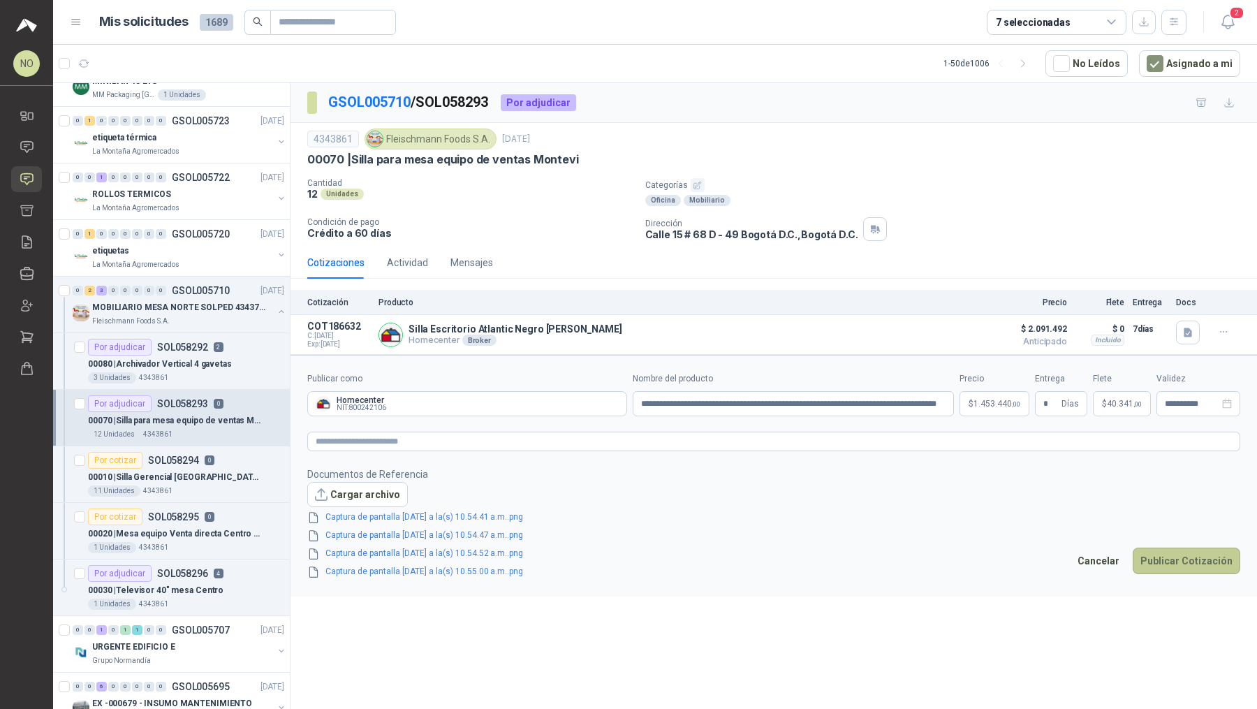
click at [1179, 560] on button "Publicar Cotización" at bounding box center [1186, 560] width 108 height 27
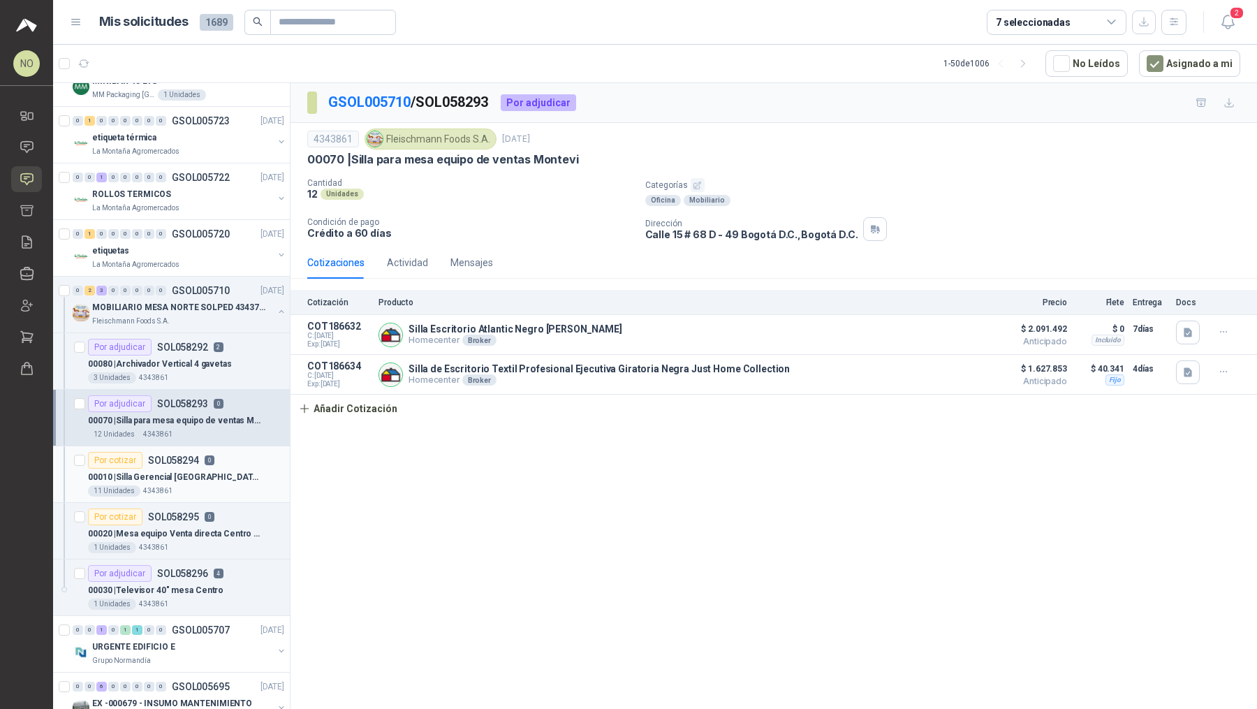
click at [251, 471] on p "00010 | Silla Gerencial [GEOGRAPHIC_DATA] / SIN MALLA" at bounding box center [175, 477] width 174 height 13
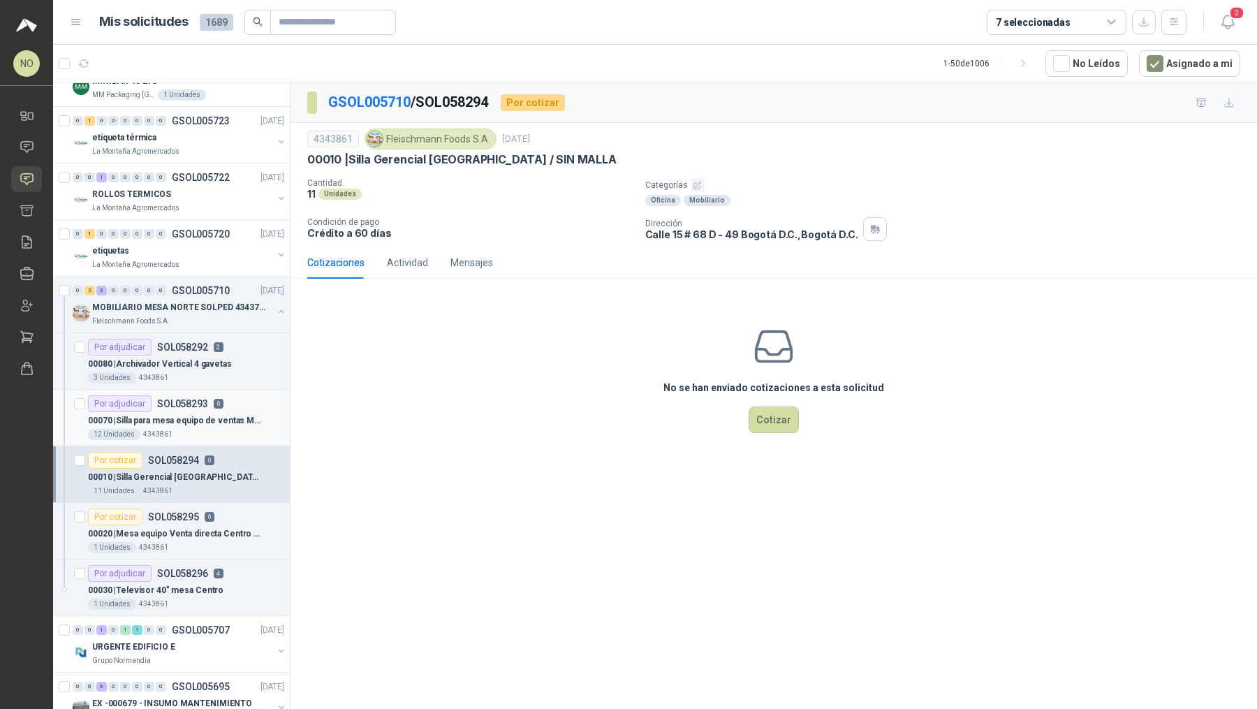
click at [208, 429] on div "12 Unidades 4343861" at bounding box center [186, 434] width 196 height 11
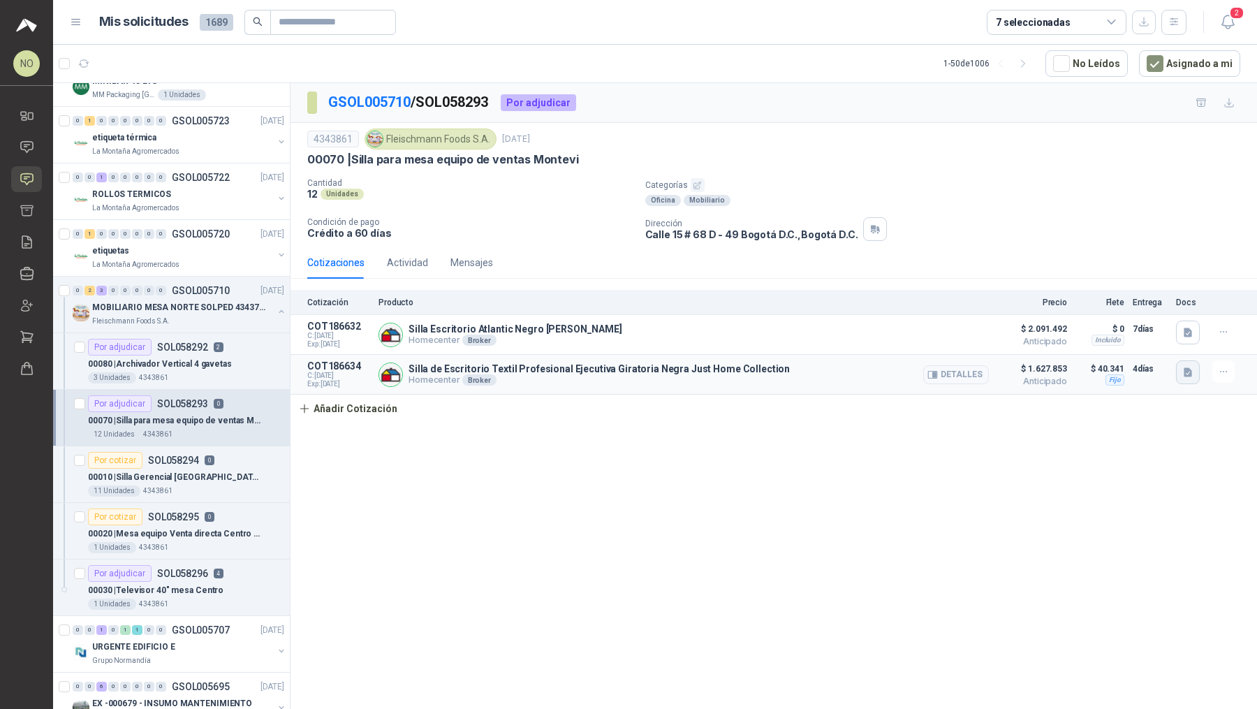
click at [1182, 367] on icon "button" at bounding box center [1188, 373] width 12 height 12
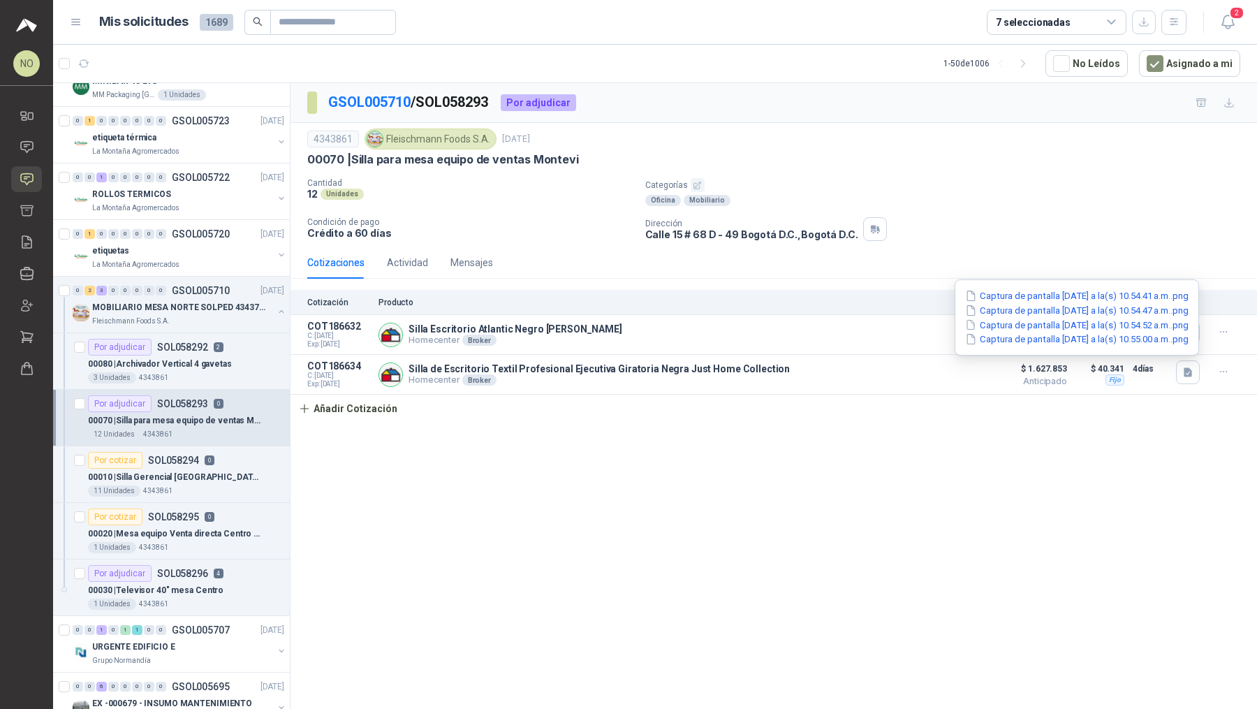
click at [362, 162] on p "00070 | Silla para mesa equipo de ventas Montevi" at bounding box center [443, 159] width 272 height 15
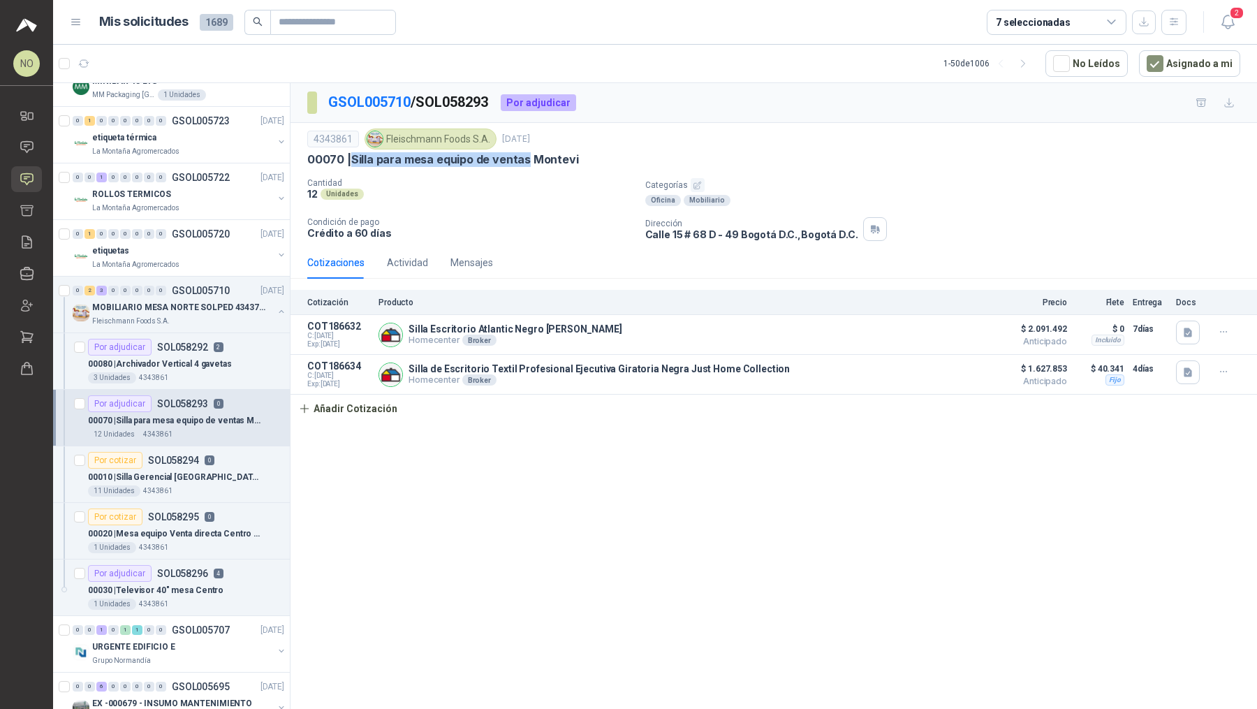
drag, startPoint x: 353, startPoint y: 159, endPoint x: 526, endPoint y: 162, distance: 173.2
click at [526, 162] on p "00070 | Silla para mesa equipo de ventas Montevi" at bounding box center [443, 159] width 272 height 15
copy p "Silla para mesa equipo de ventas"
click at [229, 495] on article "Por cotizar SOL058294 0 00010 | Silla Gerencial [GEOGRAPHIC_DATA] / SIN MALLA …" at bounding box center [171, 474] width 237 height 57
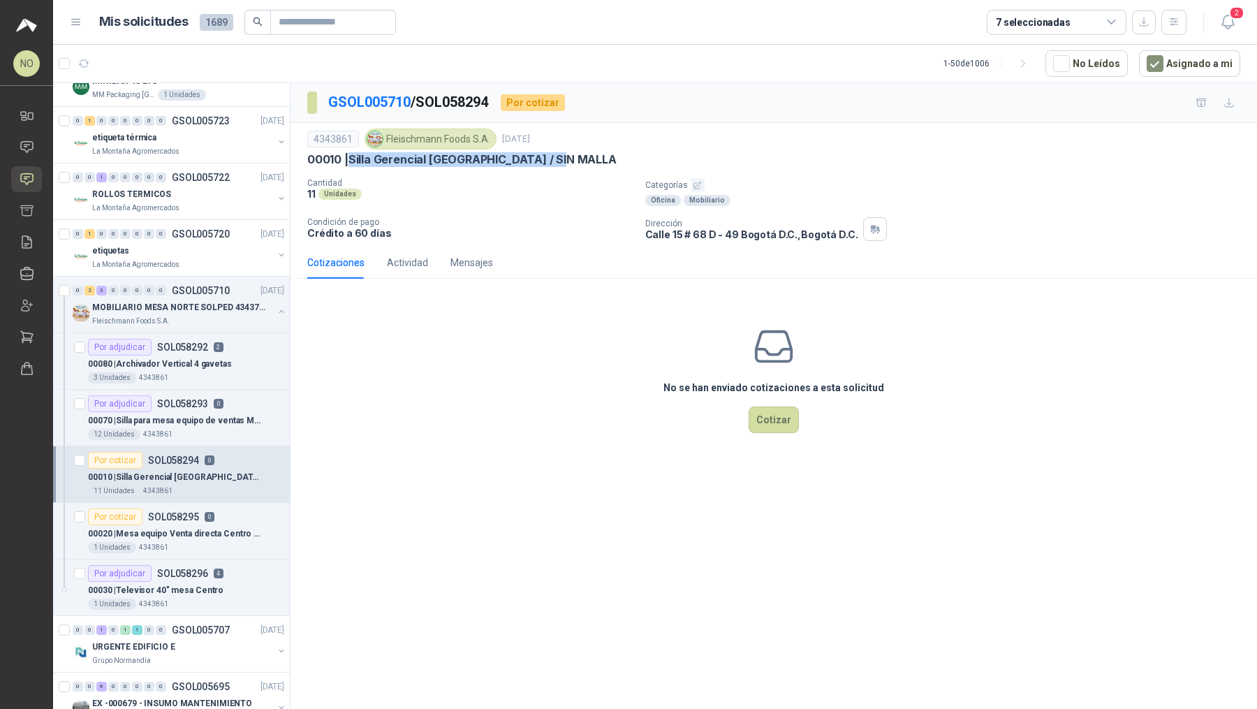
drag, startPoint x: 350, startPoint y: 158, endPoint x: 578, endPoint y: 160, distance: 227.6
click at [578, 160] on div "00010 | Silla Gerencial [GEOGRAPHIC_DATA] / SIN MALLA" at bounding box center [773, 159] width 933 height 15
copy p "Silla Gerencial [GEOGRAPHIC_DATA] / SIN MALLA"
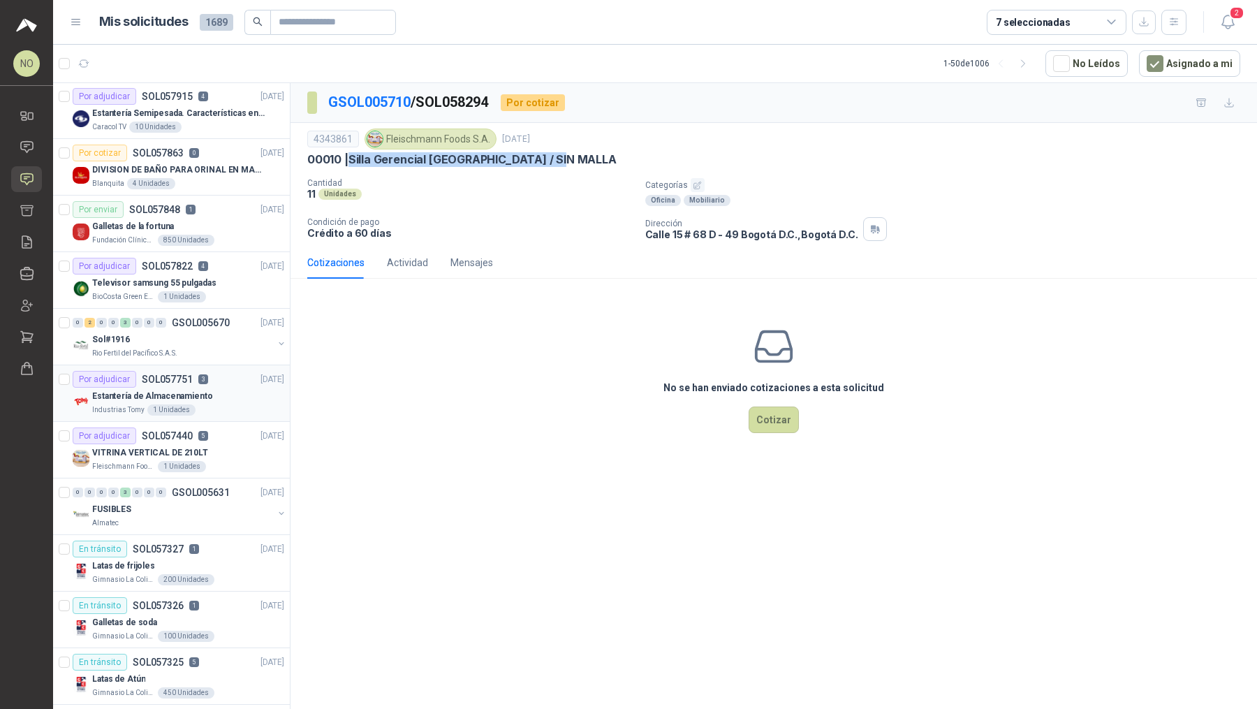
scroll to position [1032, 0]
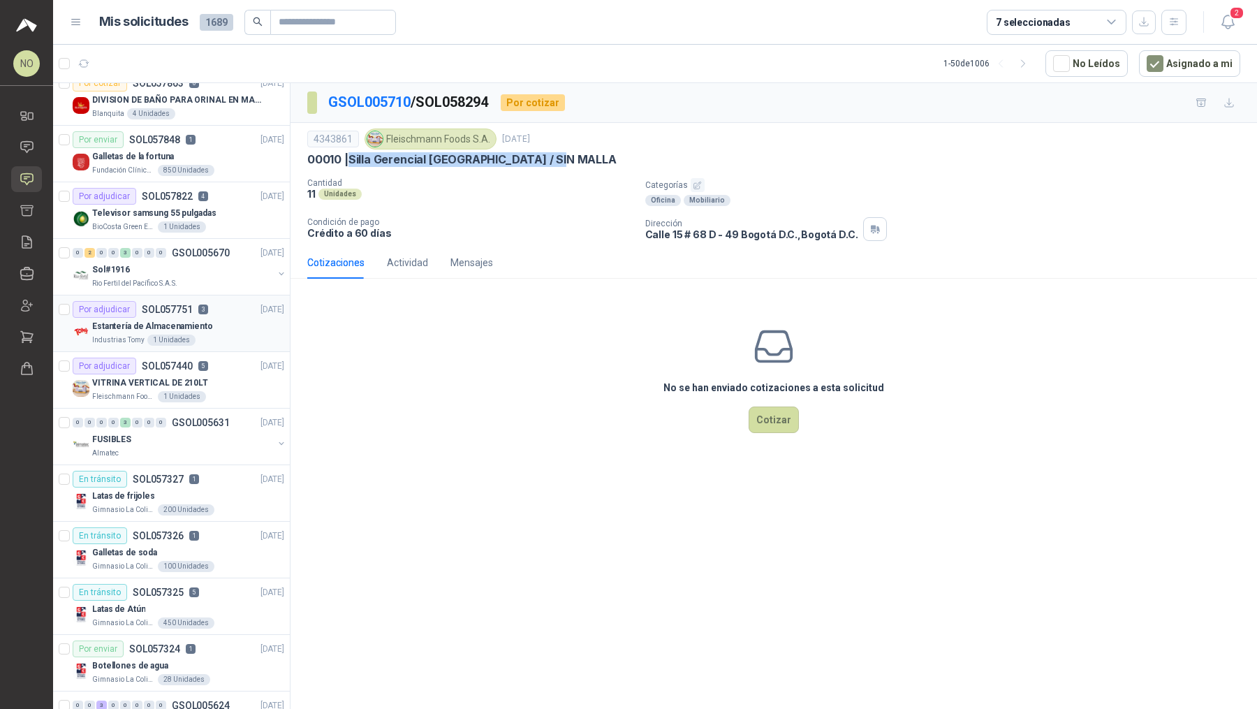
click at [221, 505] on div "Gimnasio La Colina 200 Unidades" at bounding box center [188, 509] width 192 height 11
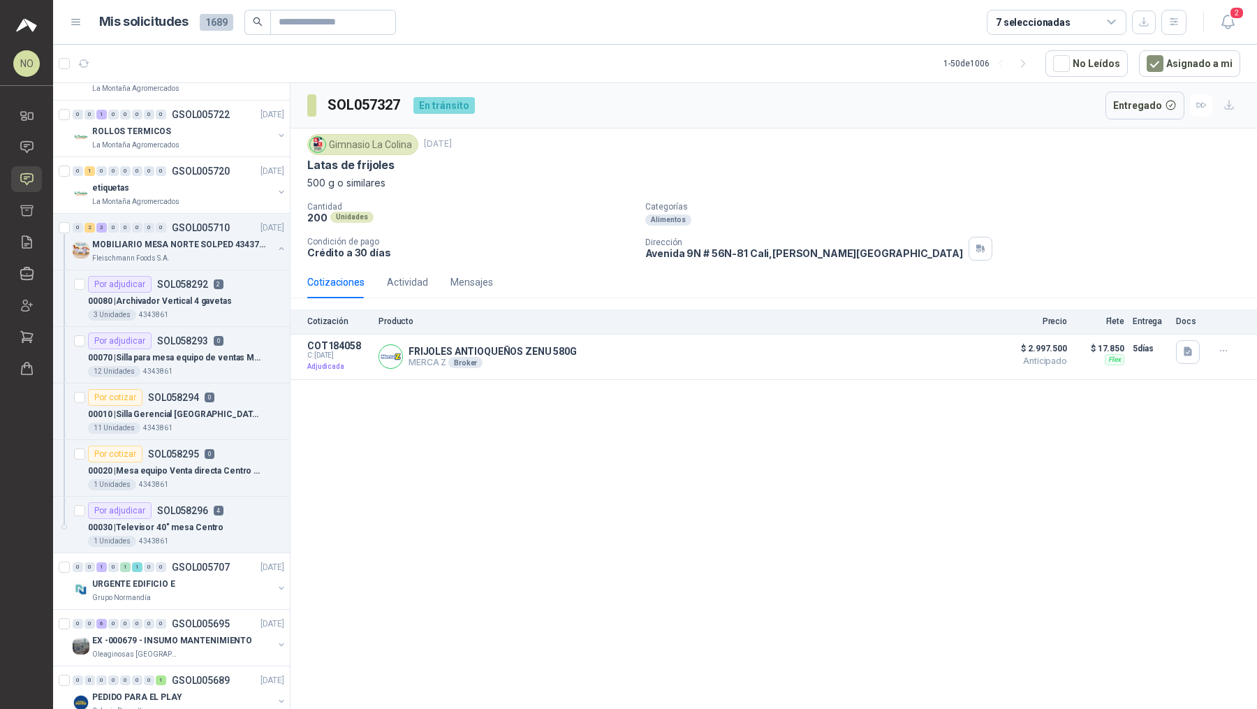
scroll to position [260, 0]
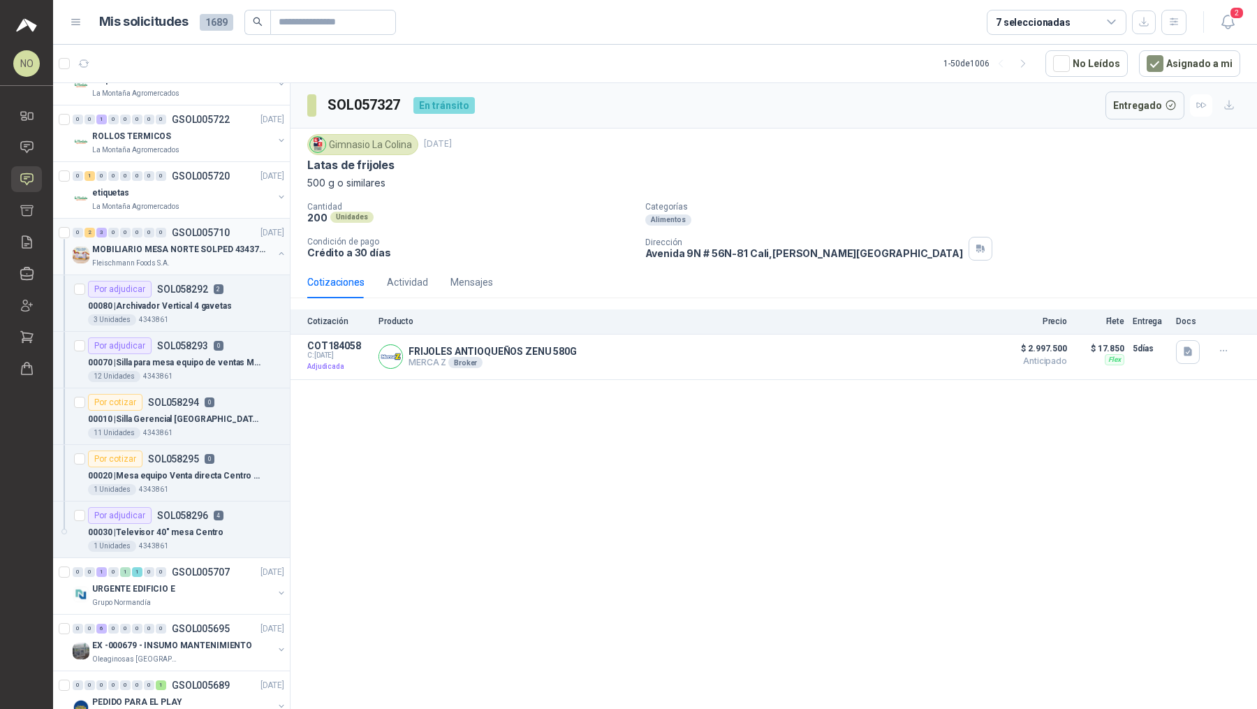
click at [200, 258] on div "Fleischmann Foods S.A." at bounding box center [182, 263] width 181 height 11
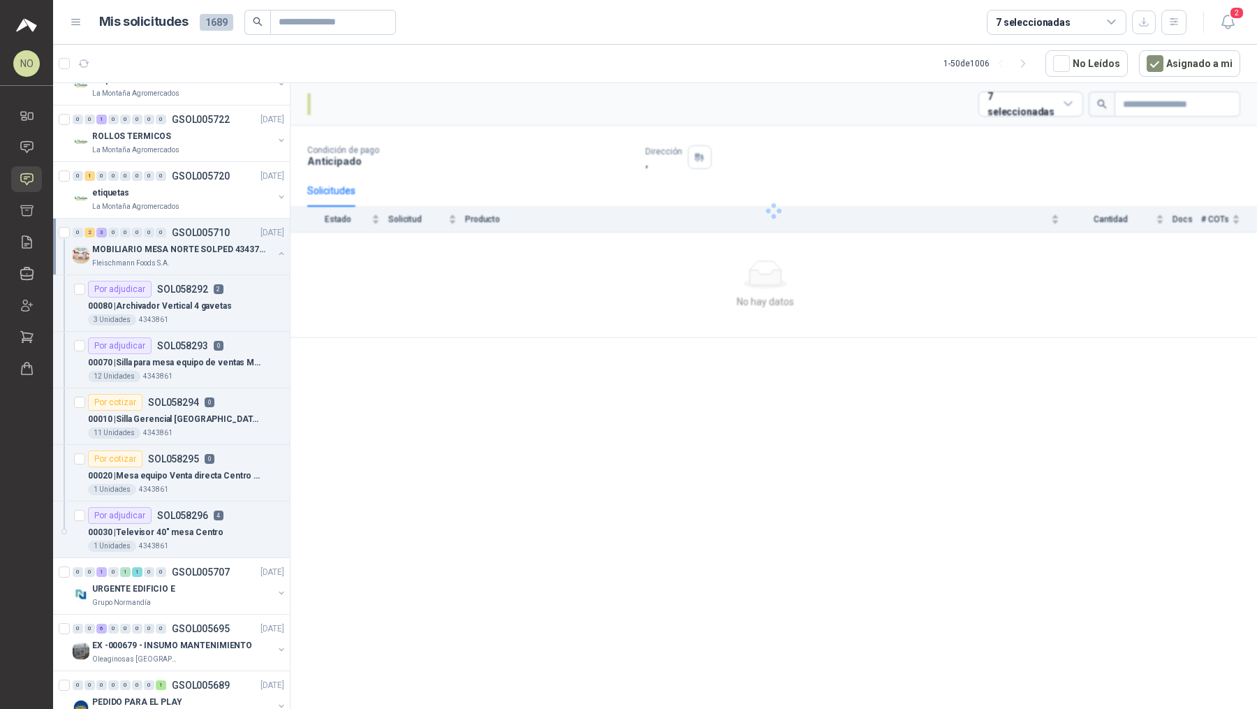
click at [200, 258] on div "Fleischmann Foods S.A." at bounding box center [182, 263] width 181 height 11
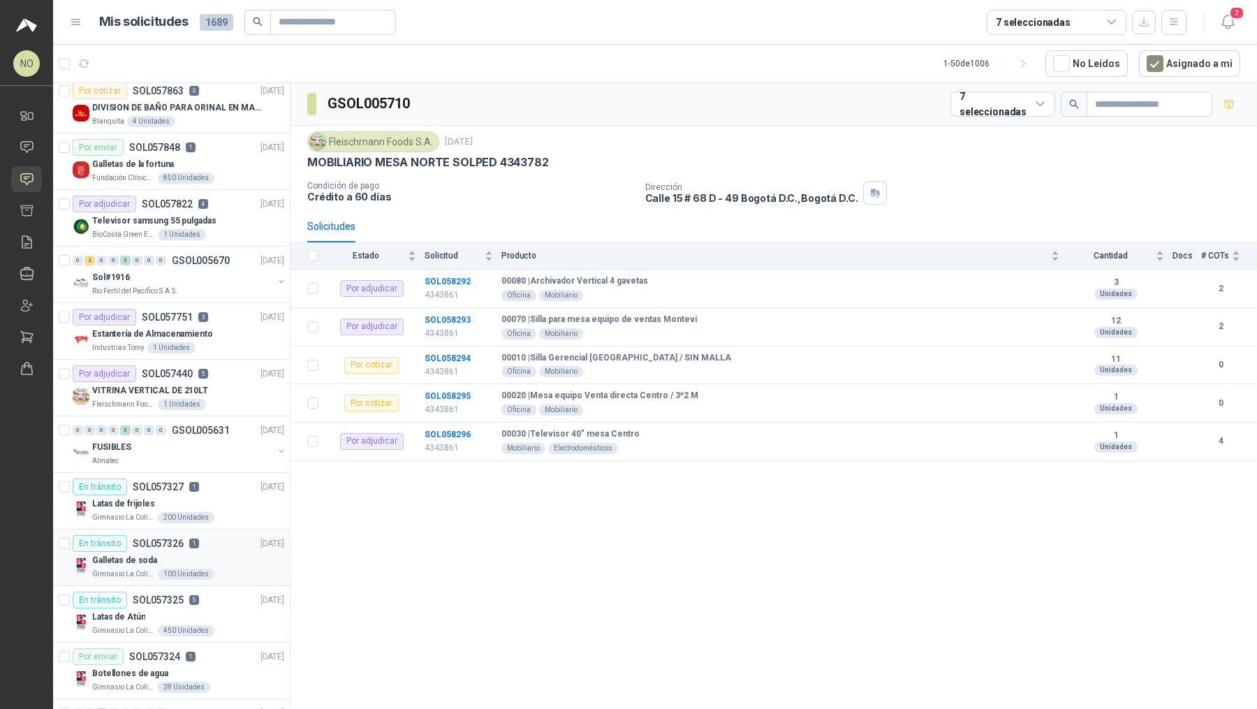
scroll to position [744, 0]
click at [212, 549] on div "Galletas de soda" at bounding box center [188, 557] width 192 height 17
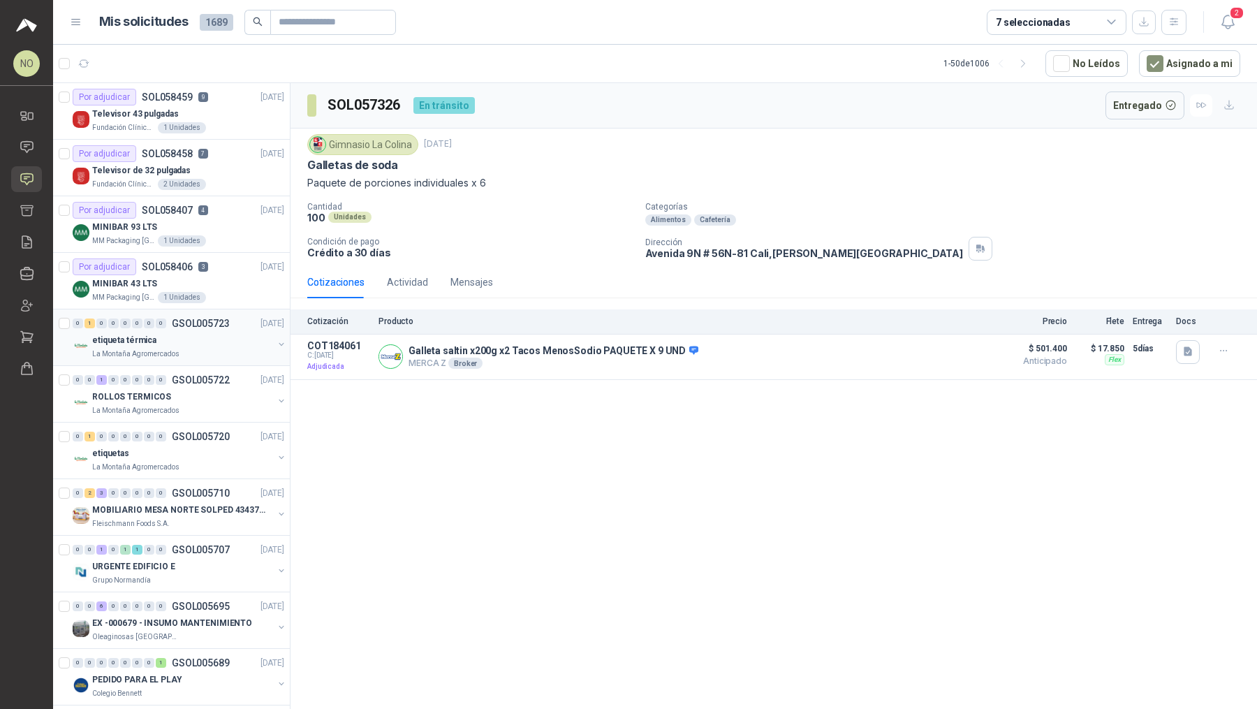
click at [216, 341] on div "etiqueta térmica" at bounding box center [182, 340] width 181 height 17
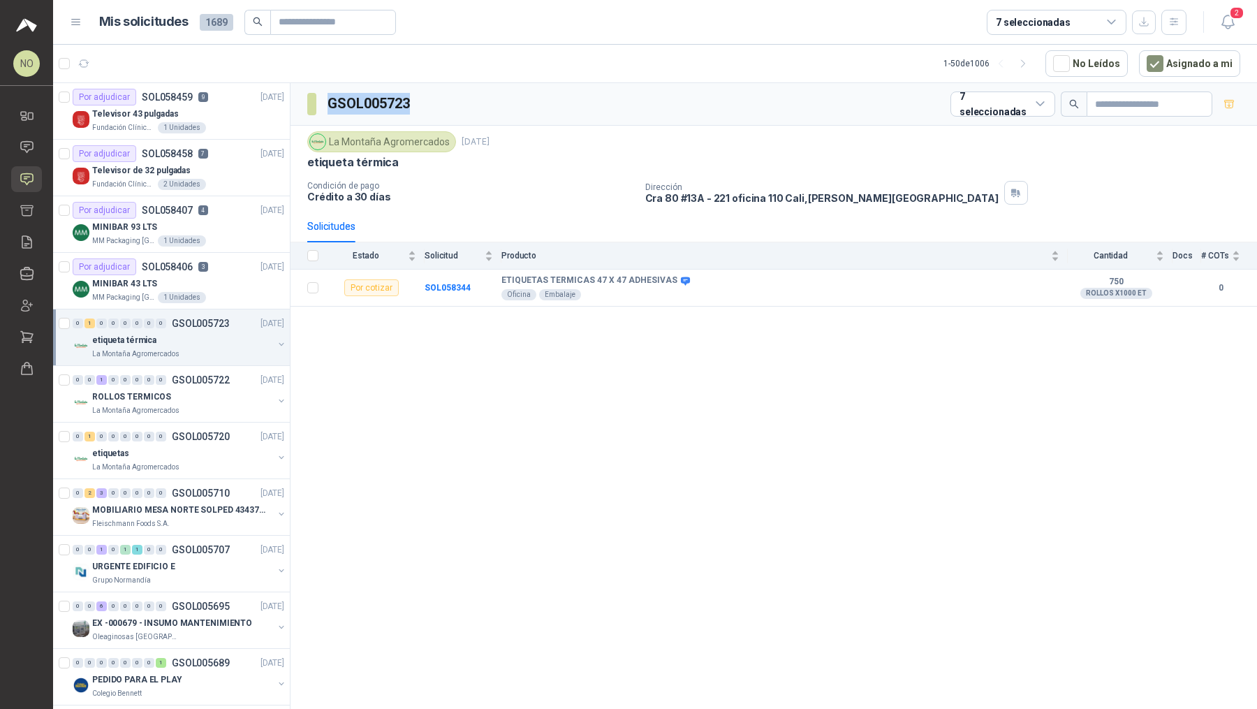
drag, startPoint x: 328, startPoint y: 102, endPoint x: 427, endPoint y: 102, distance: 98.4
click at [427, 102] on div "GSOL005723 7 seleccionadas" at bounding box center [773, 104] width 966 height 43
copy h3 "GSOL005723"
click at [195, 394] on div "ROLLOS TERMICOS" at bounding box center [182, 396] width 181 height 17
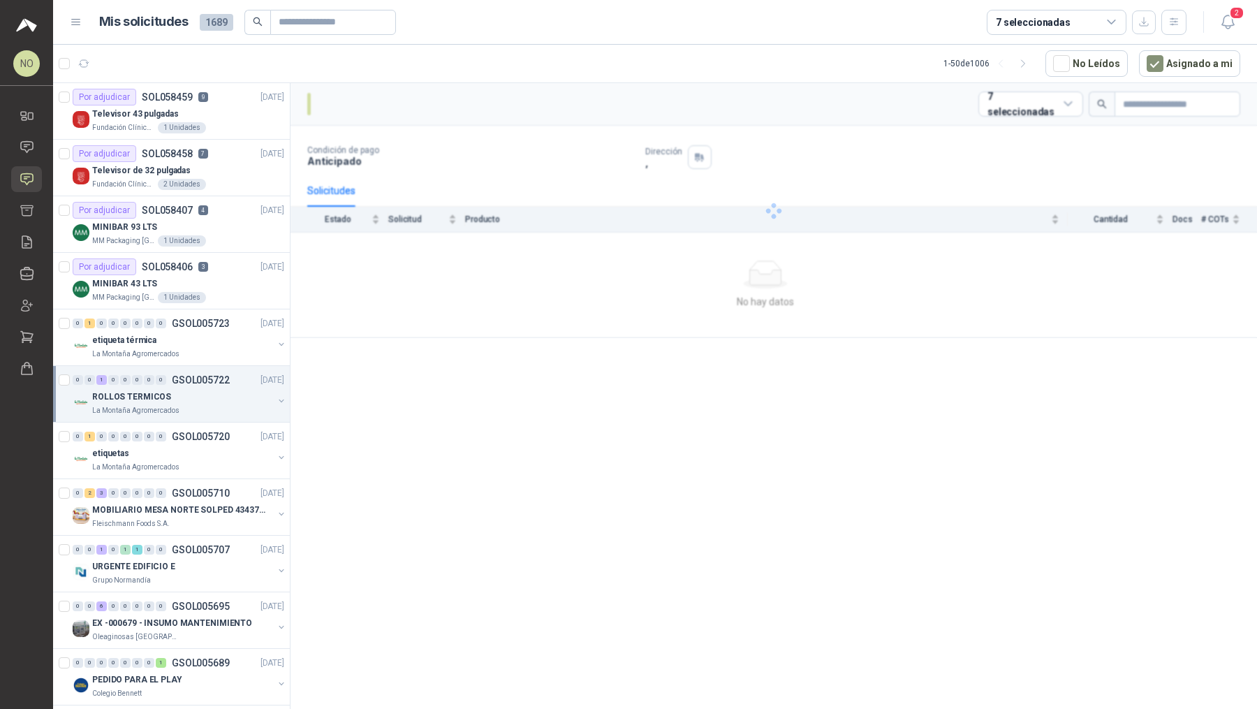
click at [195, 394] on div "ROLLOS TERMICOS" at bounding box center [182, 396] width 181 height 17
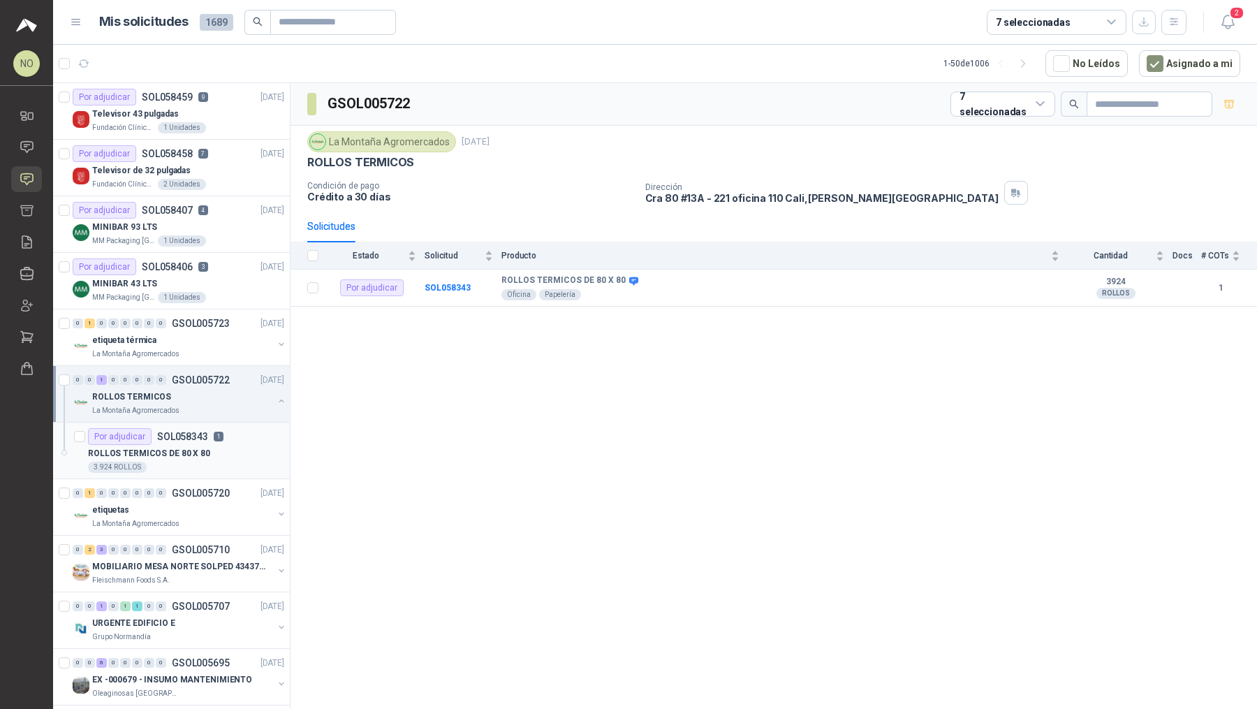
click at [209, 445] on div "ROLLOS TERMICOS DE 80 X 80" at bounding box center [186, 453] width 196 height 17
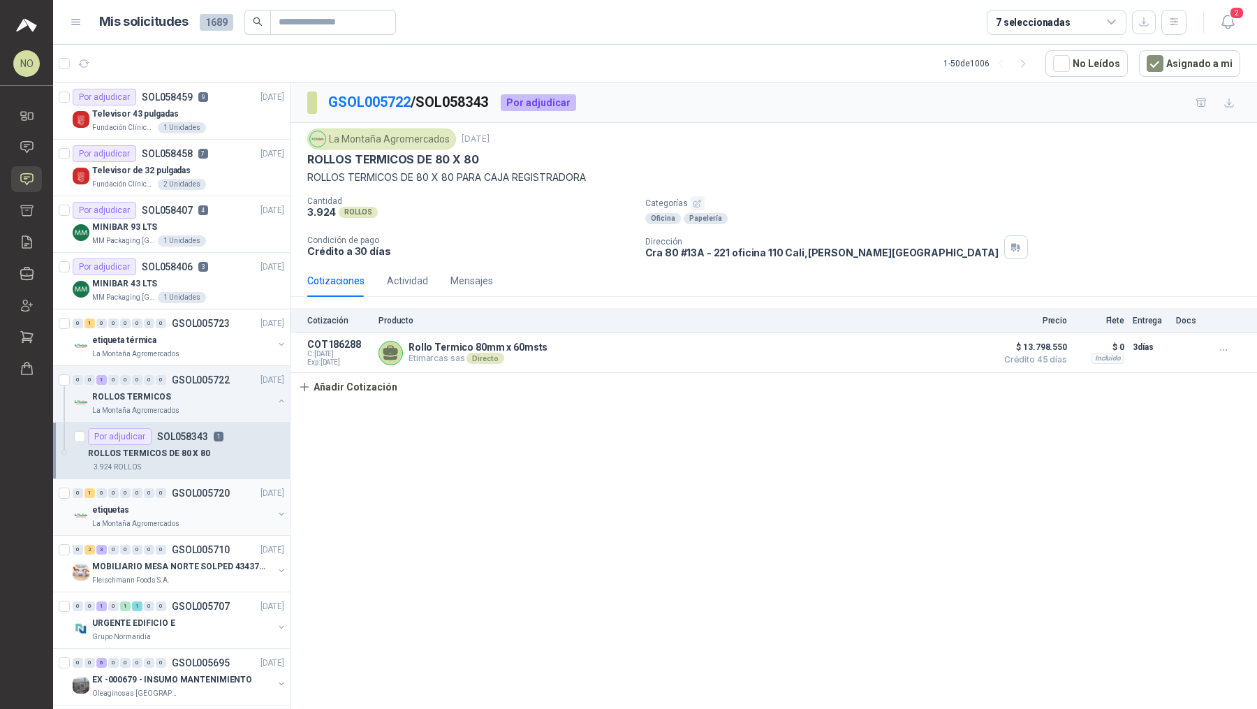
click at [202, 521] on div "La Montaña Agromercados" at bounding box center [182, 523] width 181 height 11
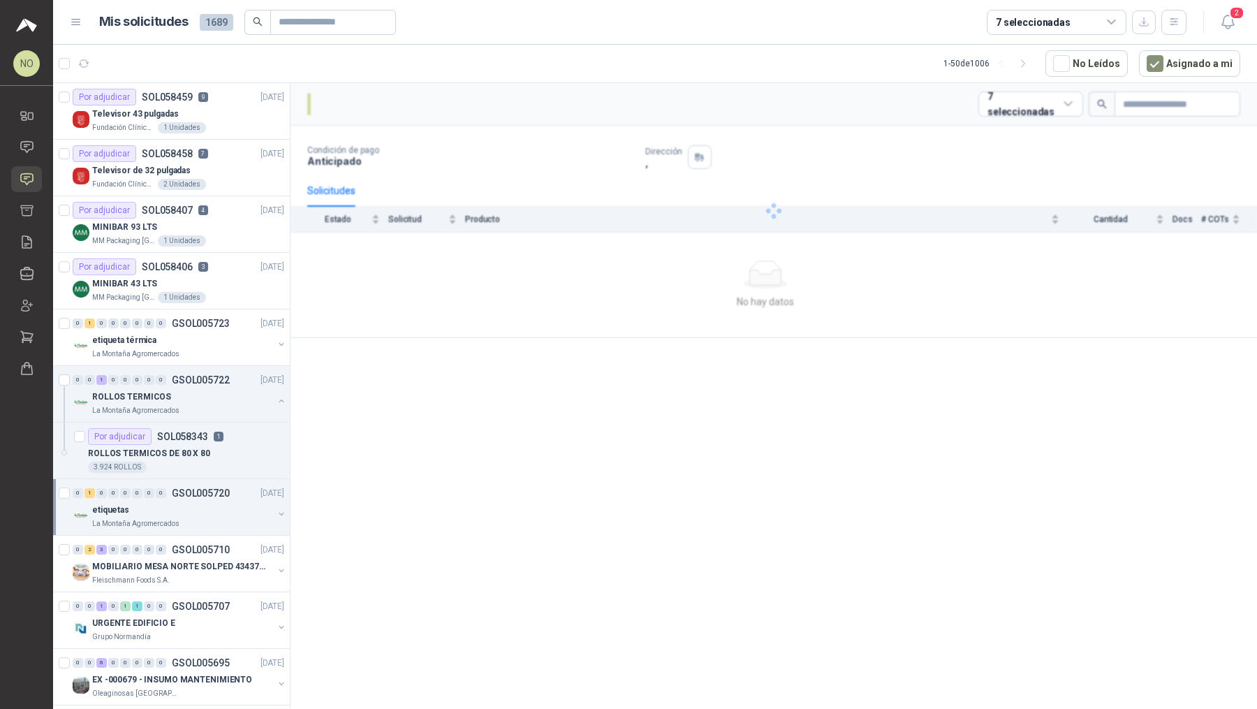
click at [202, 521] on div "La Montaña Agromercados" at bounding box center [182, 523] width 181 height 11
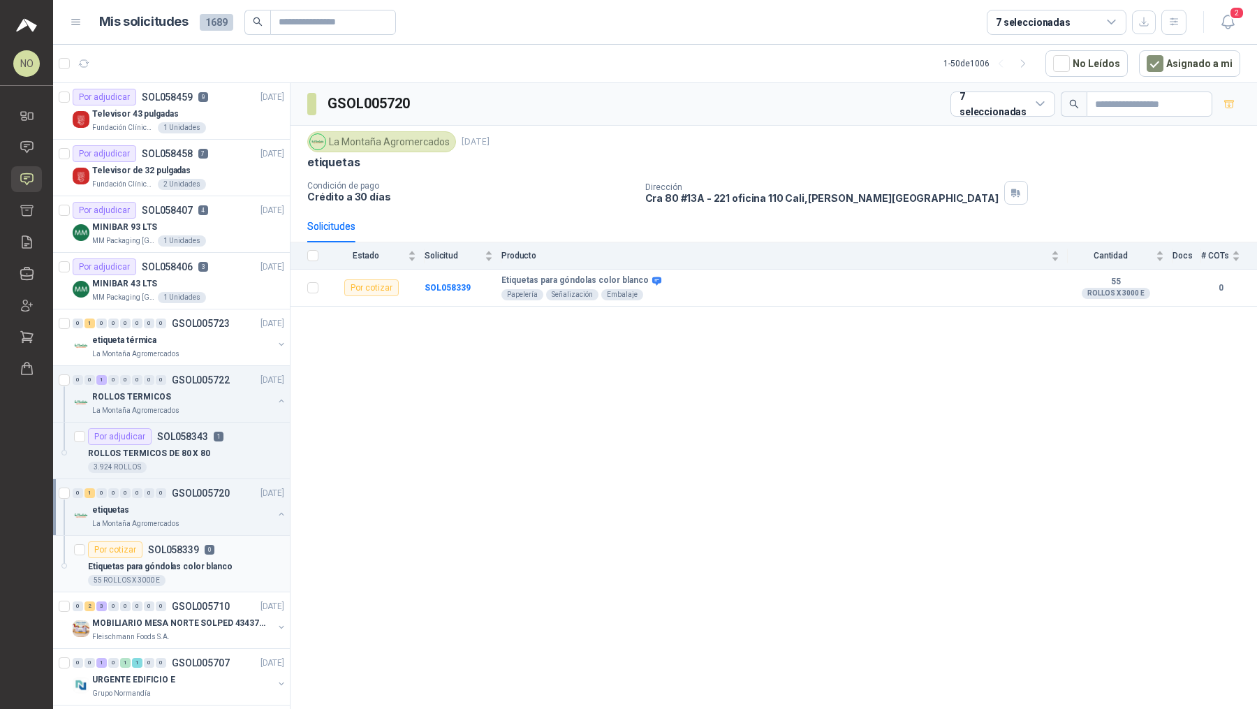
click at [201, 562] on p "Etiquetas para góndolas color blanco" at bounding box center [160, 566] width 145 height 13
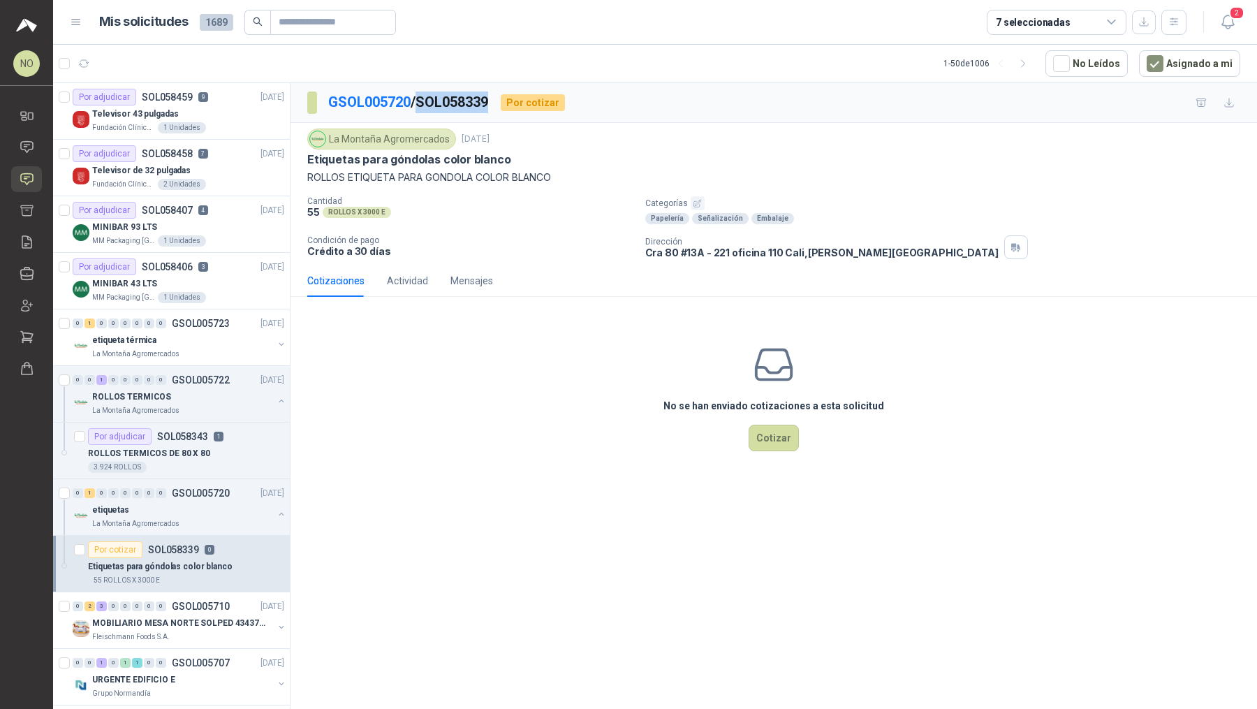
drag, startPoint x: 423, startPoint y: 101, endPoint x: 499, endPoint y: 101, distance: 76.1
click at [500, 101] on div "GSOL005720 / SOL058339 Por cotizar" at bounding box center [436, 102] width 258 height 22
copy p "SOL058339"
